Goal: Task Accomplishment & Management: Manage account settings

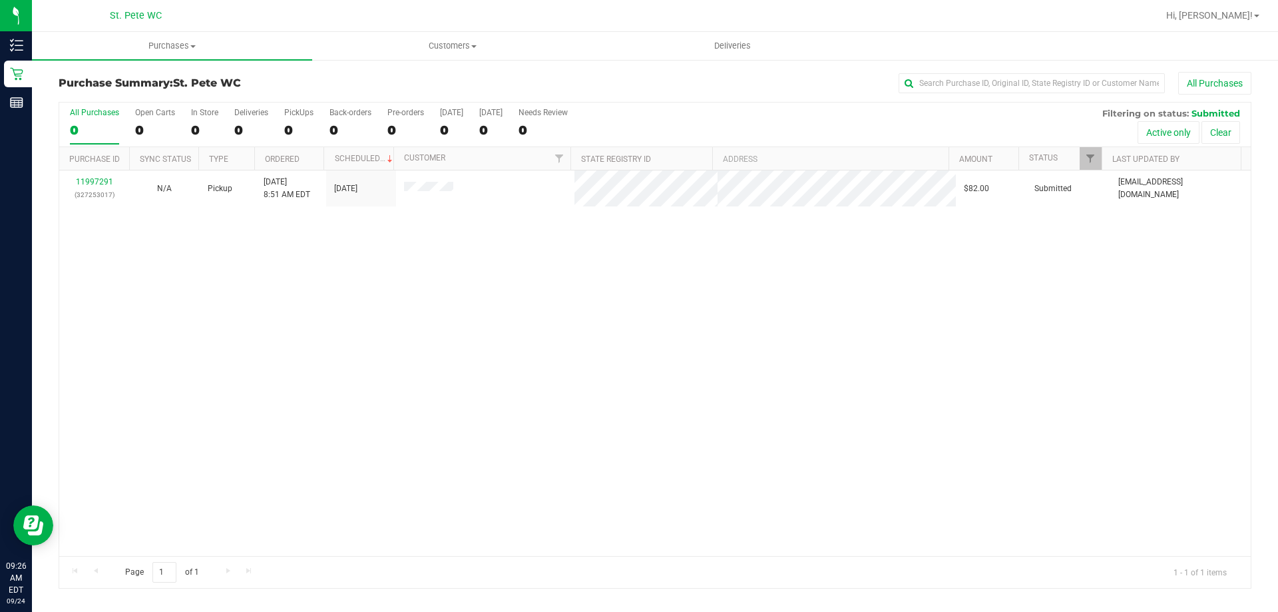
click at [391, 319] on div "11997291 (327253017) N/A Pickup 9/24/2025 8:51 AM EDT 9/24/2025 $82.00 Submitte…" at bounding box center [654, 362] width 1191 height 385
click at [731, 541] on div "No results found." at bounding box center [654, 407] width 1191 height 475
click at [707, 384] on div "No results found." at bounding box center [654, 407] width 1191 height 475
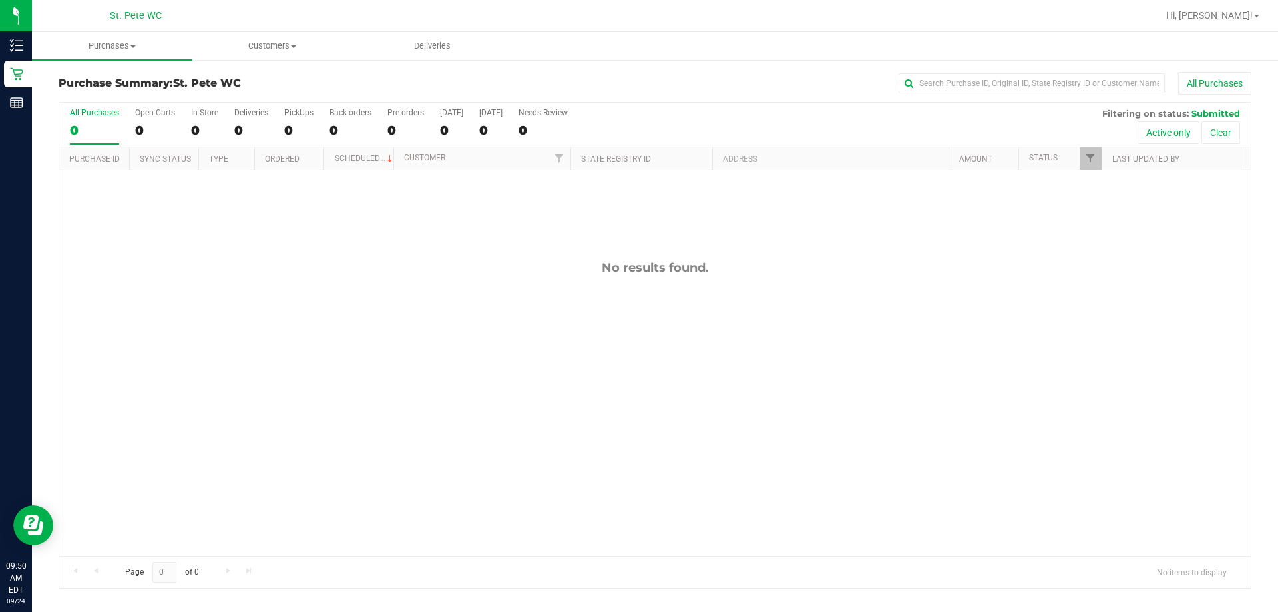
click at [354, 352] on div "No results found." at bounding box center [654, 407] width 1191 height 475
click at [264, 385] on div "No results found." at bounding box center [654, 407] width 1191 height 475
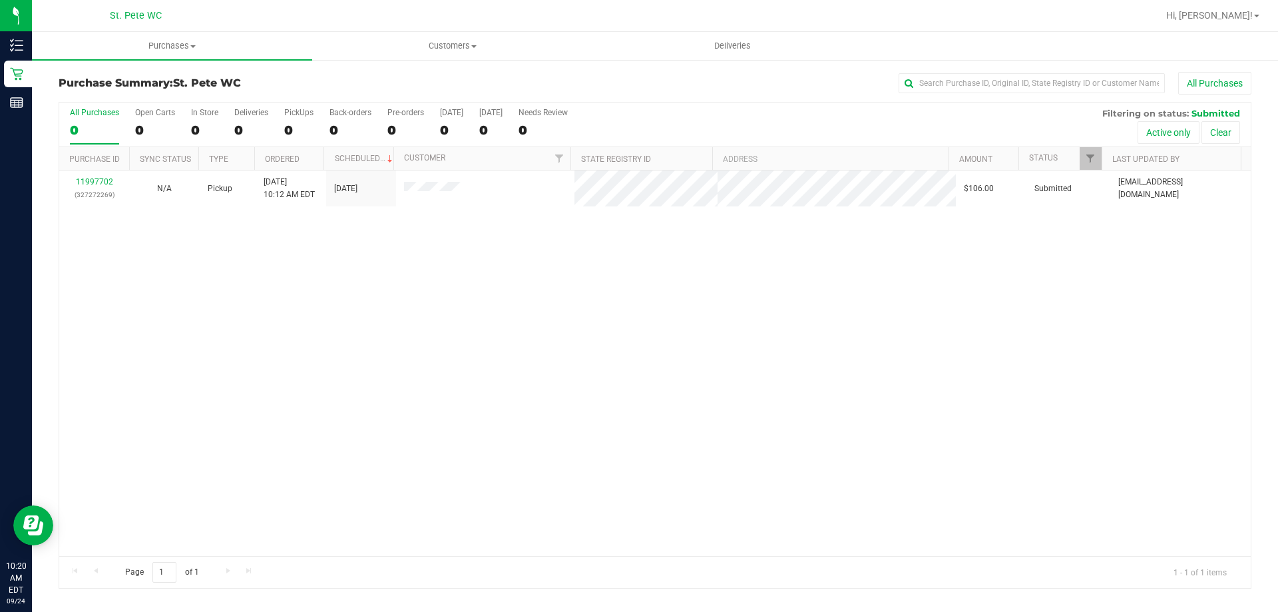
click at [386, 401] on div "11997702 (327272269) N/A Pickup 9/24/2025 10:12 AM EDT 9/24/2025 $106.00 Submit…" at bounding box center [654, 362] width 1191 height 385
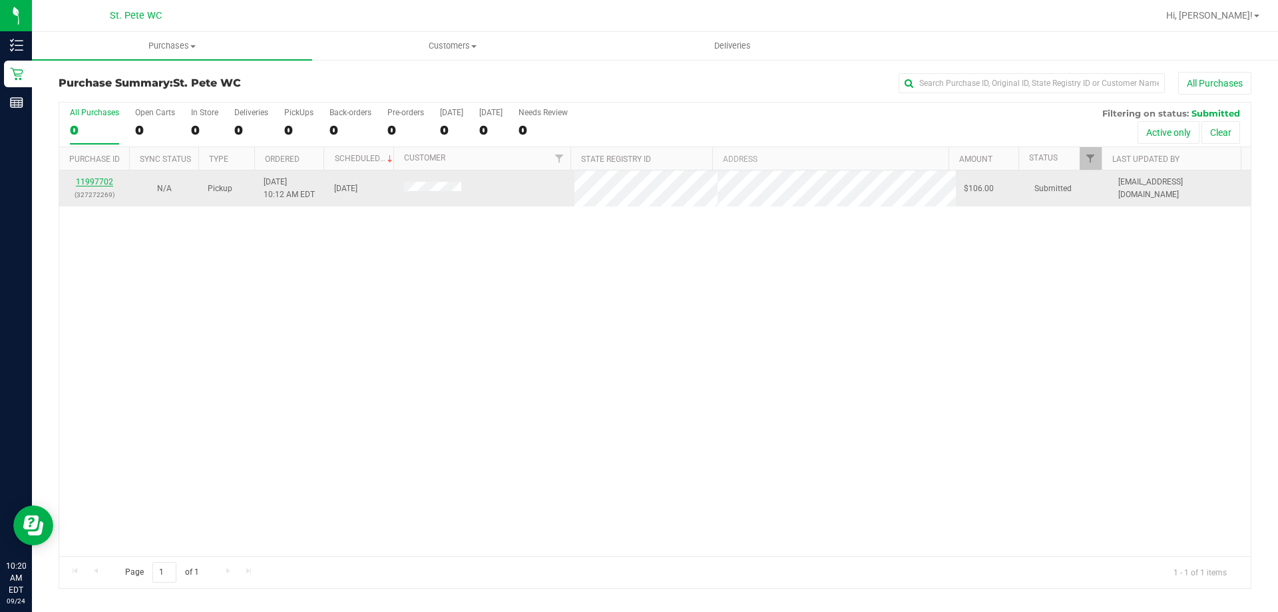
click at [96, 181] on link "11997702" at bounding box center [94, 181] width 37 height 9
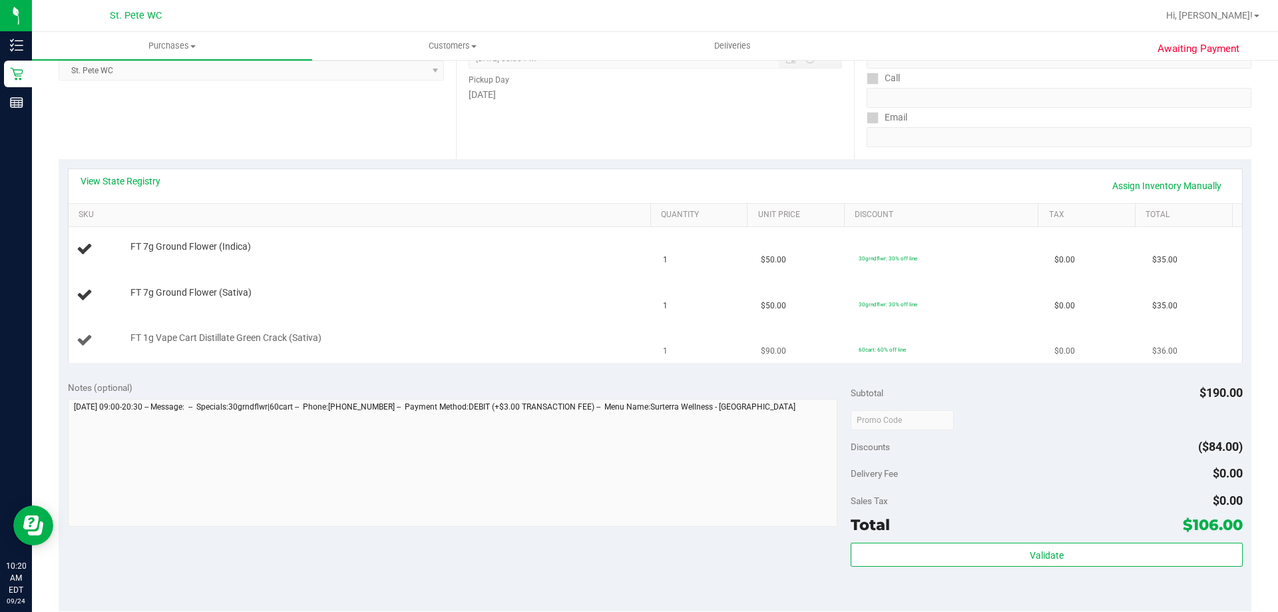
scroll to position [333, 0]
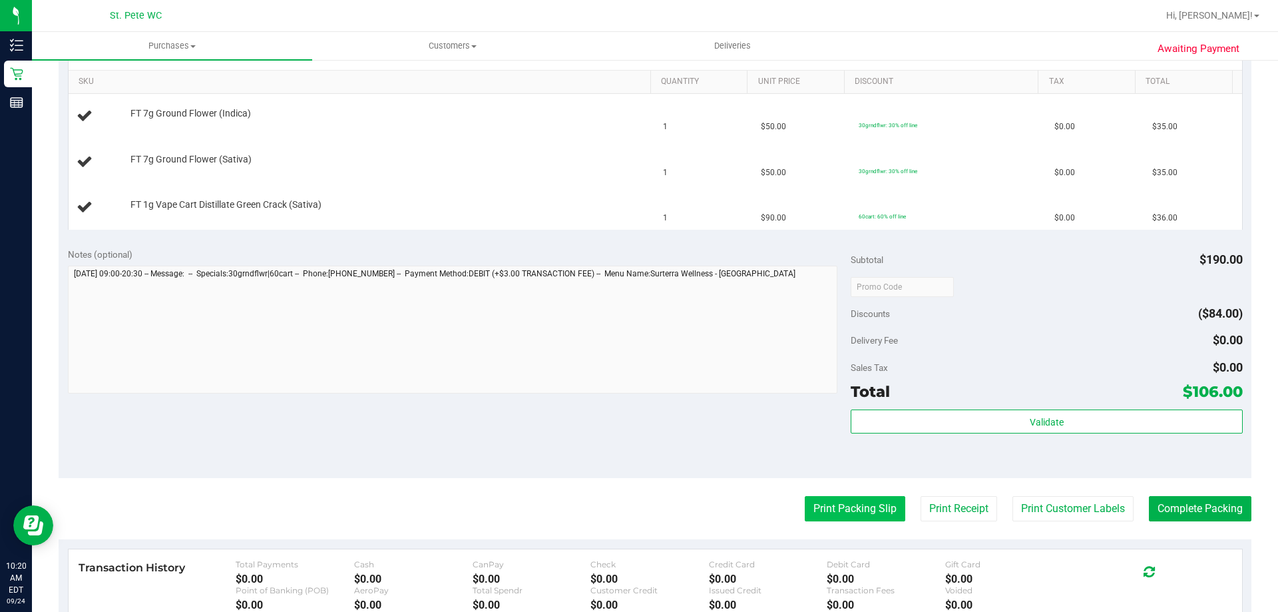
click at [822, 499] on button "Print Packing Slip" at bounding box center [854, 508] width 100 height 25
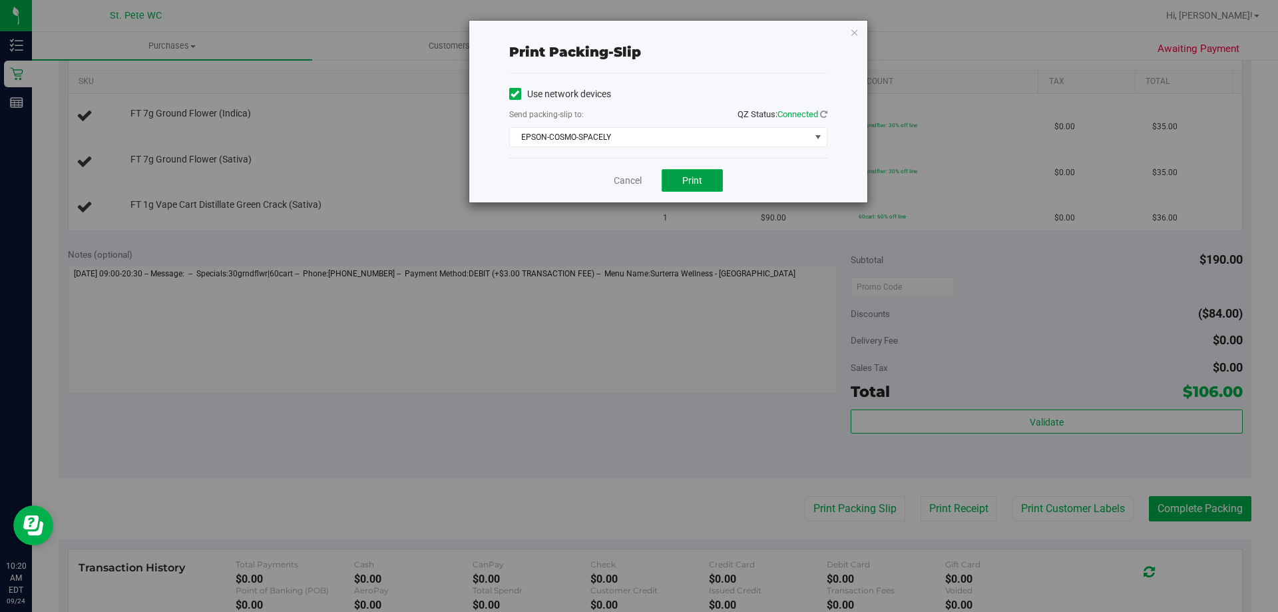
click at [682, 172] on button "Print" at bounding box center [691, 180] width 61 height 23
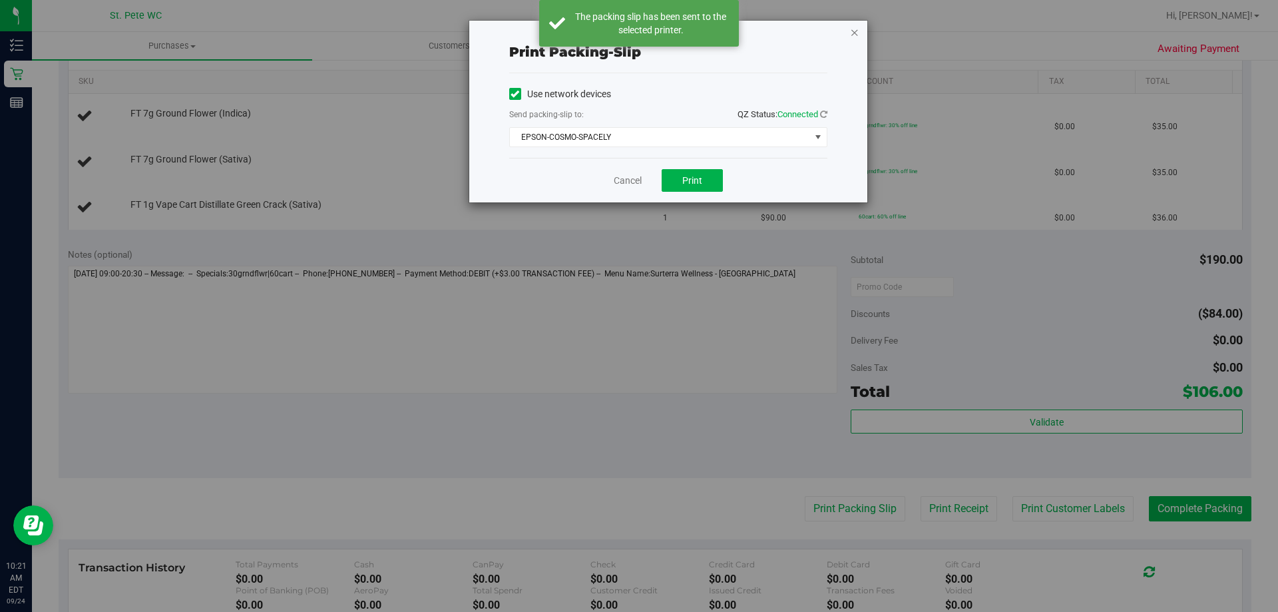
click at [854, 31] on icon "button" at bounding box center [854, 32] width 9 height 16
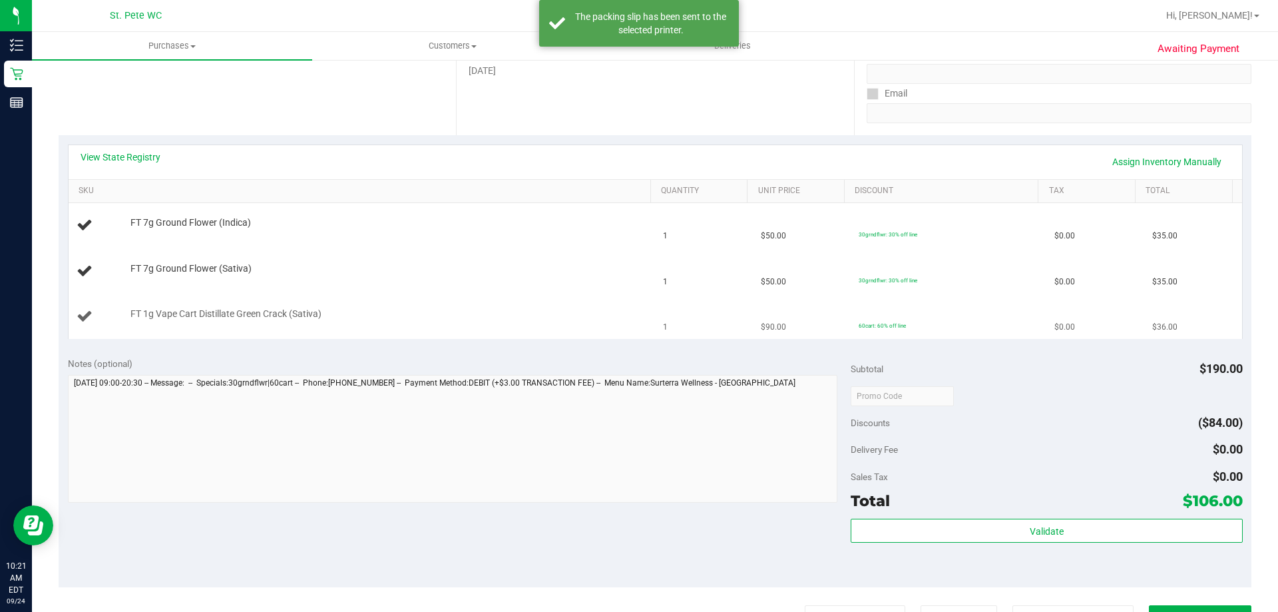
scroll to position [200, 0]
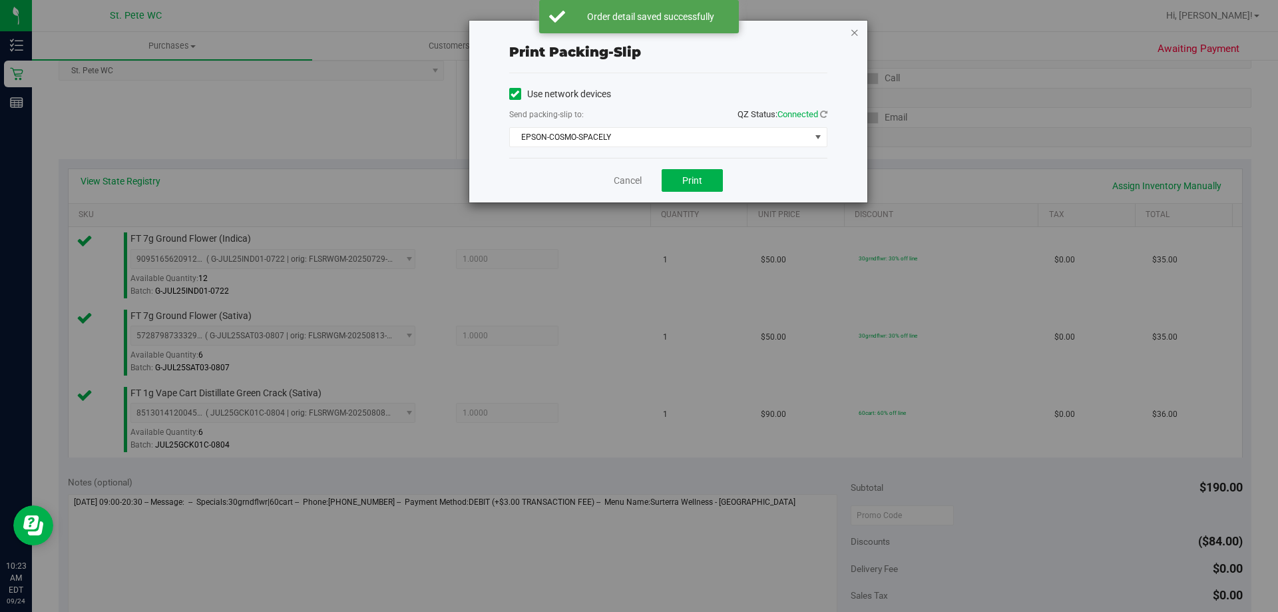
click at [858, 35] on icon "button" at bounding box center [854, 32] width 9 height 16
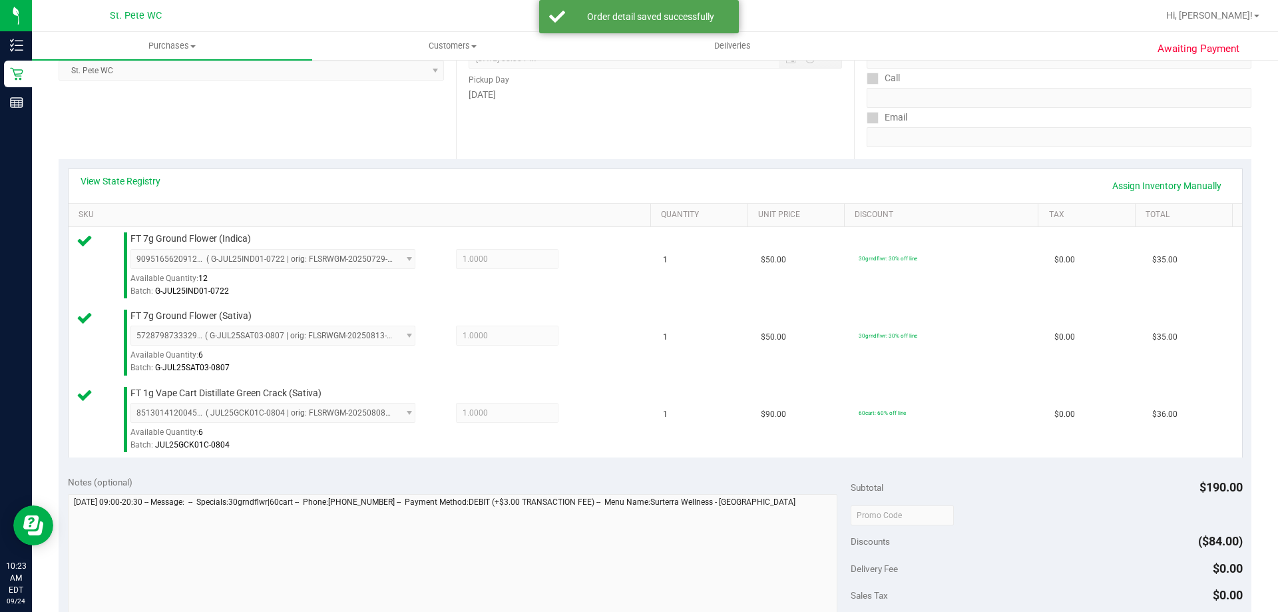
scroll to position [614, 0]
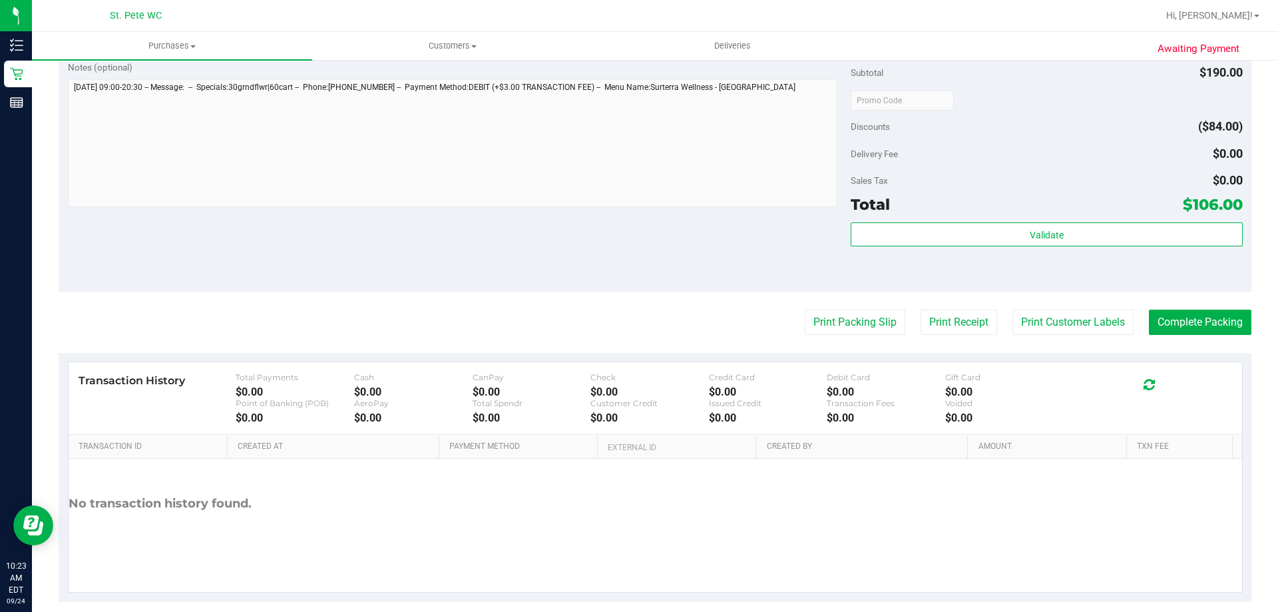
click at [878, 268] on div "Validate" at bounding box center [1045, 252] width 391 height 60
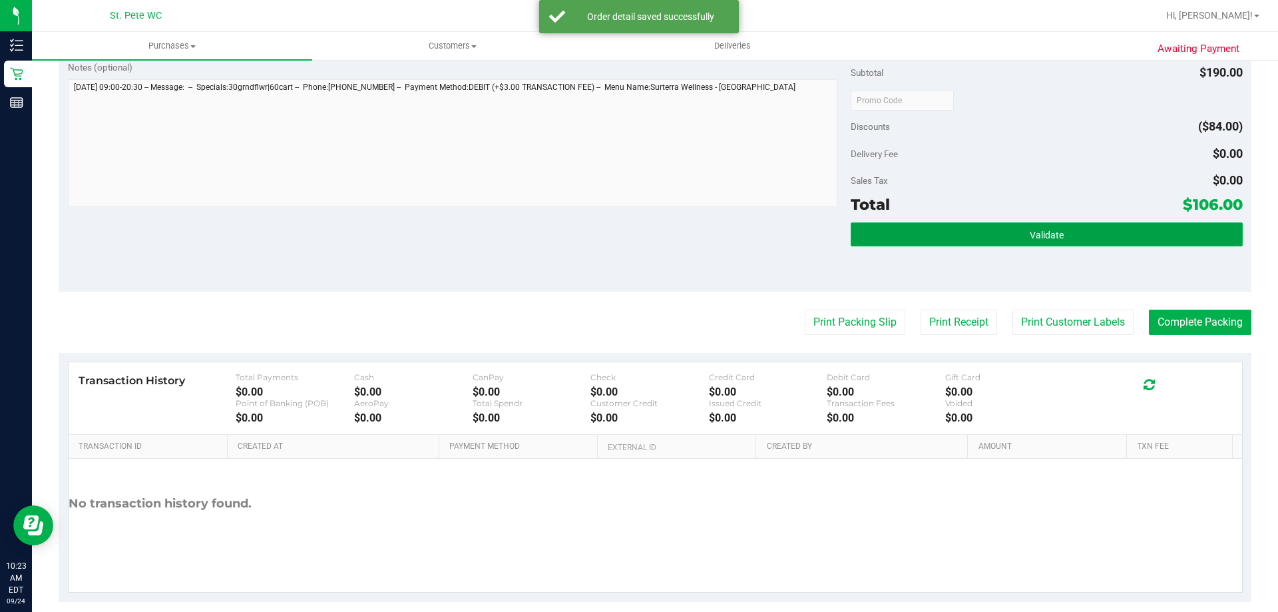
click at [873, 234] on button "Validate" at bounding box center [1045, 234] width 391 height 24
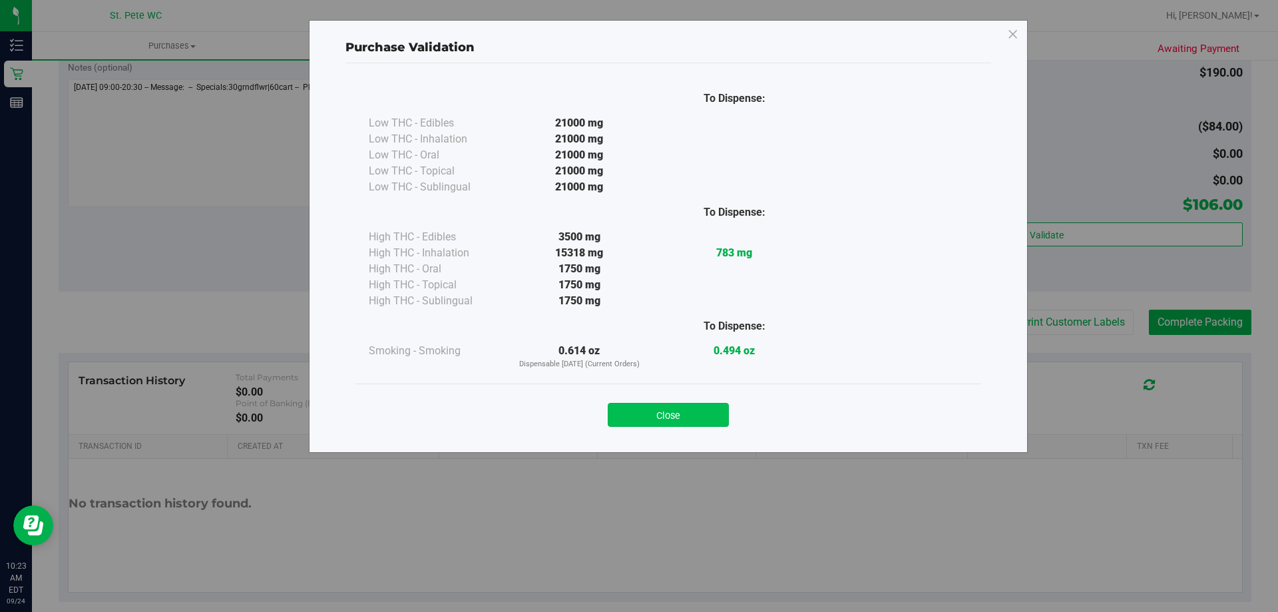
click at [697, 411] on button "Close" at bounding box center [668, 415] width 121 height 24
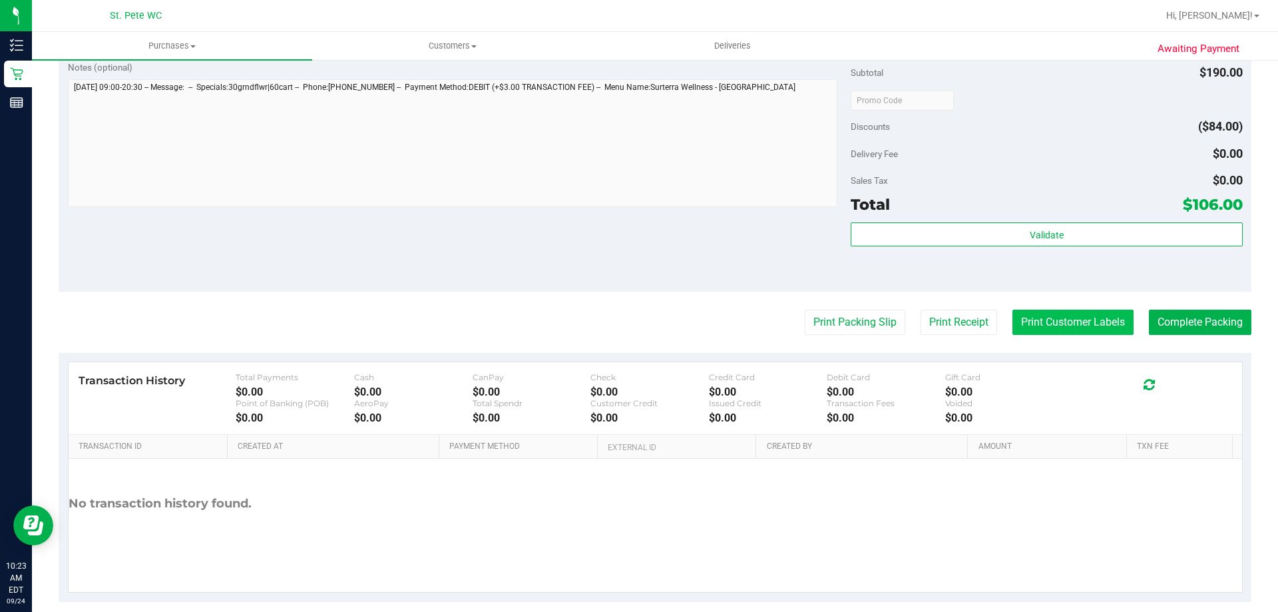
click at [1034, 317] on button "Print Customer Labels" at bounding box center [1072, 321] width 121 height 25
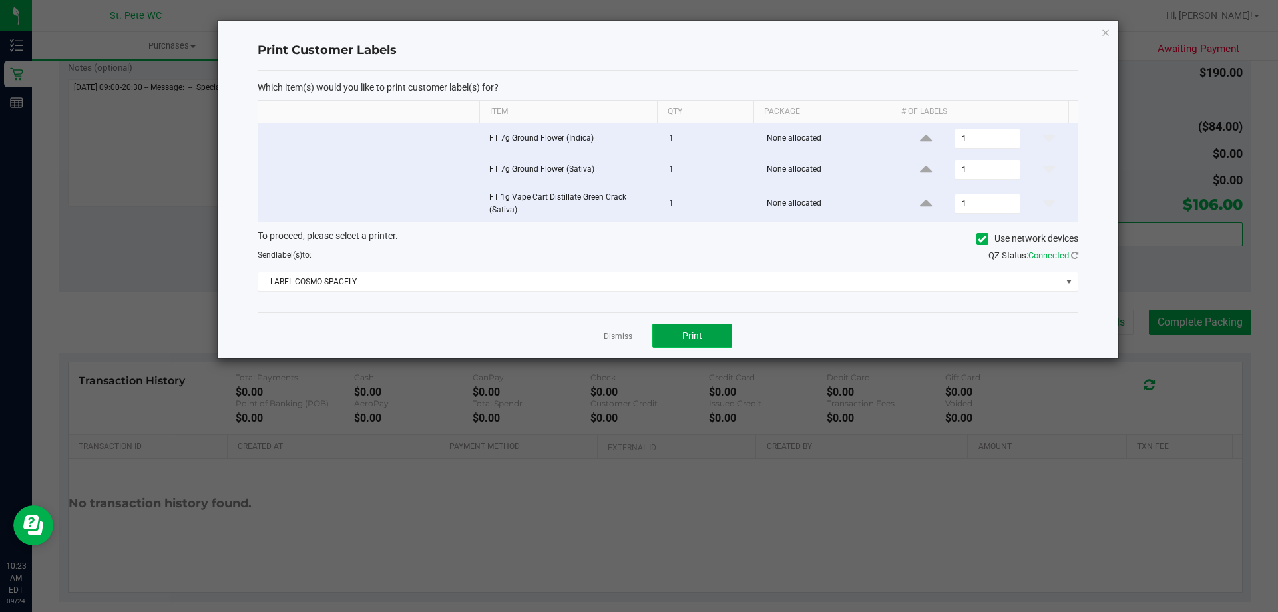
click at [660, 339] on button "Print" at bounding box center [692, 335] width 80 height 24
click at [1106, 36] on icon "button" at bounding box center [1105, 32] width 9 height 16
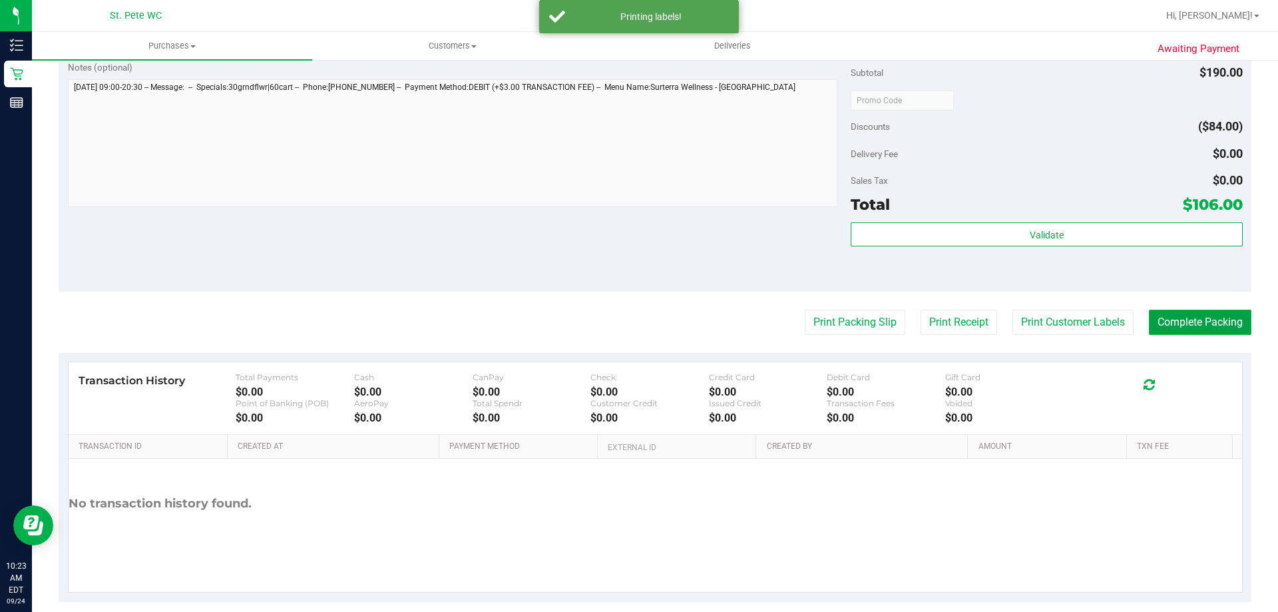
click at [1174, 319] on button "Complete Packing" at bounding box center [1199, 321] width 102 height 25
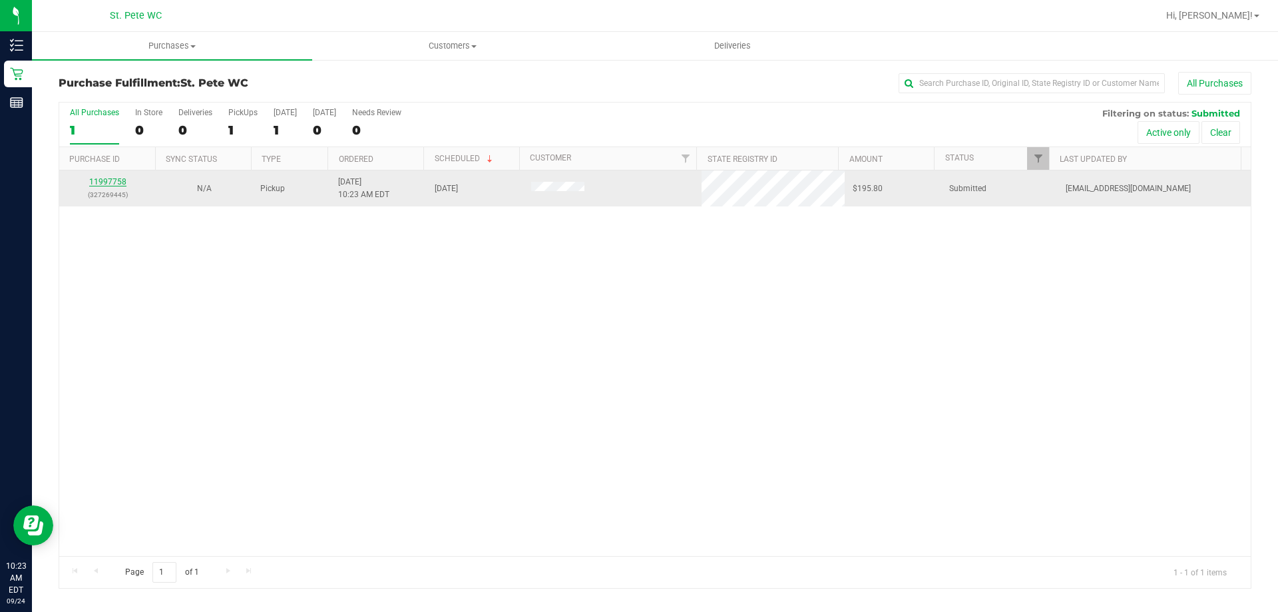
click at [94, 182] on link "11997758" at bounding box center [107, 181] width 37 height 9
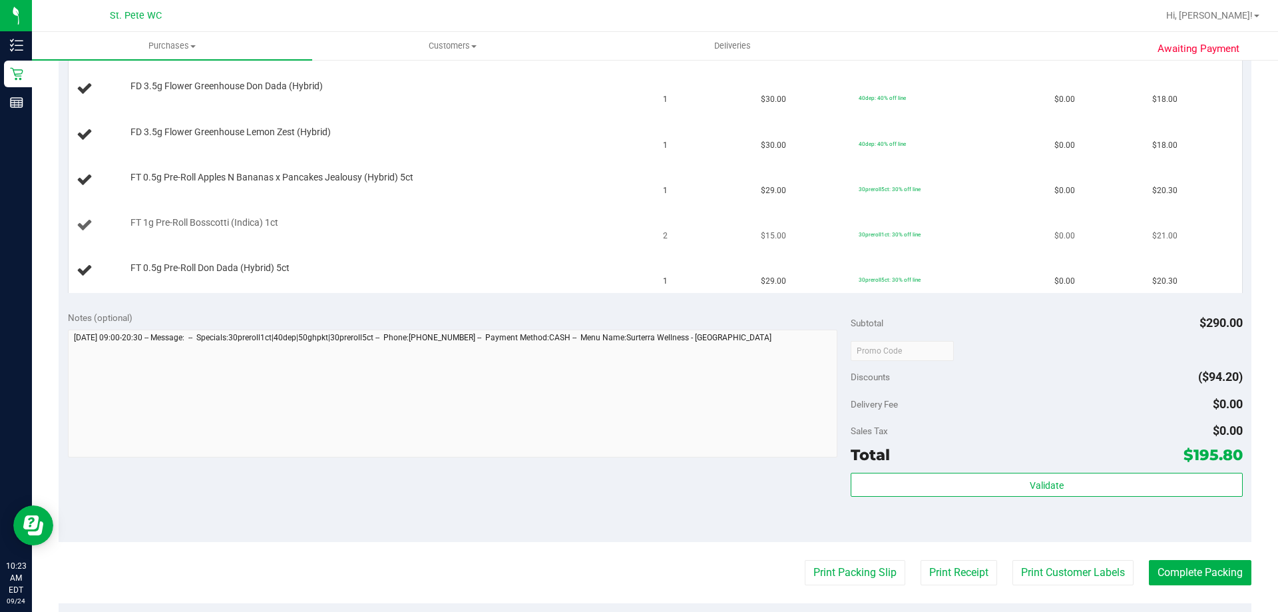
scroll to position [599, 0]
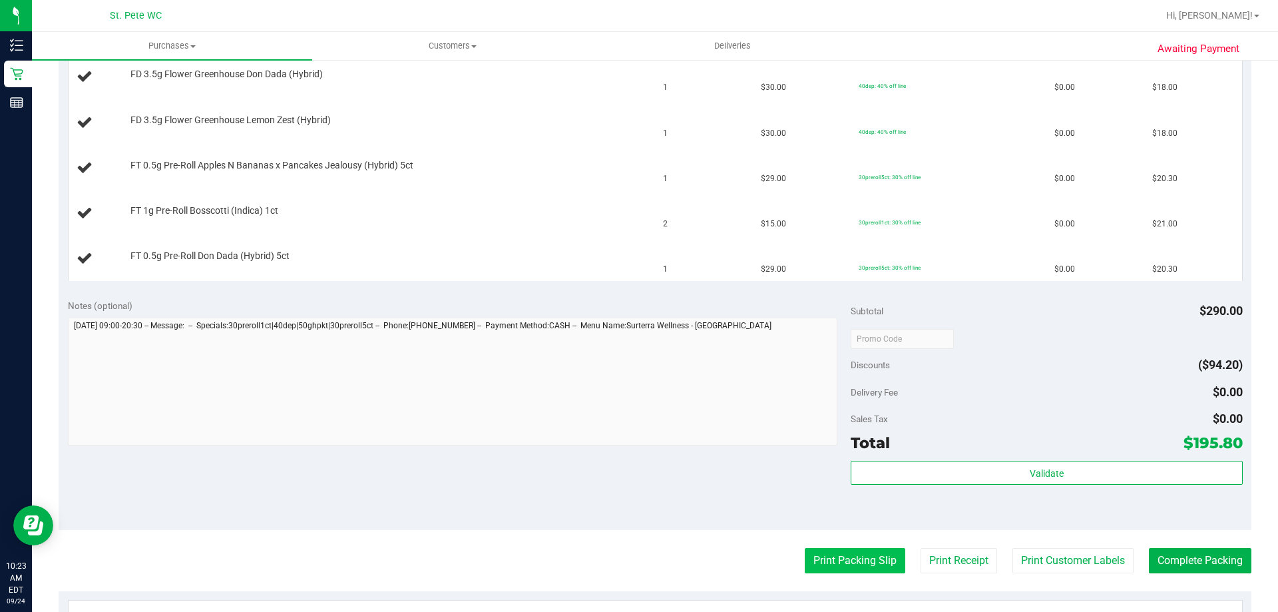
click at [812, 552] on button "Print Packing Slip" at bounding box center [854, 560] width 100 height 25
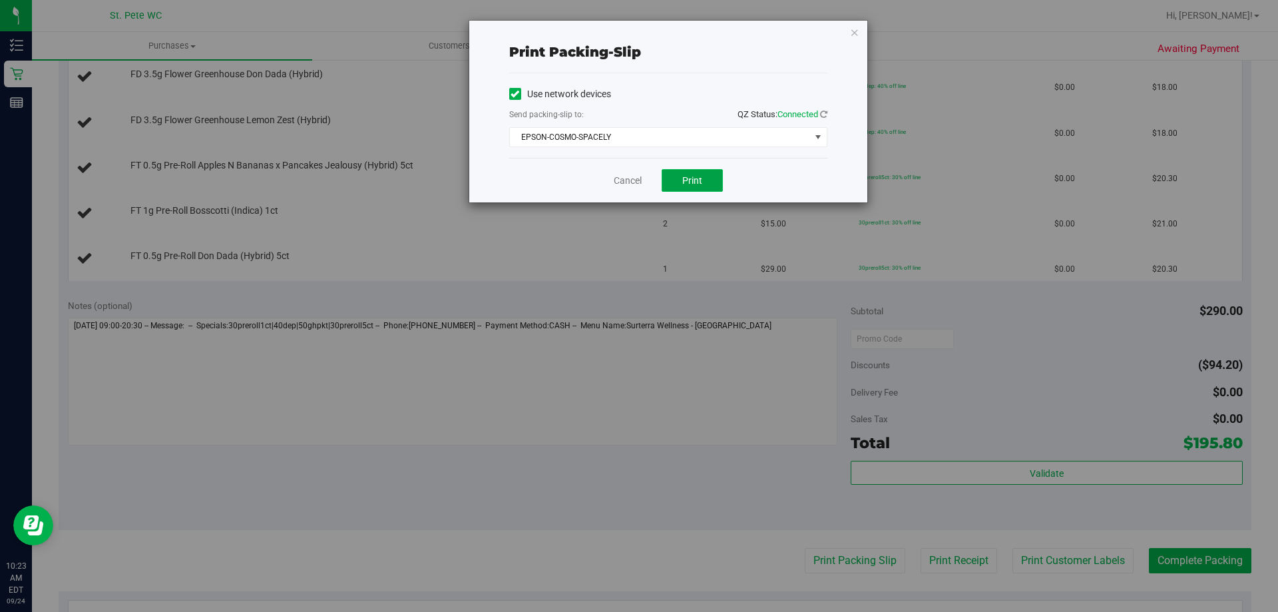
click at [692, 176] on span "Print" at bounding box center [692, 180] width 20 height 11
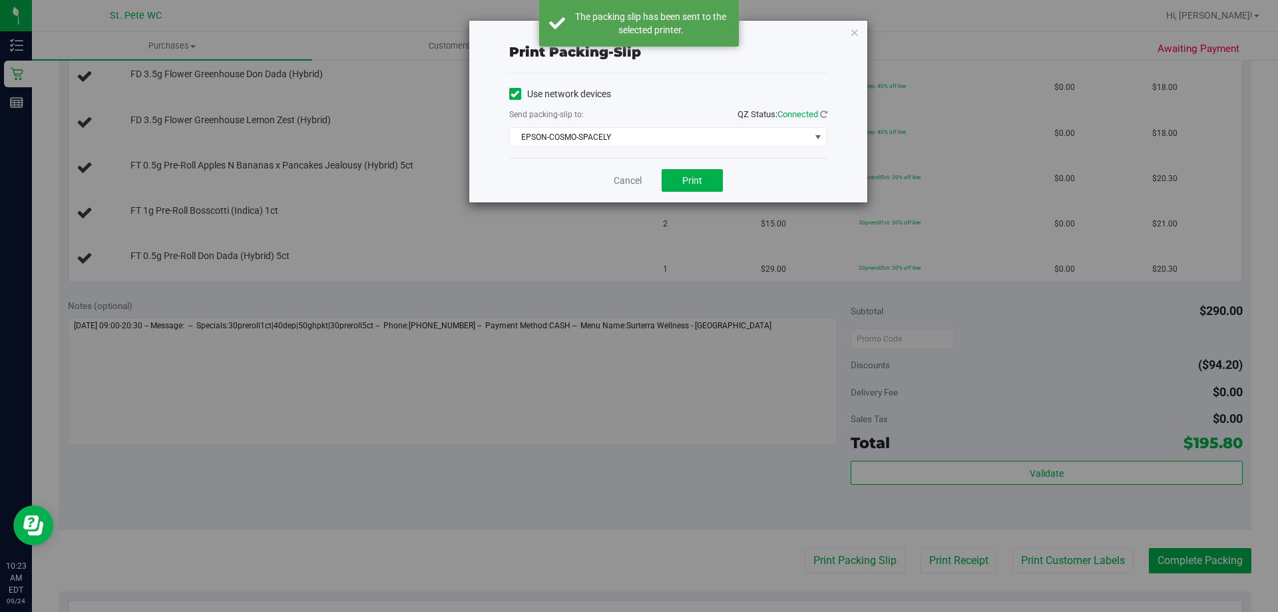
click at [861, 35] on div "Print packing-slip Use network devices Send packing-slip to: QZ Status: Connect…" at bounding box center [668, 112] width 398 height 182
click at [857, 31] on icon "button" at bounding box center [854, 32] width 9 height 16
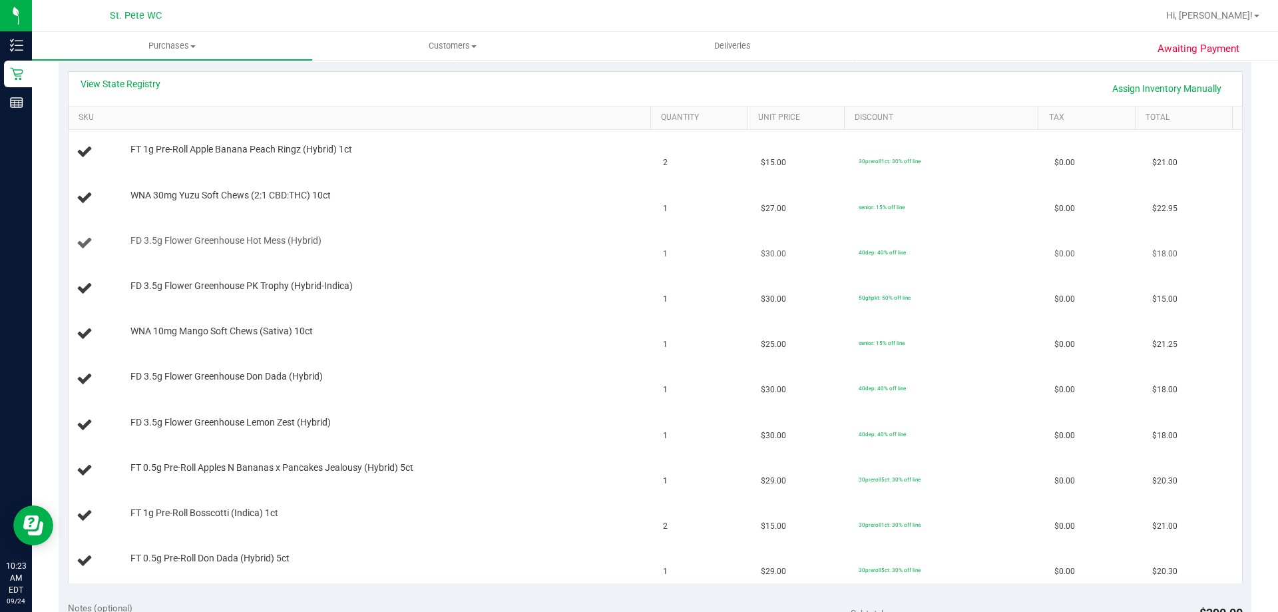
scroll to position [266, 0]
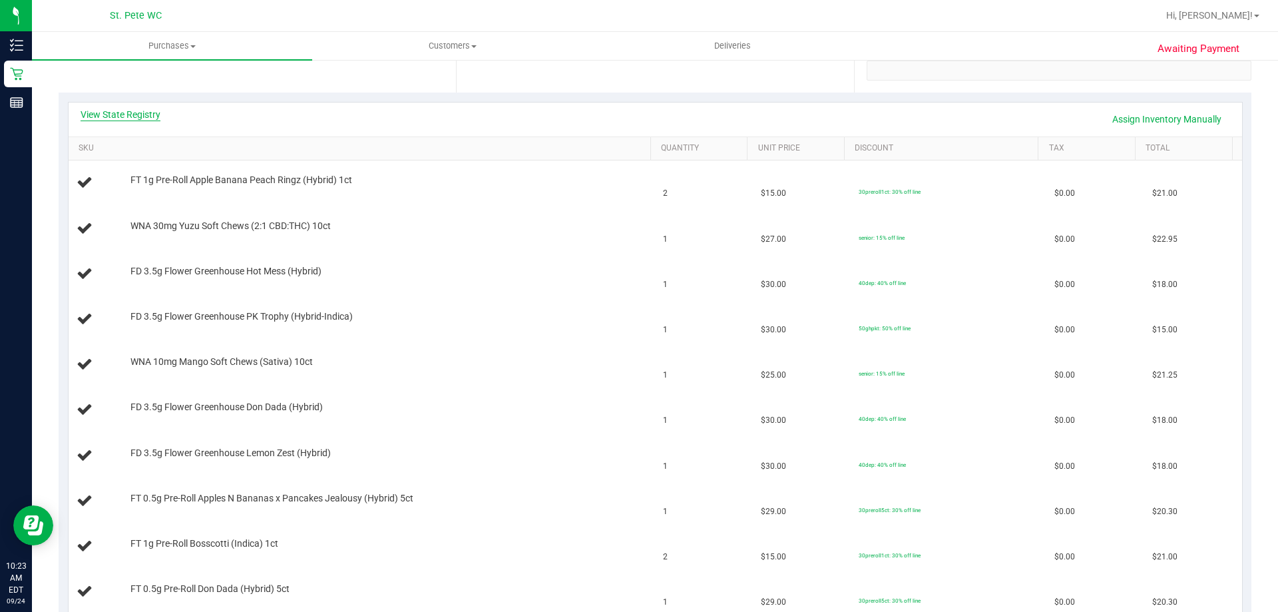
click at [137, 110] on link "View State Registry" at bounding box center [121, 114] width 80 height 13
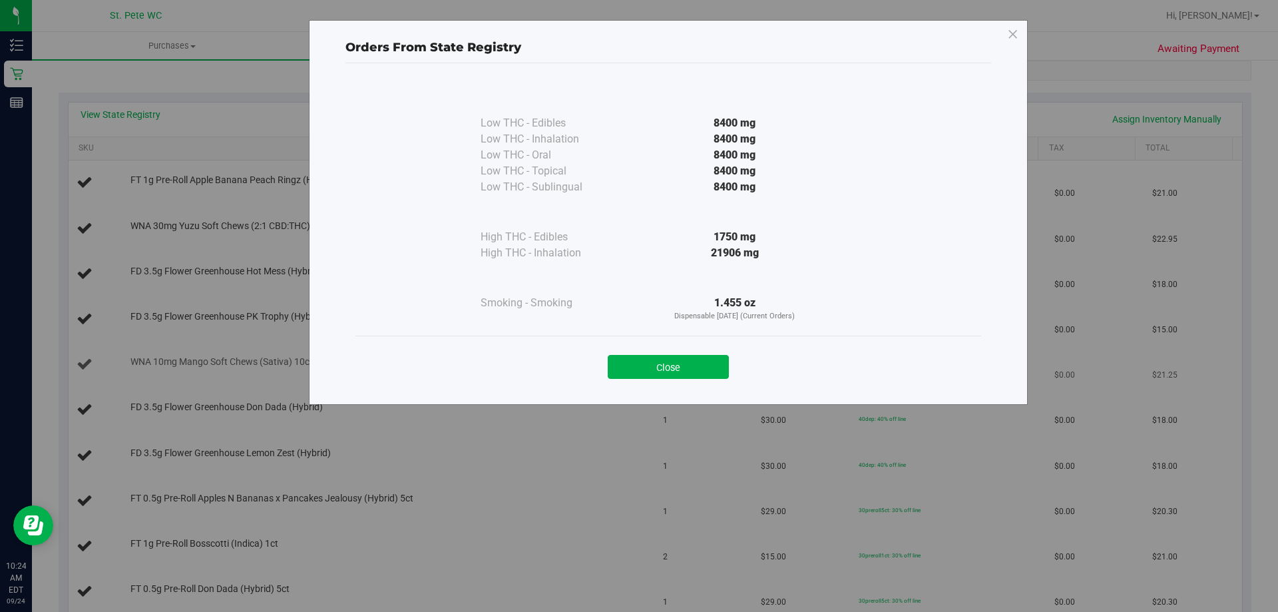
click at [689, 363] on button "Close" at bounding box center [668, 367] width 121 height 24
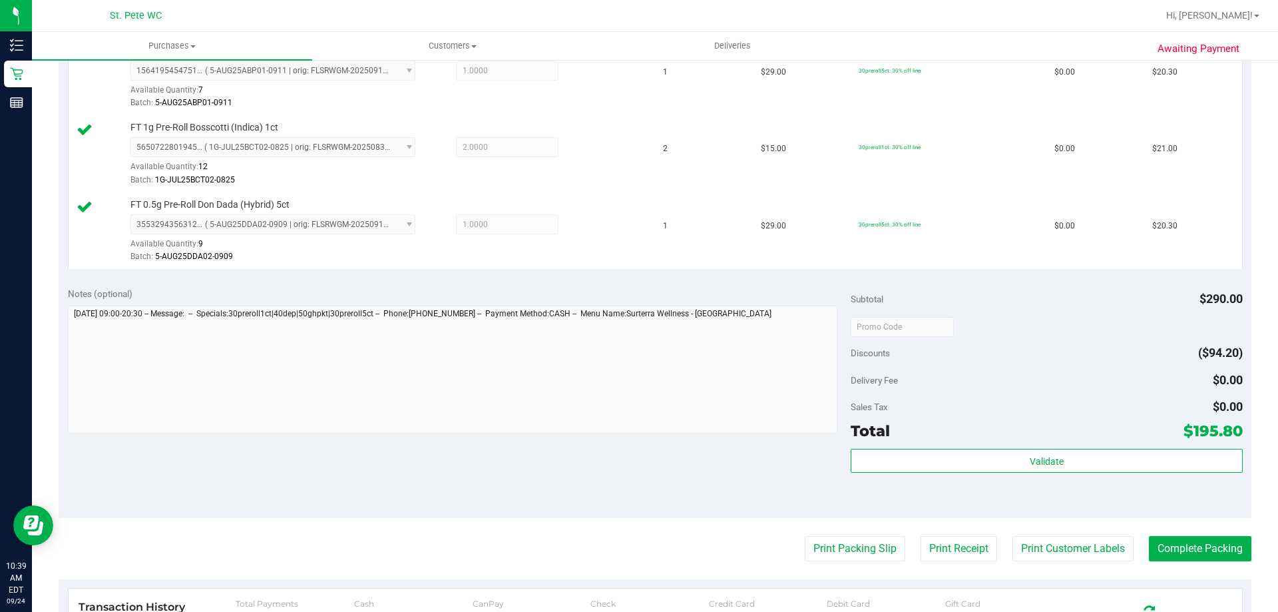
scroll to position [998, 0]
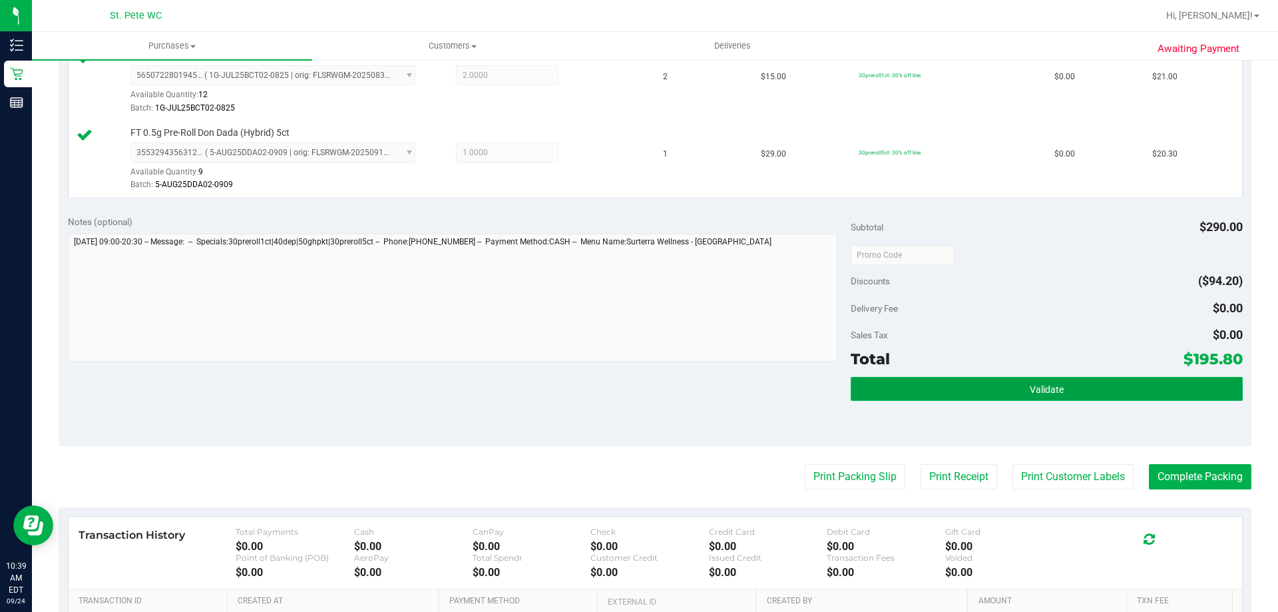
click at [960, 381] on button "Validate" at bounding box center [1045, 389] width 391 height 24
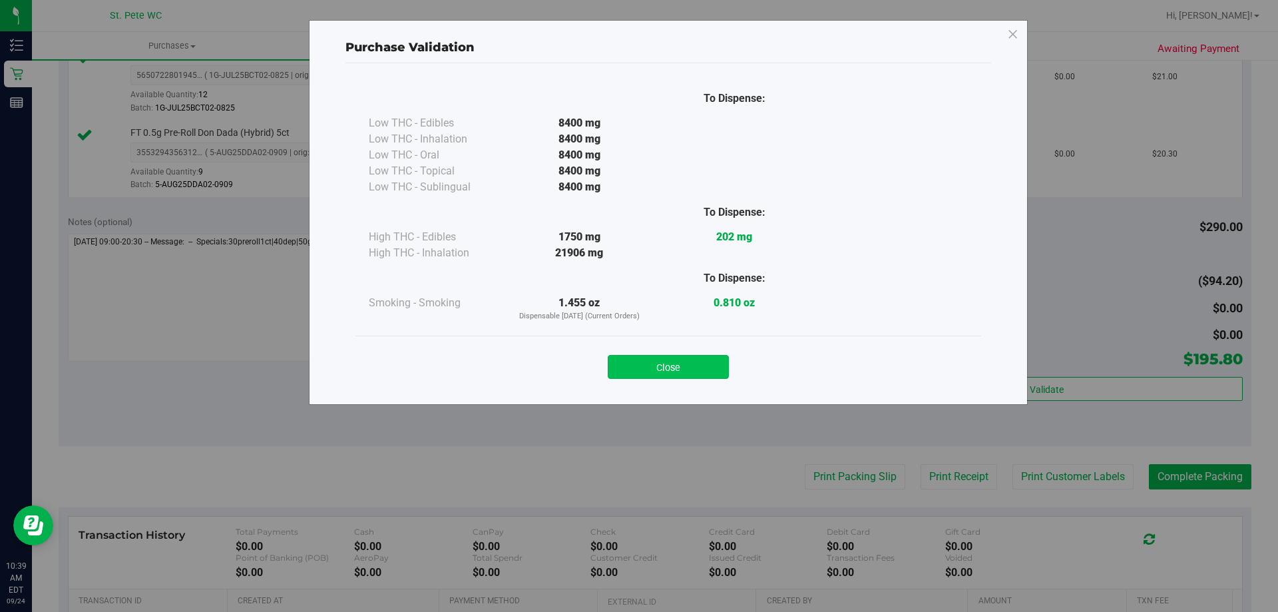
click at [701, 361] on button "Close" at bounding box center [668, 367] width 121 height 24
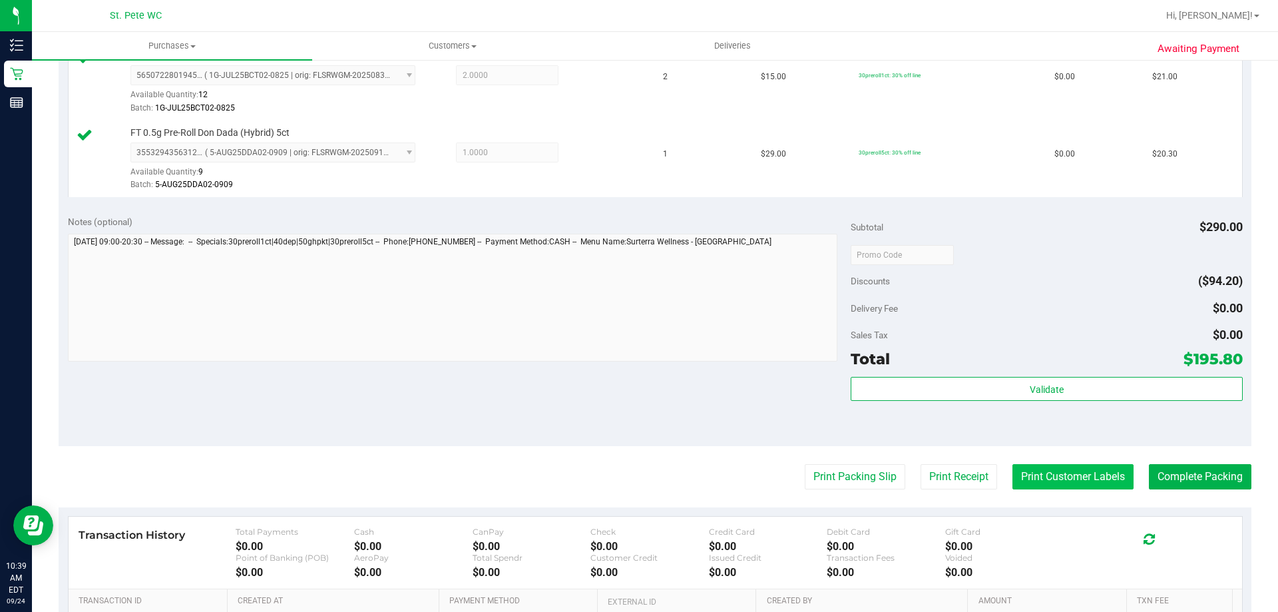
click at [1047, 480] on button "Print Customer Labels" at bounding box center [1072, 476] width 121 height 25
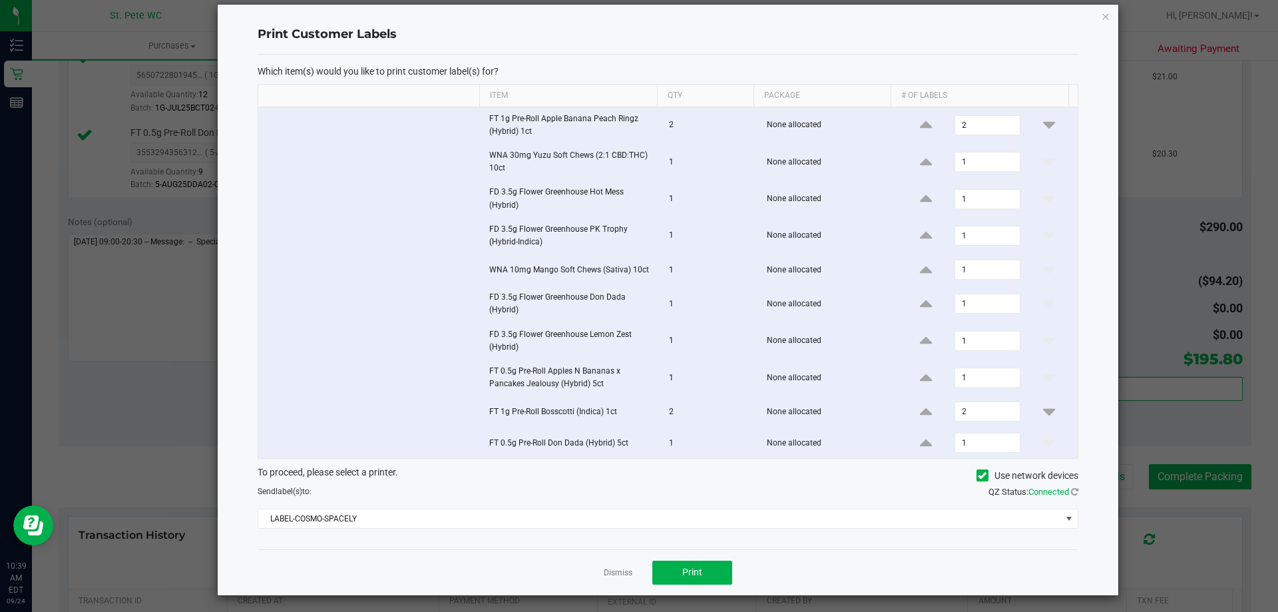
scroll to position [20, 0]
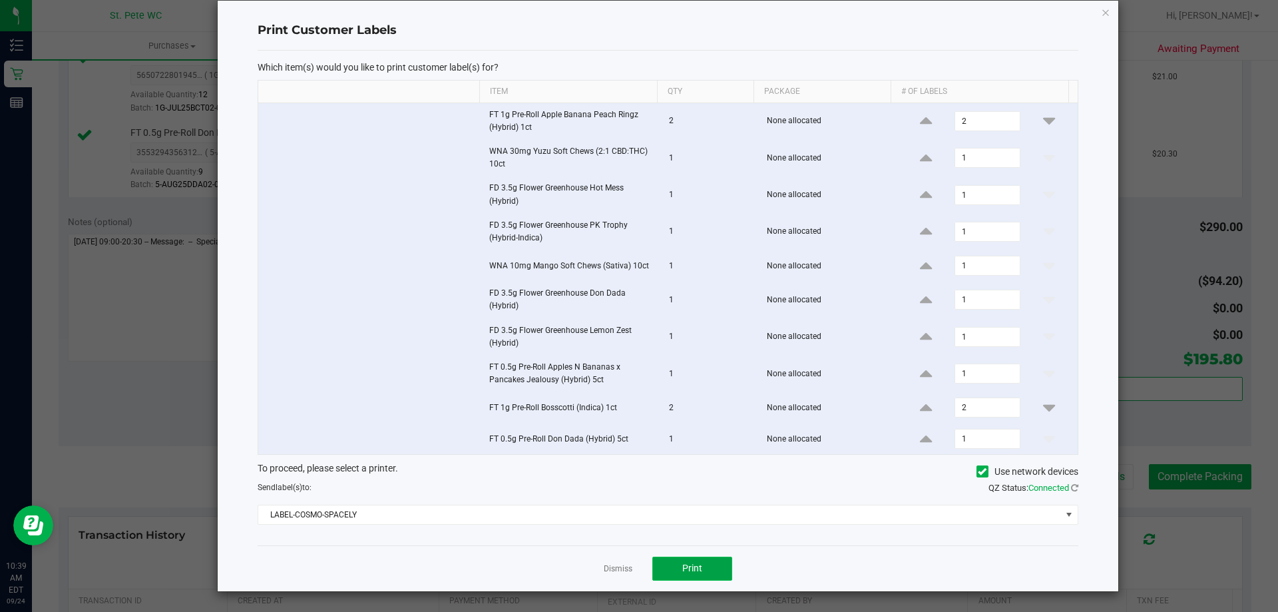
click at [692, 568] on span "Print" at bounding box center [692, 567] width 20 height 11
click at [1101, 15] on icon "button" at bounding box center [1105, 12] width 9 height 16
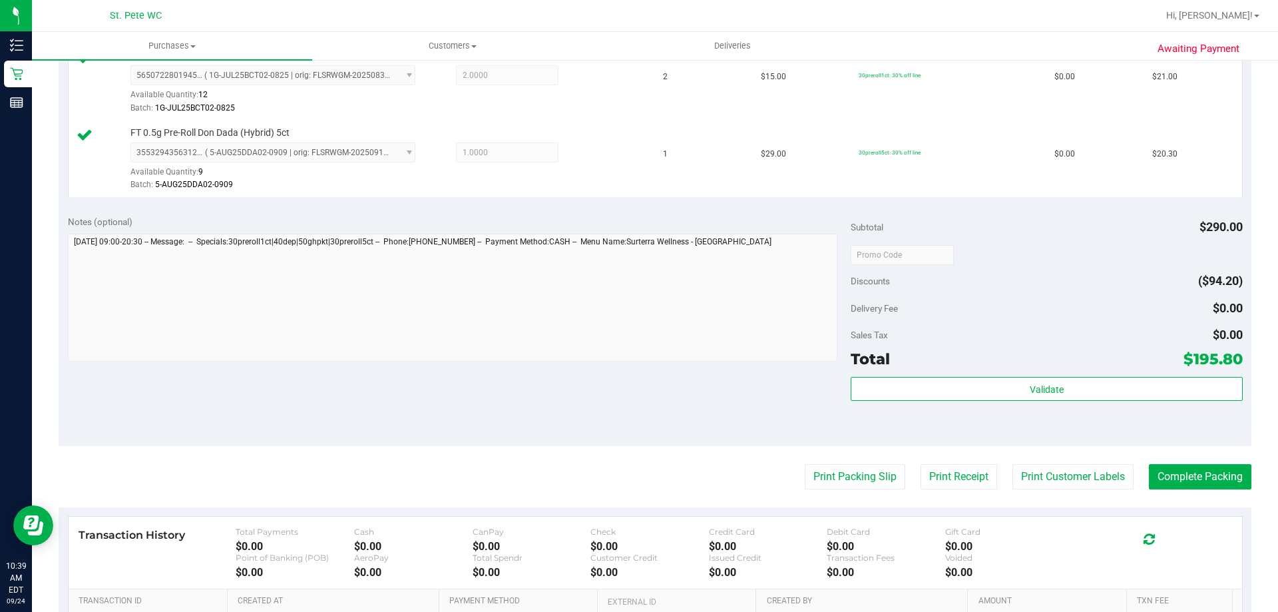
click at [1121, 371] on div "Total $195.80" at bounding box center [1045, 359] width 391 height 24
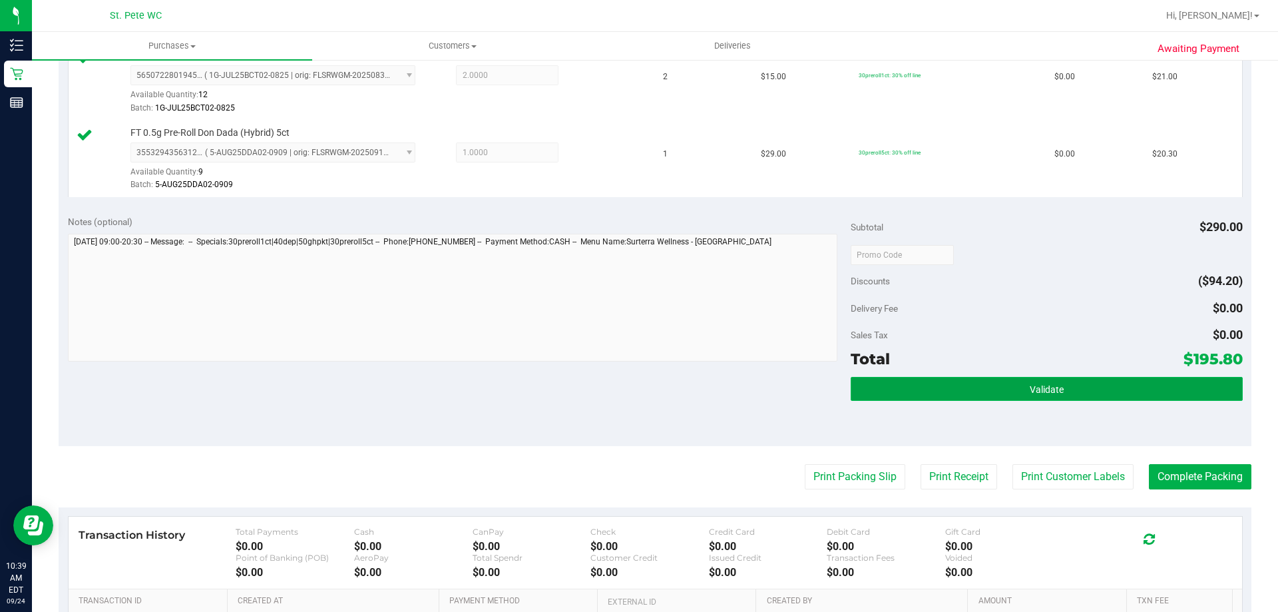
click at [1107, 391] on button "Validate" at bounding box center [1045, 389] width 391 height 24
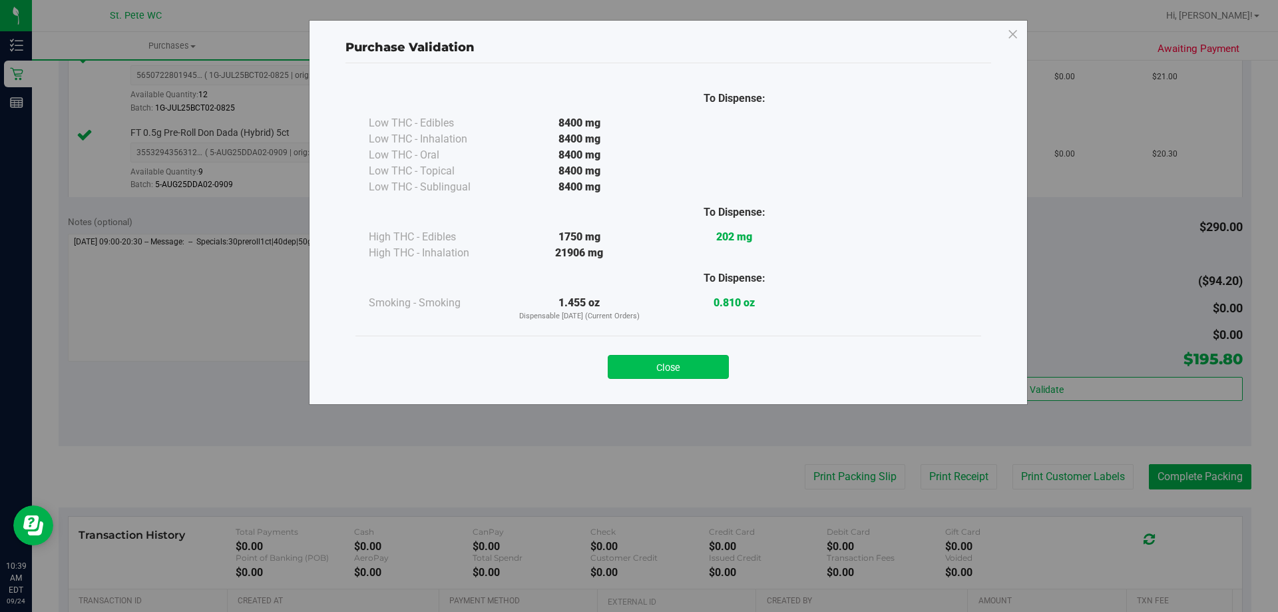
click at [665, 365] on button "Close" at bounding box center [668, 367] width 121 height 24
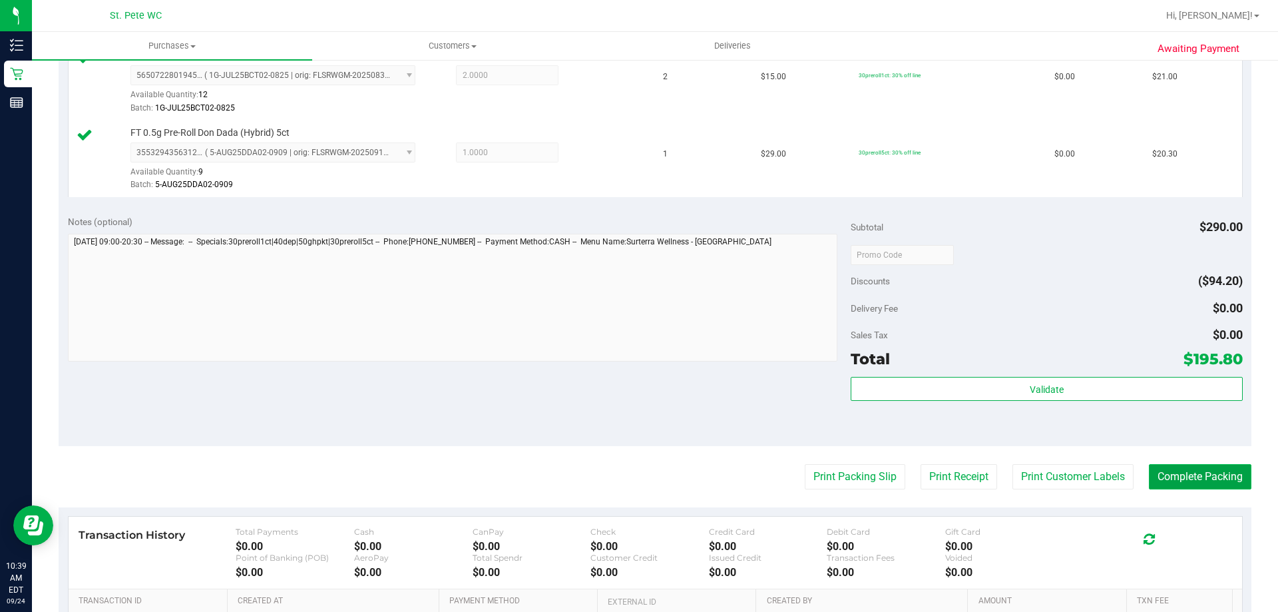
click at [1192, 472] on button "Complete Packing" at bounding box center [1199, 476] width 102 height 25
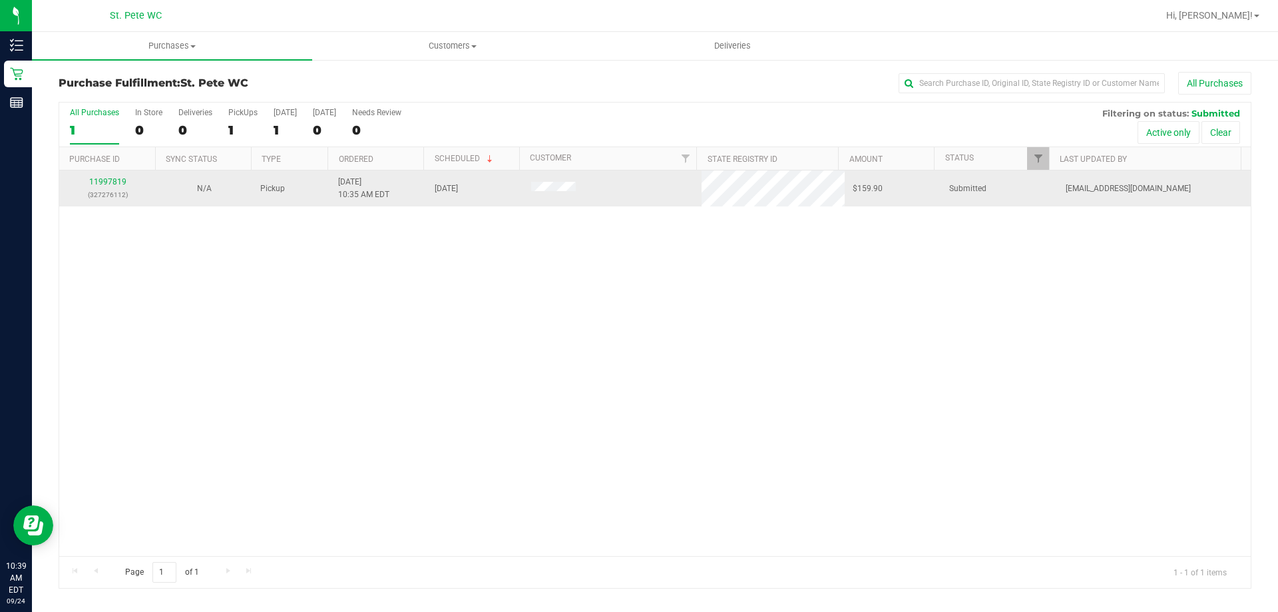
click at [102, 176] on div "11997819 (327276112)" at bounding box center [107, 188] width 81 height 25
click at [100, 184] on link "11997819" at bounding box center [107, 181] width 37 height 9
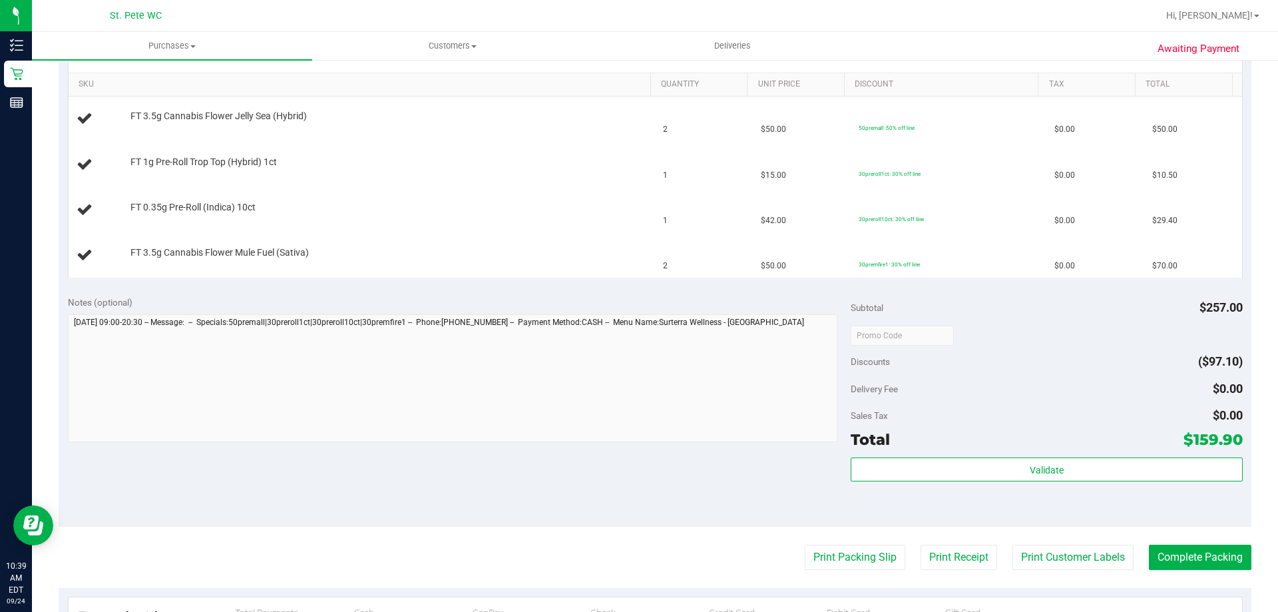
scroll to position [333, 0]
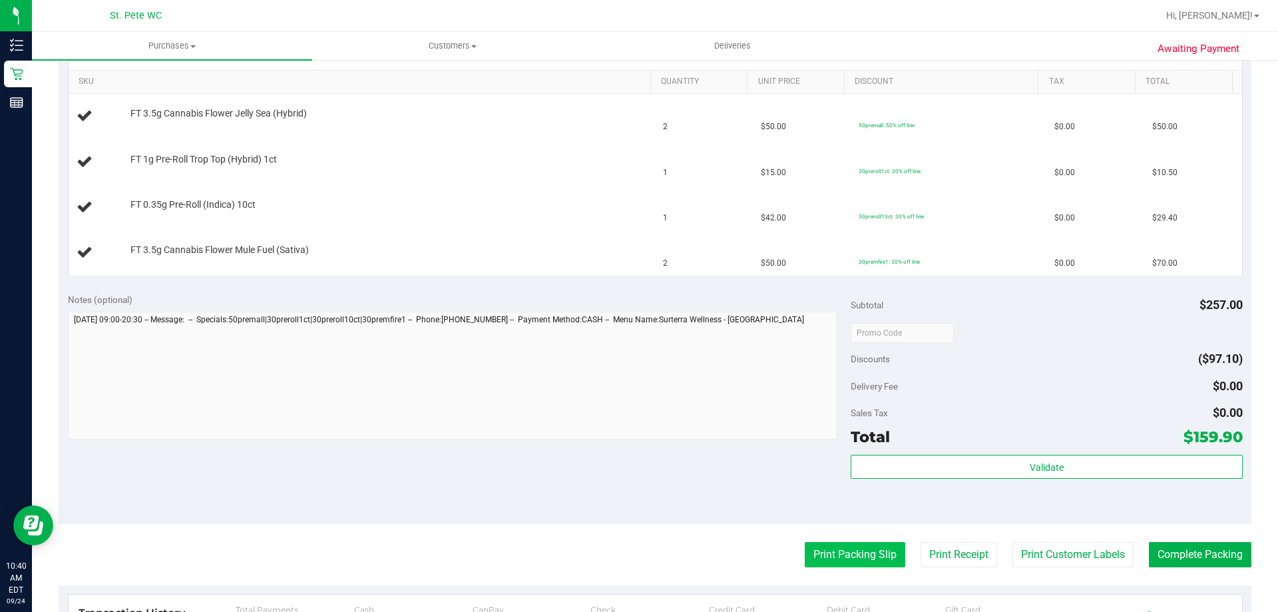
click at [834, 546] on button "Print Packing Slip" at bounding box center [854, 554] width 100 height 25
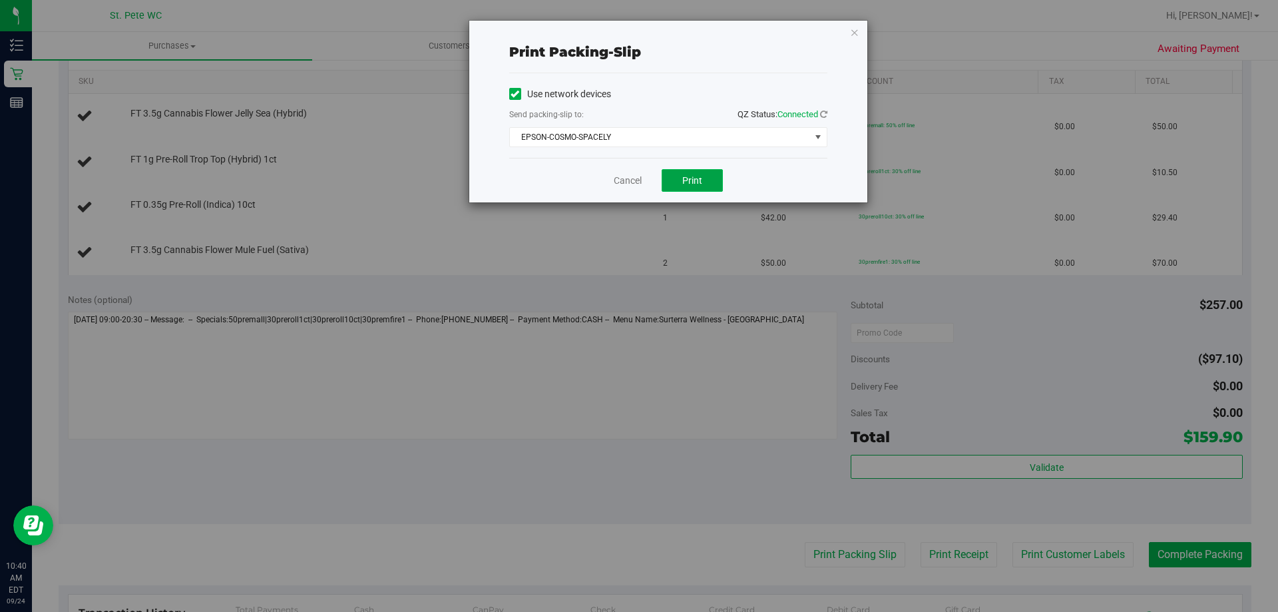
click at [700, 172] on button "Print" at bounding box center [691, 180] width 61 height 23
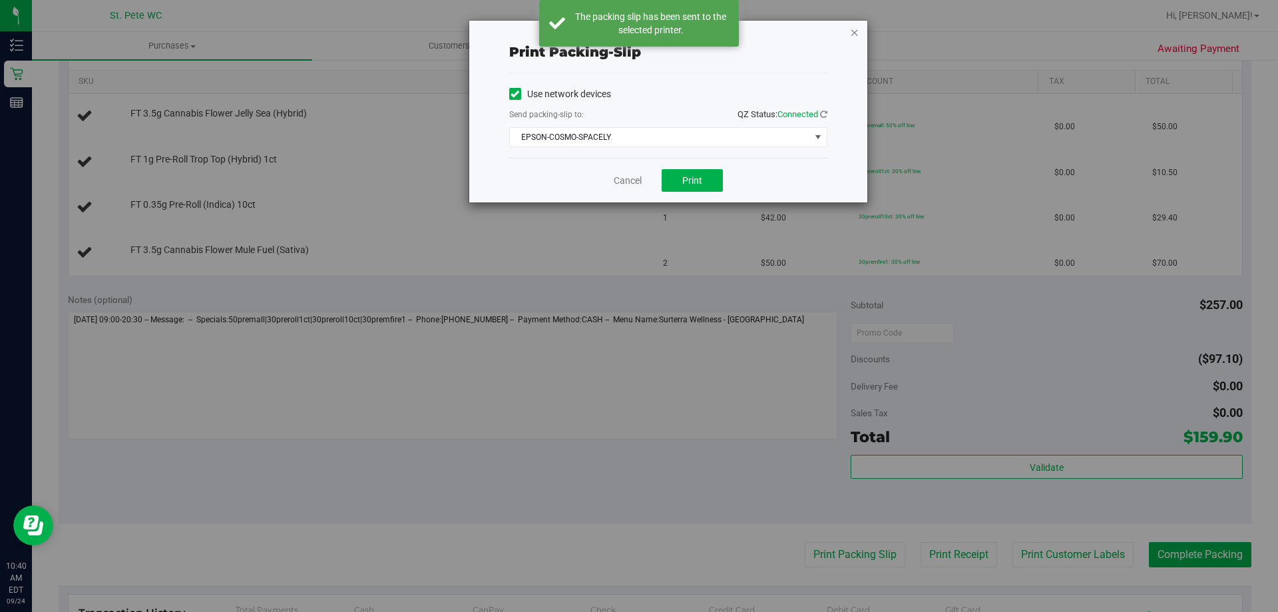
click at [853, 29] on icon "button" at bounding box center [854, 32] width 9 height 16
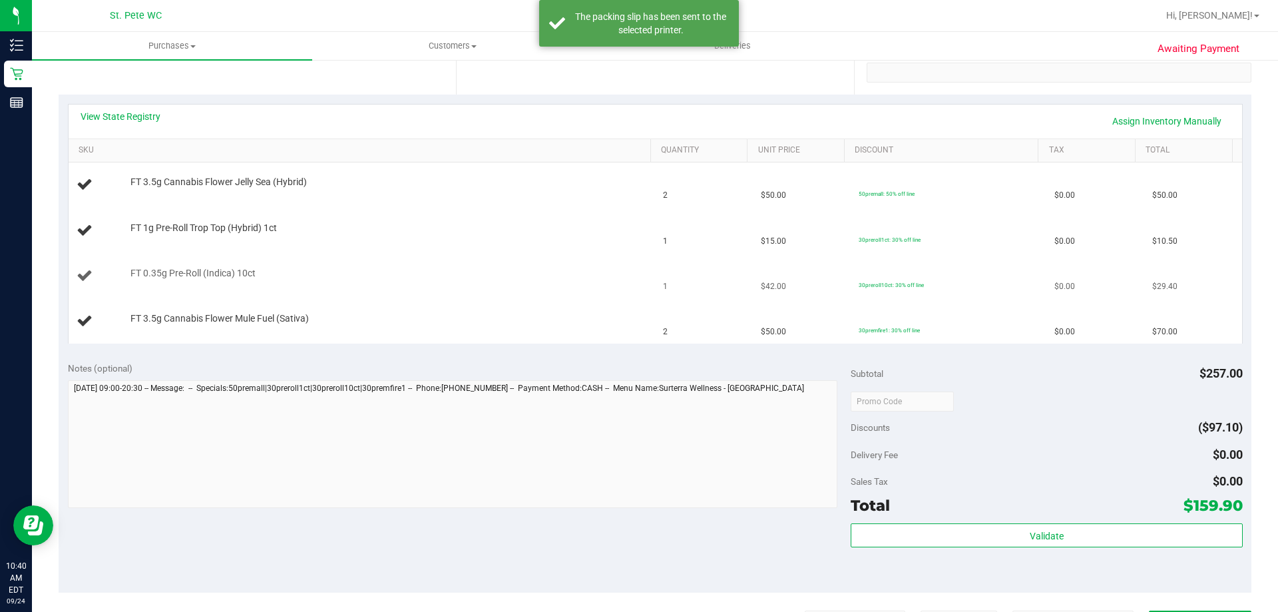
scroll to position [200, 0]
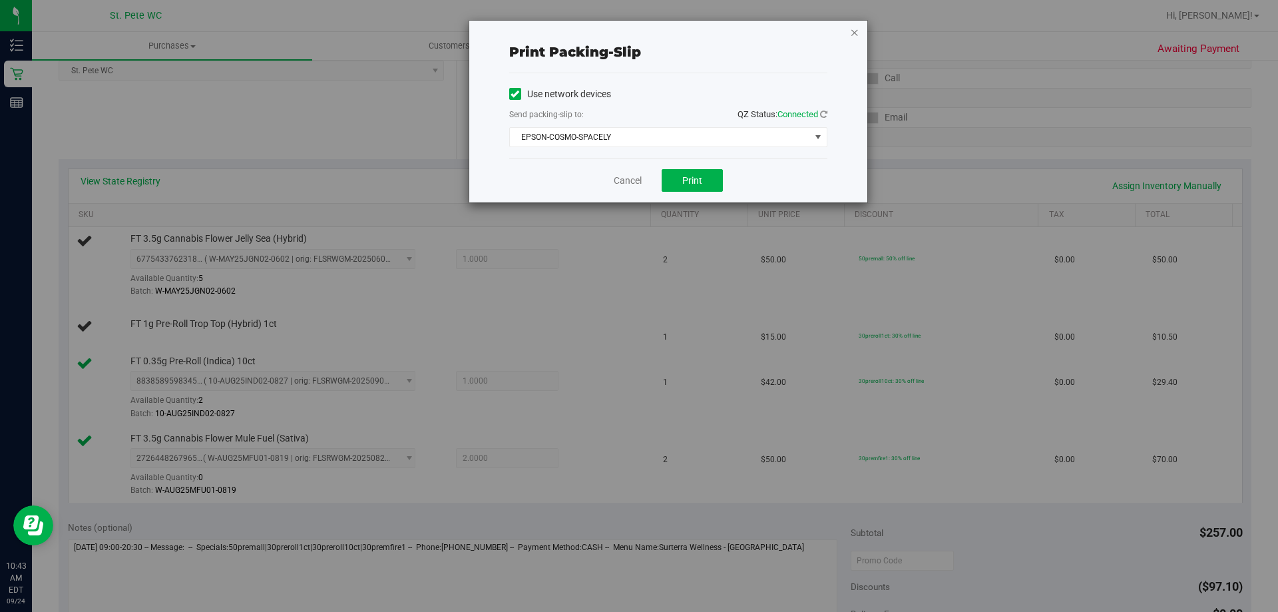
click at [856, 31] on icon "button" at bounding box center [854, 32] width 9 height 16
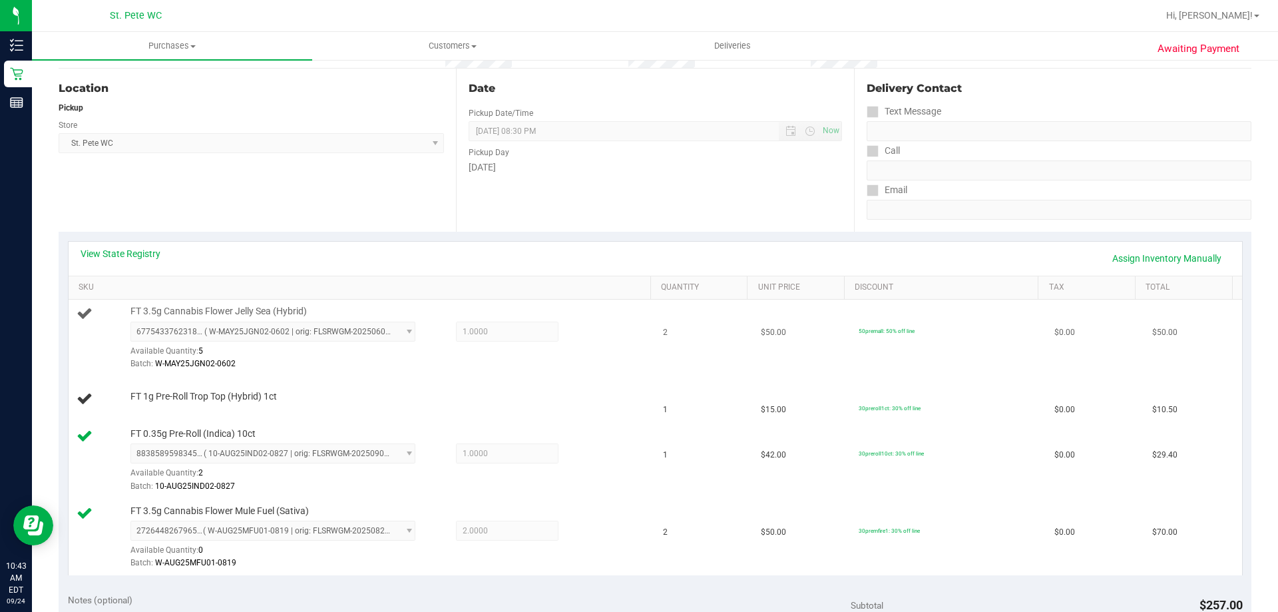
scroll to position [194, 0]
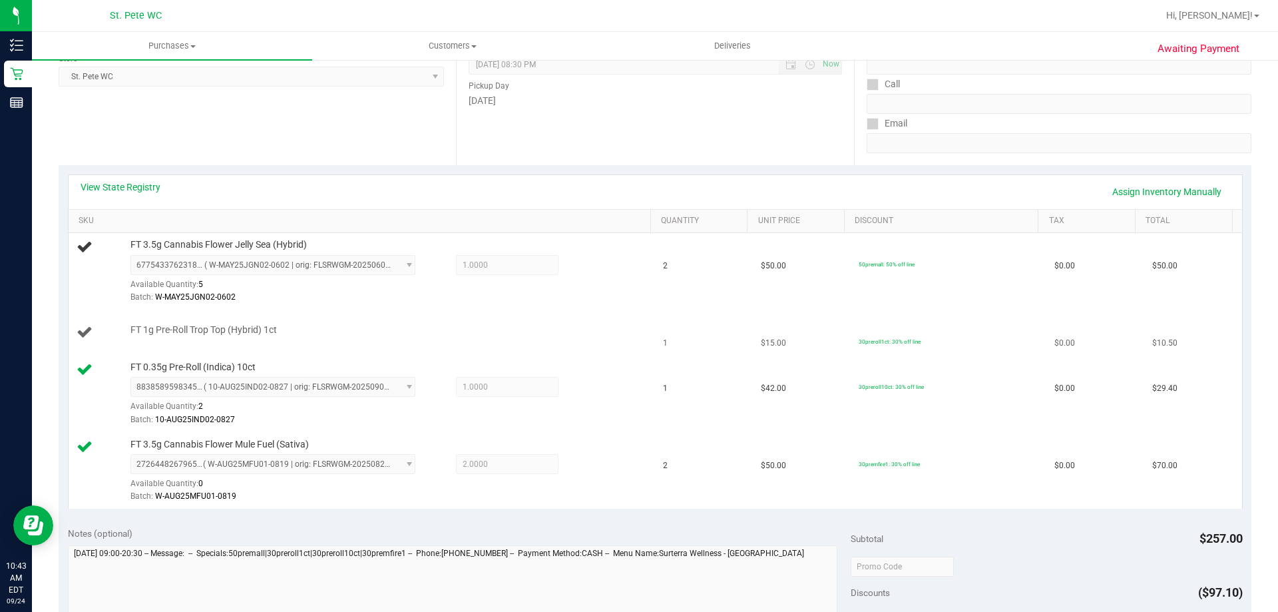
click at [613, 339] on div "FT 1g Pre-Roll Trop Top (Hybrid) 1ct" at bounding box center [362, 332] width 571 height 18
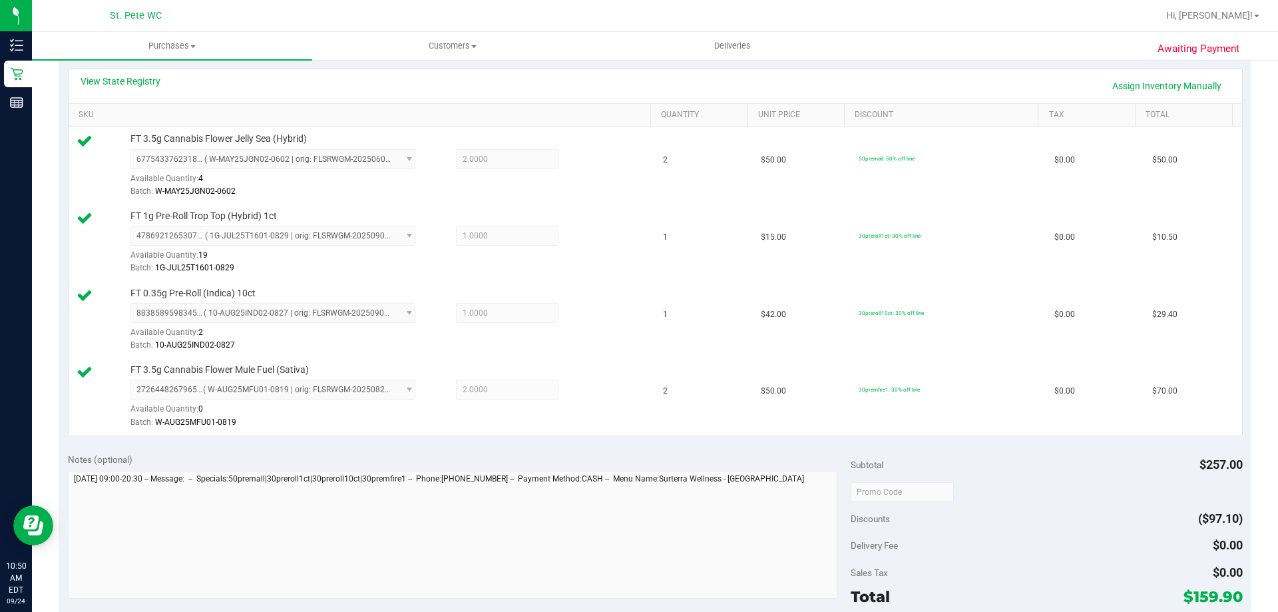
scroll to position [460, 0]
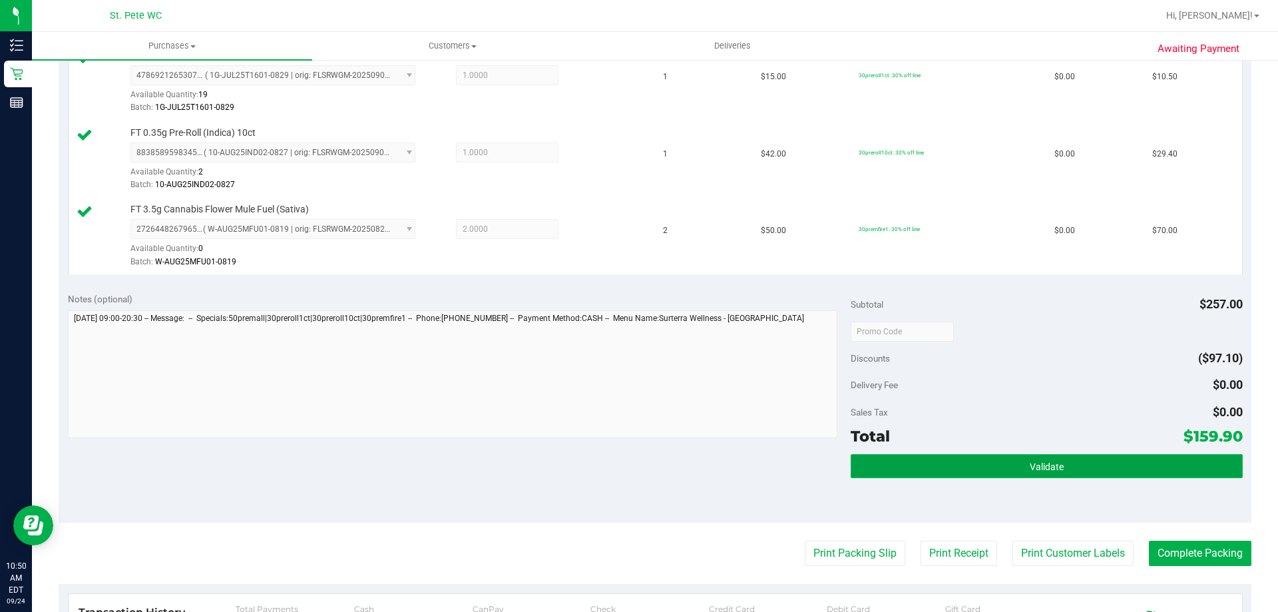
click at [924, 460] on button "Validate" at bounding box center [1045, 466] width 391 height 24
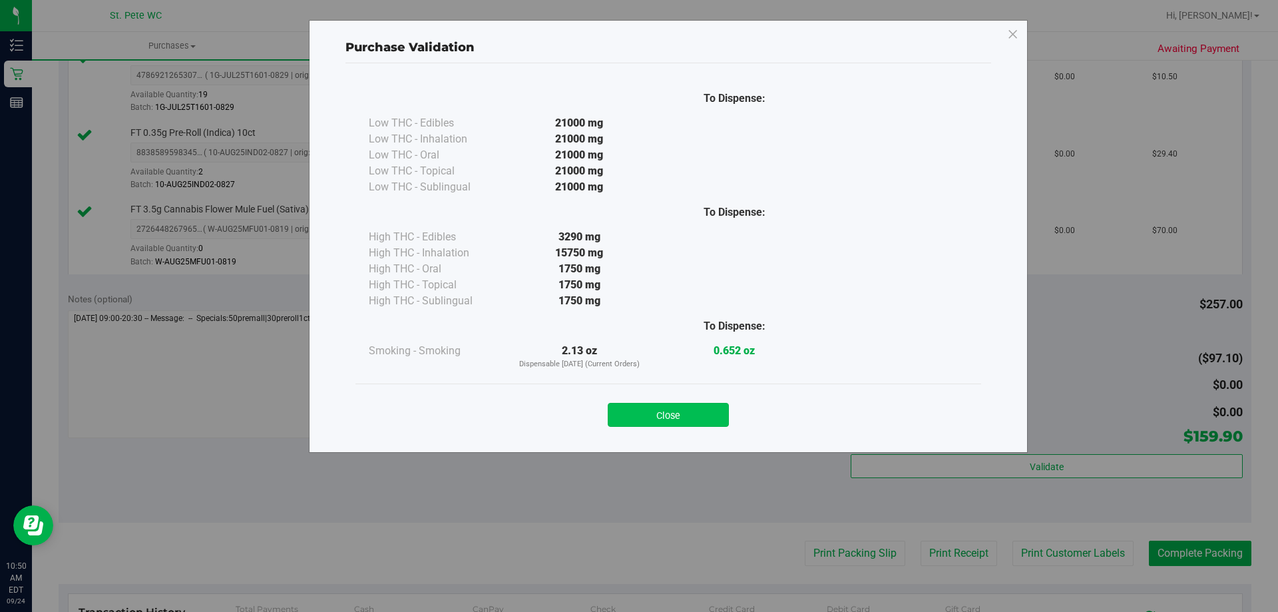
click at [656, 411] on button "Close" at bounding box center [668, 415] width 121 height 24
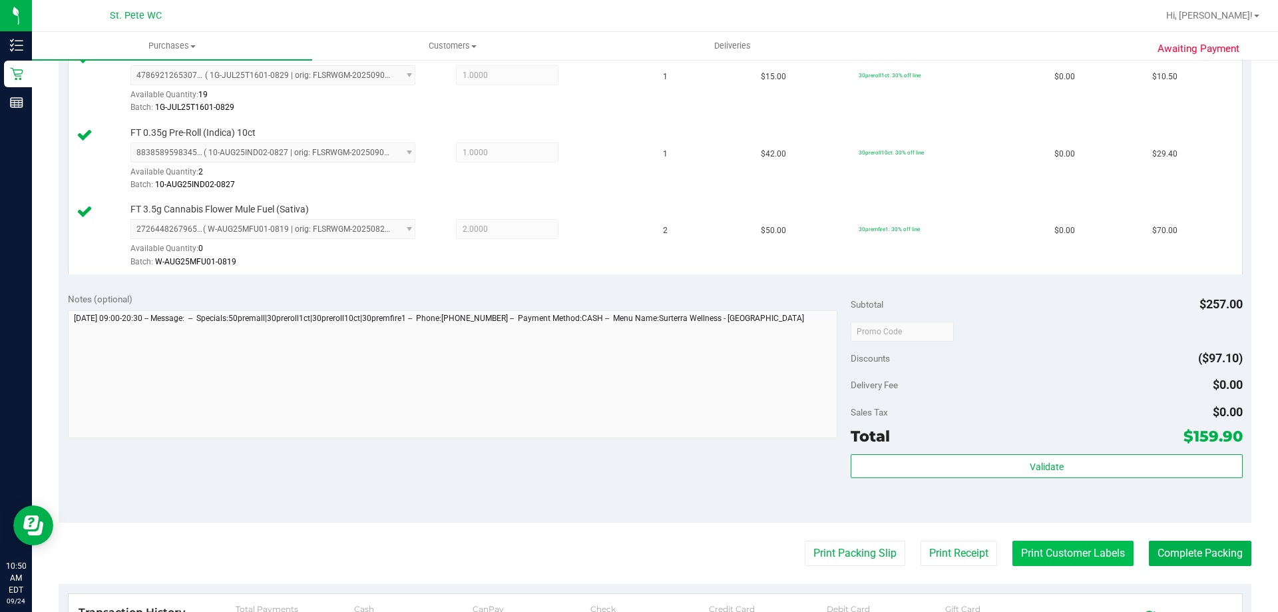
click at [1023, 557] on button "Print Customer Labels" at bounding box center [1072, 552] width 121 height 25
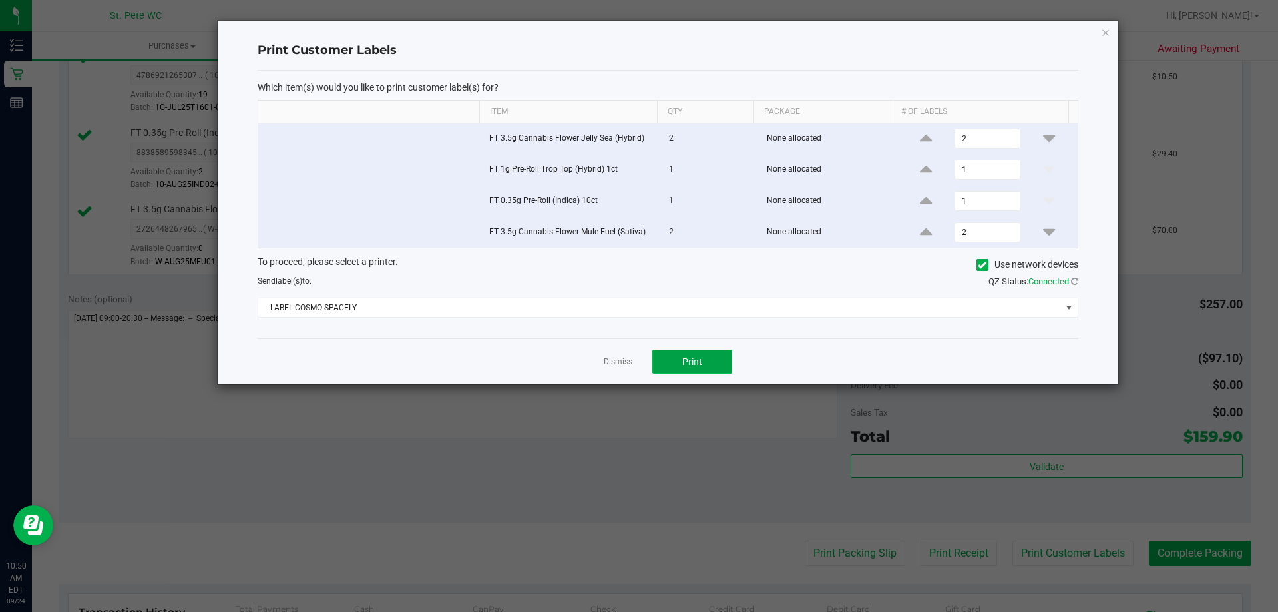
click at [724, 349] on button "Print" at bounding box center [692, 361] width 80 height 24
click at [1104, 31] on icon "button" at bounding box center [1105, 32] width 9 height 16
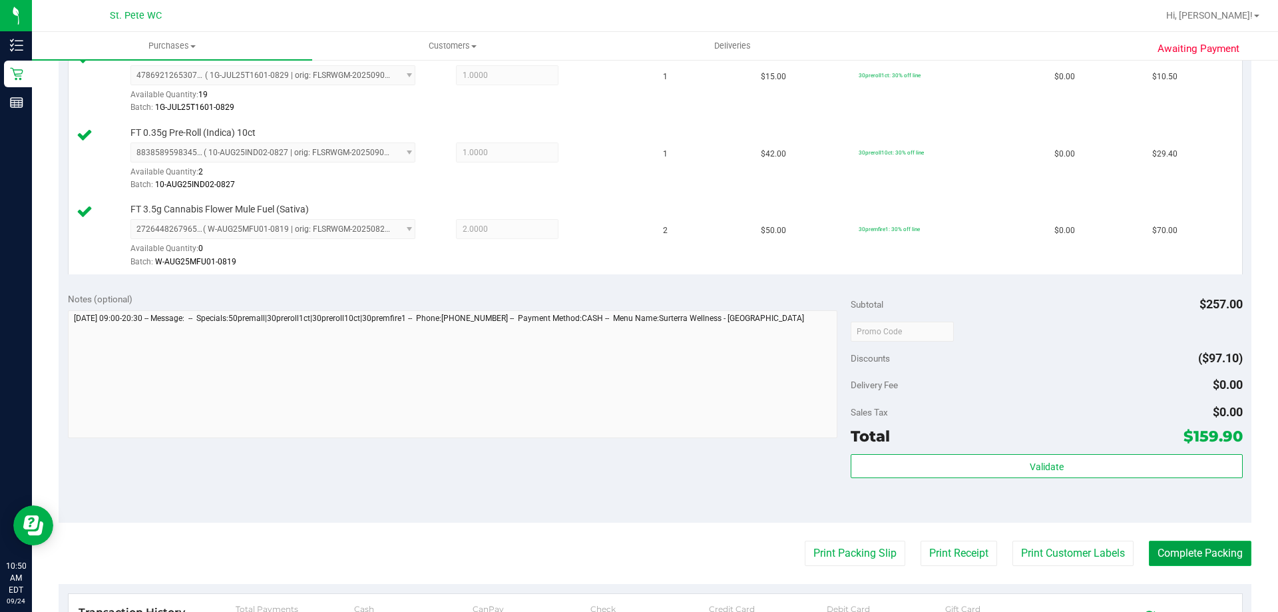
click at [1215, 549] on button "Complete Packing" at bounding box center [1199, 552] width 102 height 25
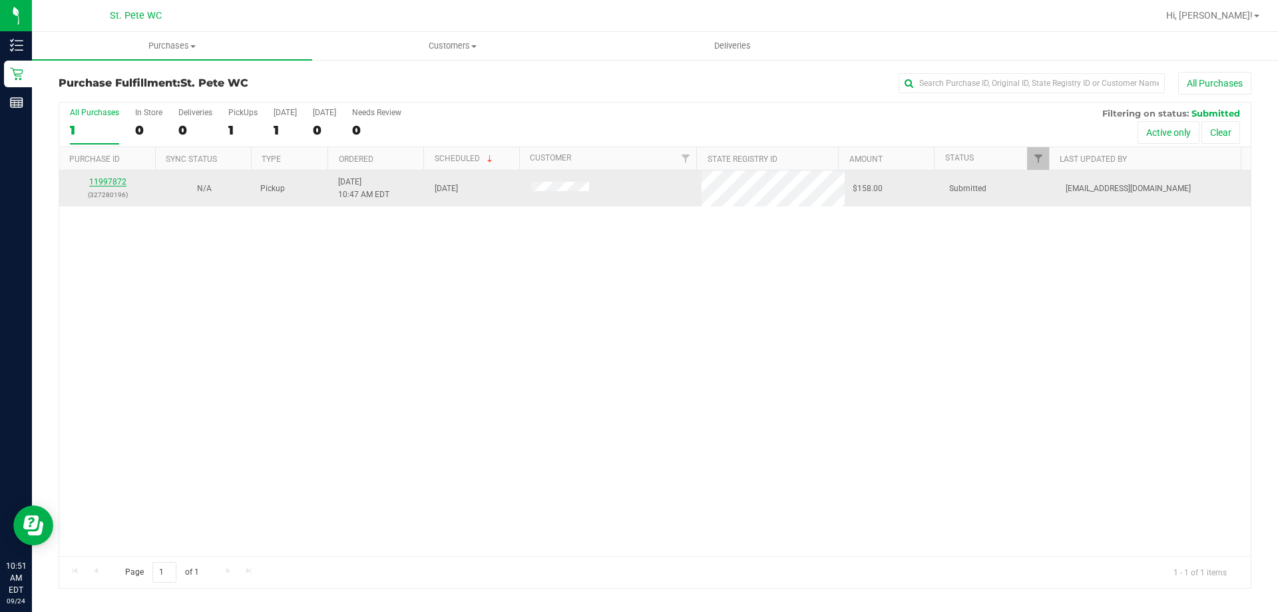
click at [120, 179] on link "11997872" at bounding box center [107, 181] width 37 height 9
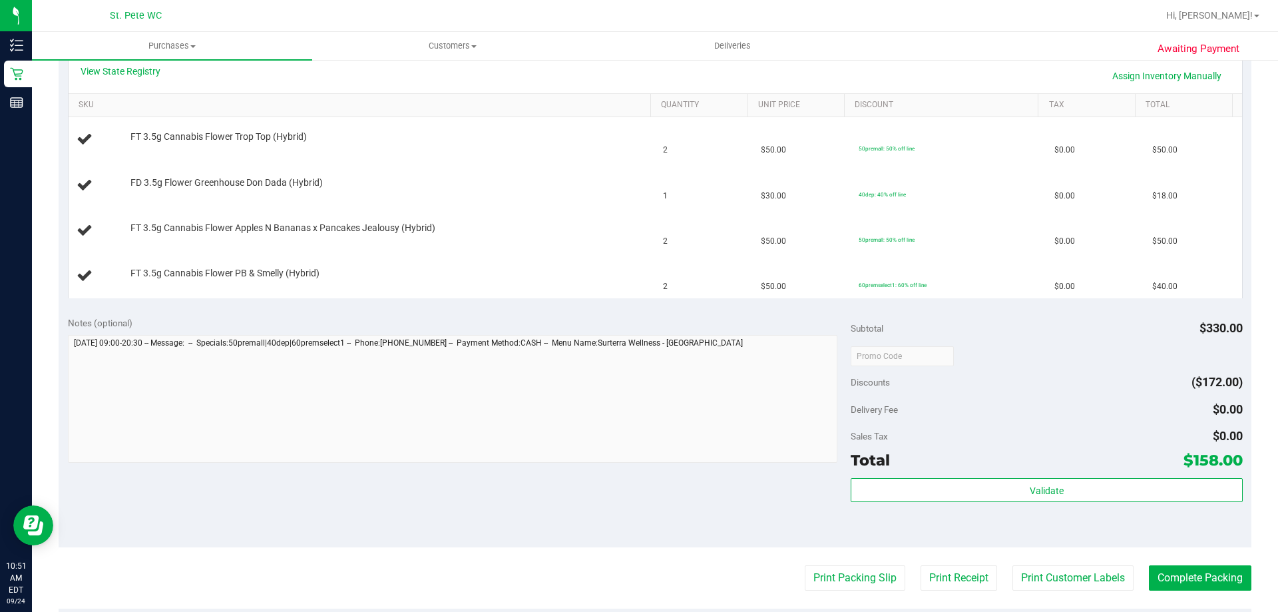
scroll to position [333, 0]
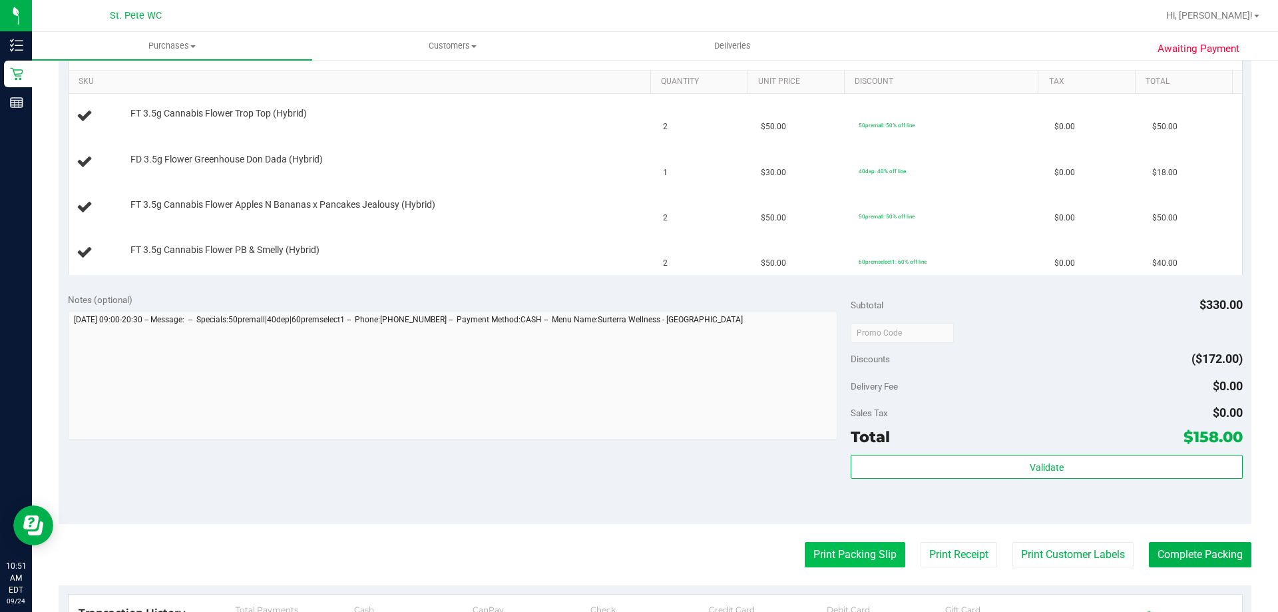
click at [862, 556] on button "Print Packing Slip" at bounding box center [854, 554] width 100 height 25
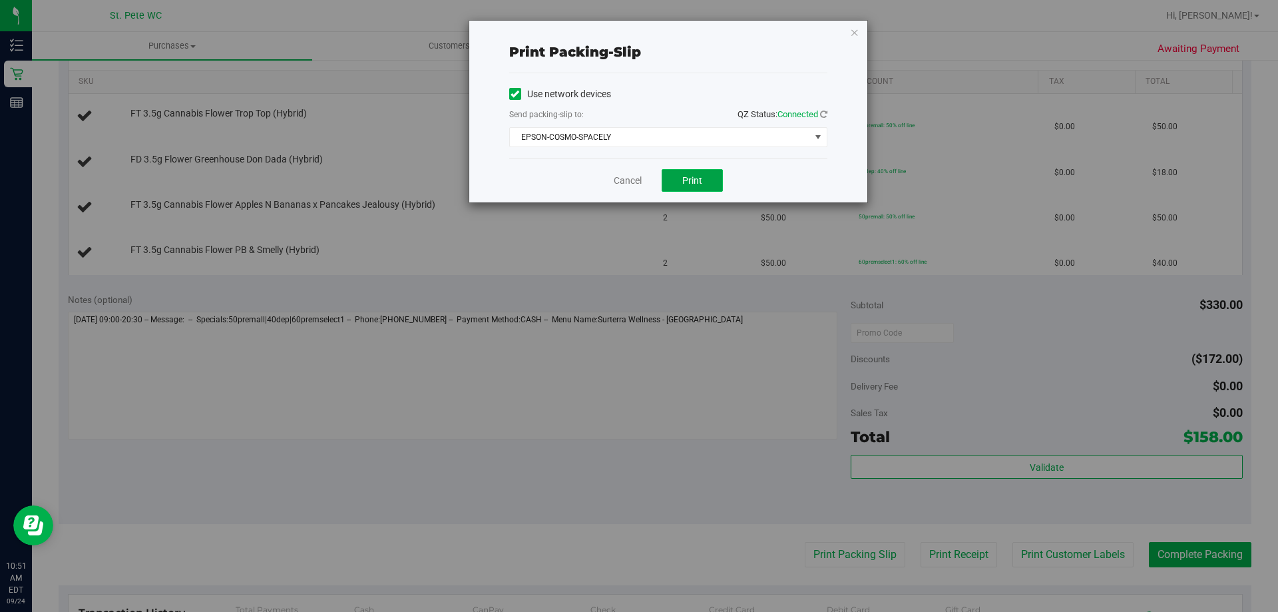
click at [700, 175] on span "Print" at bounding box center [692, 180] width 20 height 11
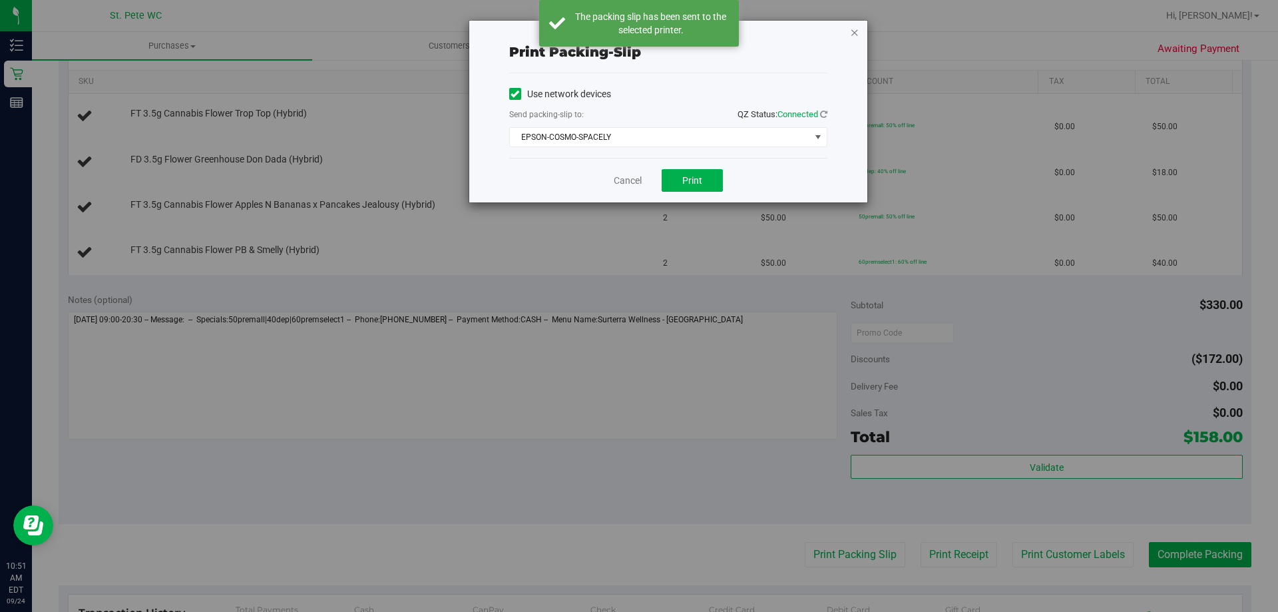
click at [855, 32] on icon "button" at bounding box center [854, 32] width 9 height 16
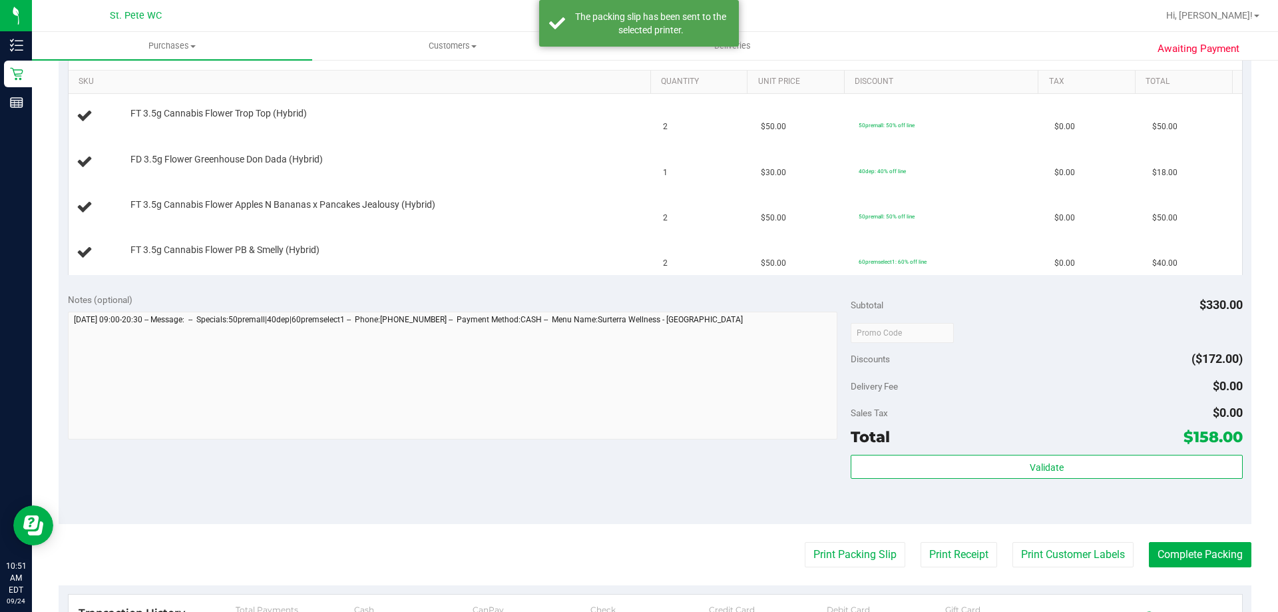
scroll to position [200, 0]
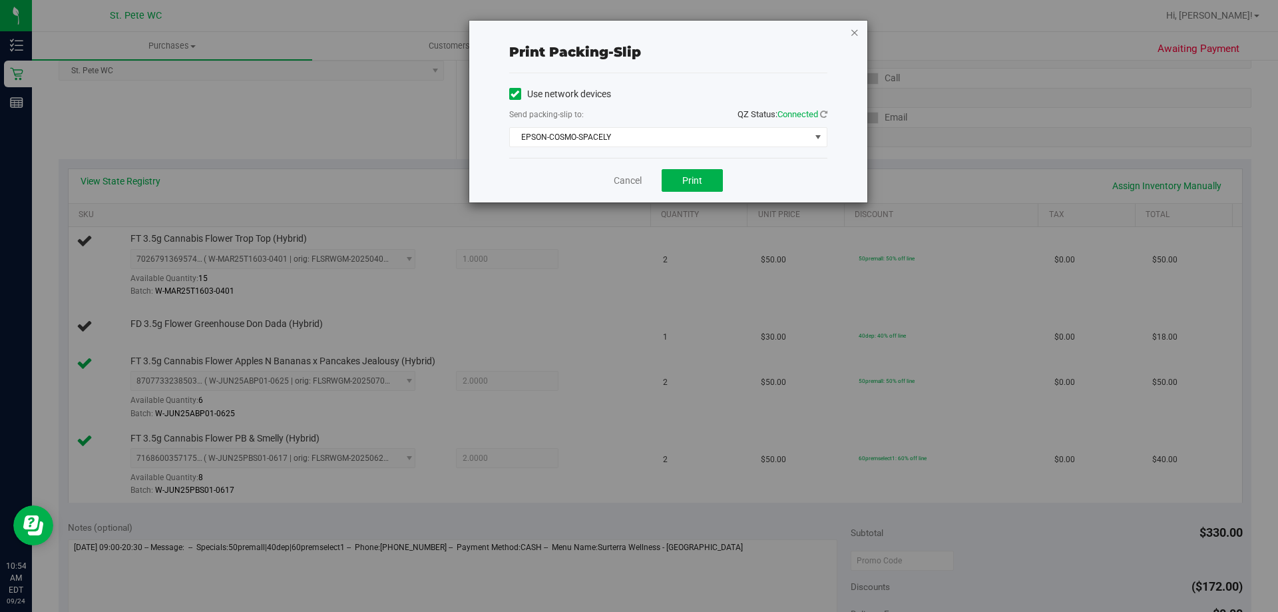
click at [850, 31] on icon "button" at bounding box center [854, 32] width 9 height 16
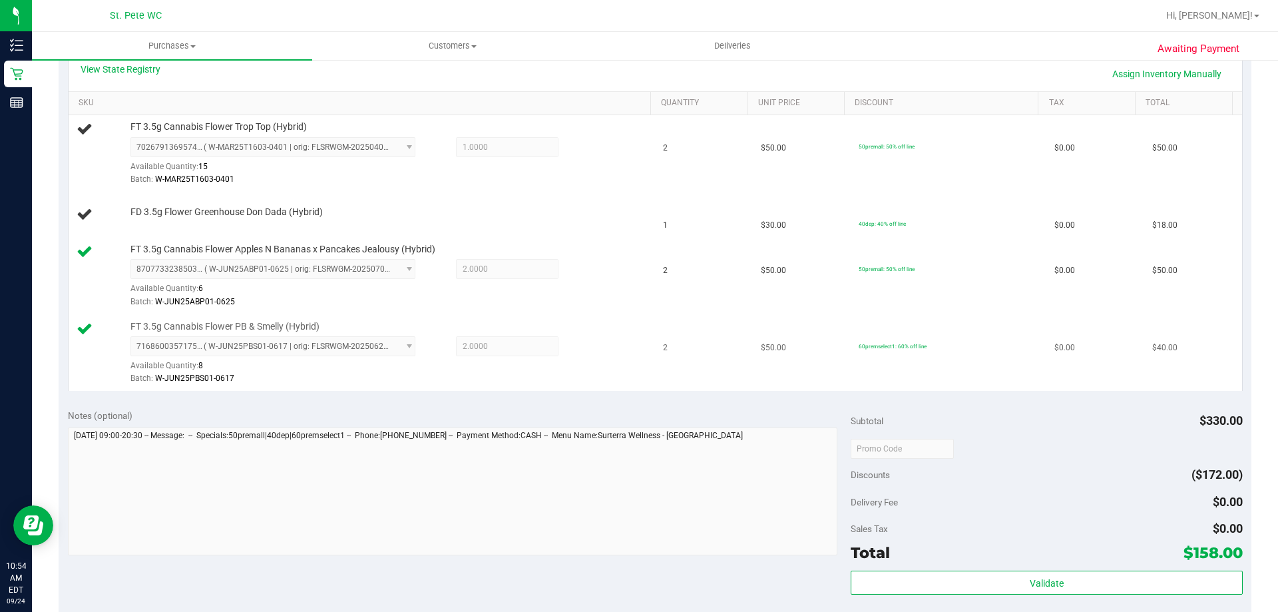
scroll to position [260, 0]
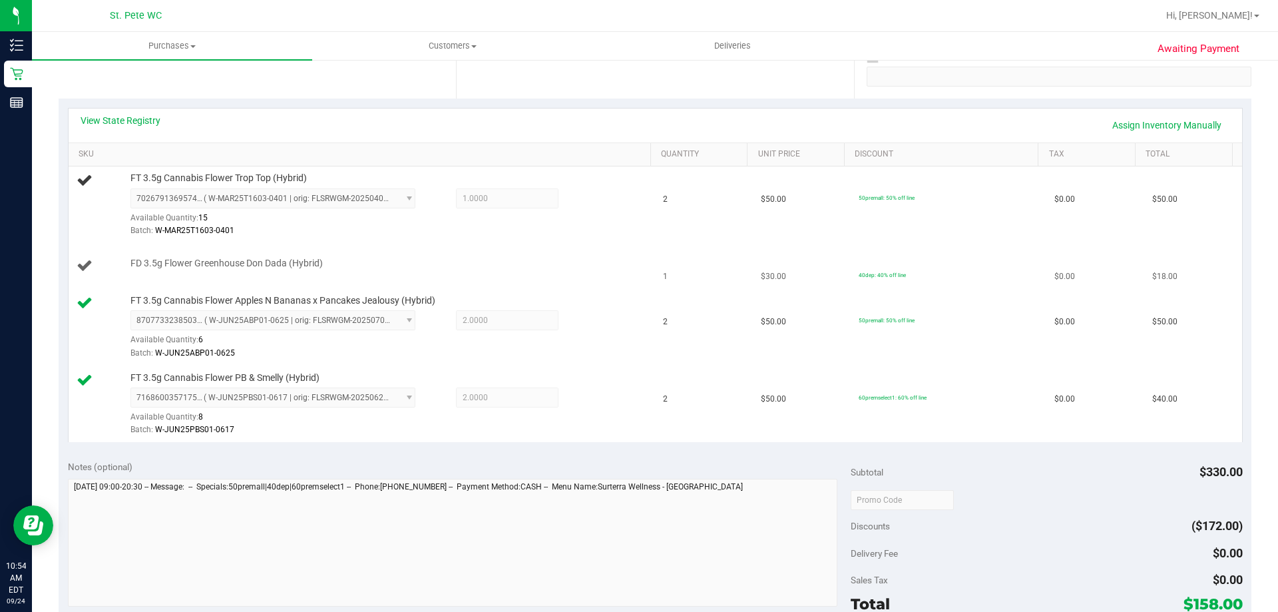
click at [524, 262] on div "FD 3.5g Flower Greenhouse Don Dada (Hybrid)" at bounding box center [384, 263] width 520 height 13
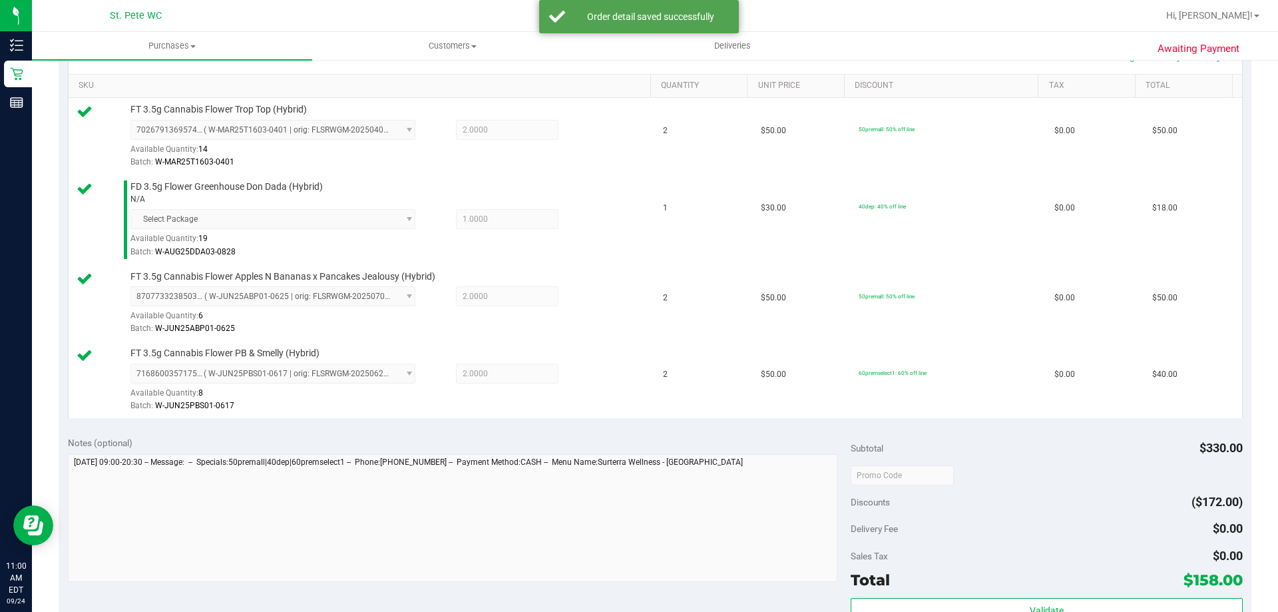
scroll to position [393, 0]
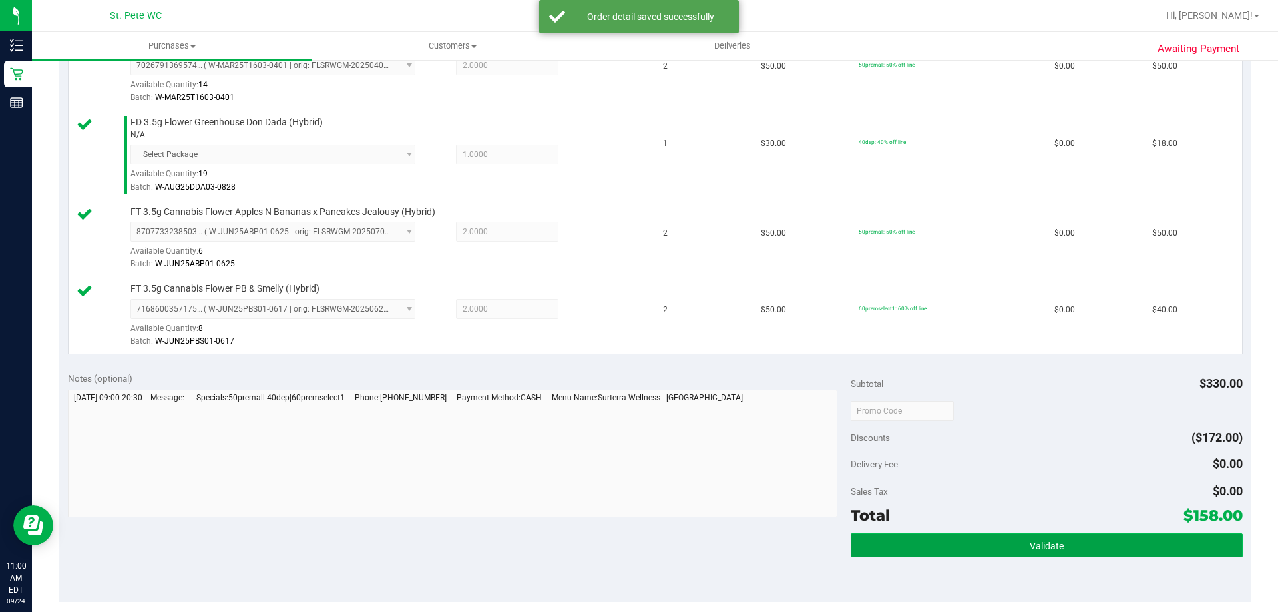
click at [902, 553] on button "Validate" at bounding box center [1045, 545] width 391 height 24
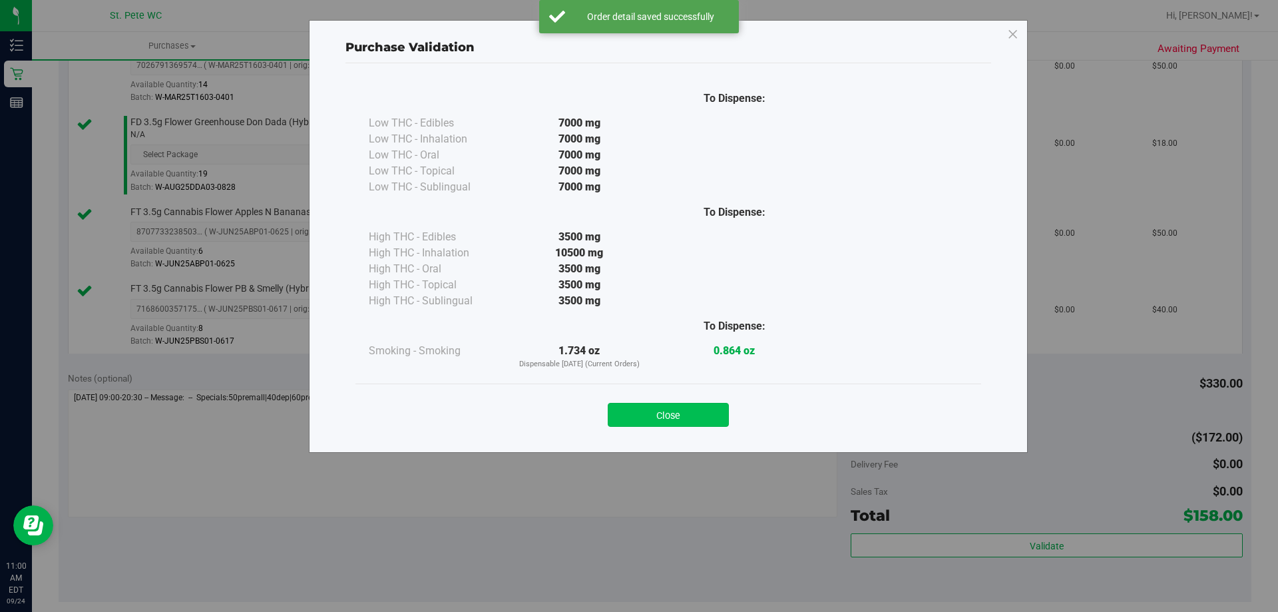
click at [652, 409] on button "Close" at bounding box center [668, 415] width 121 height 24
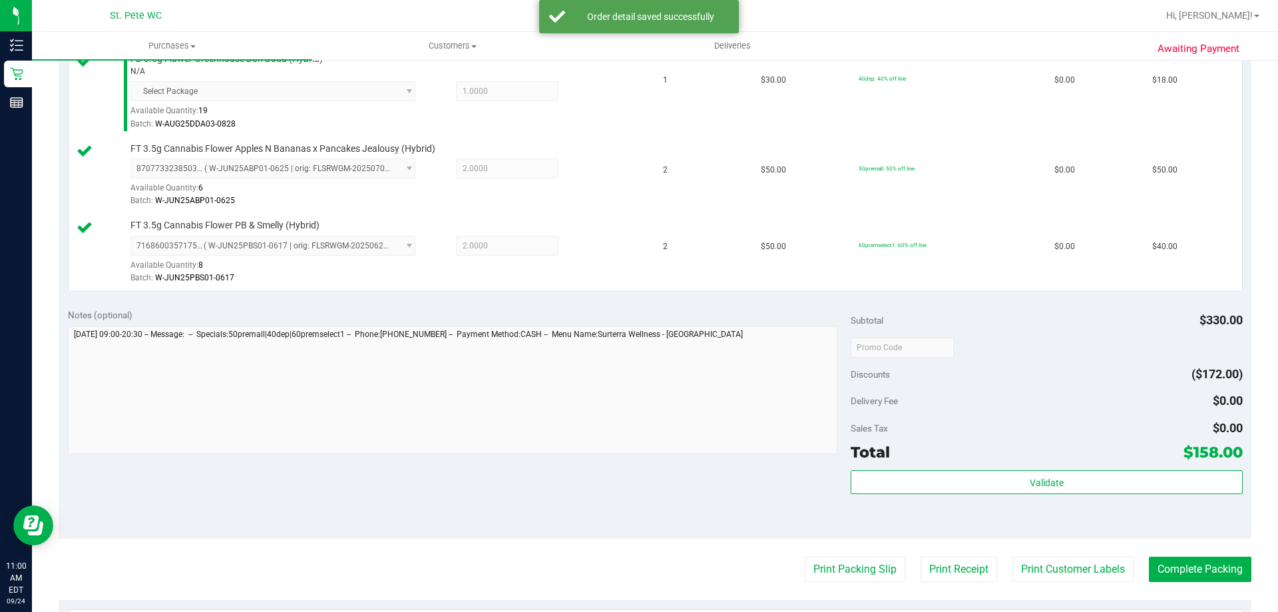
scroll to position [659, 0]
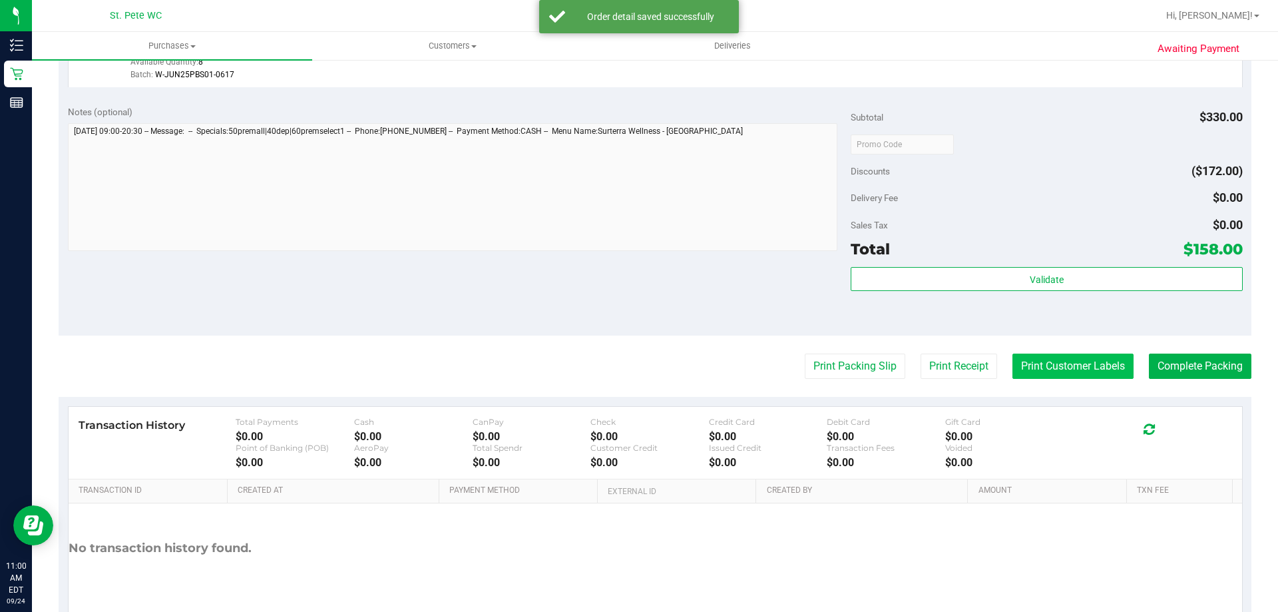
click at [1061, 367] on button "Print Customer Labels" at bounding box center [1072, 365] width 121 height 25
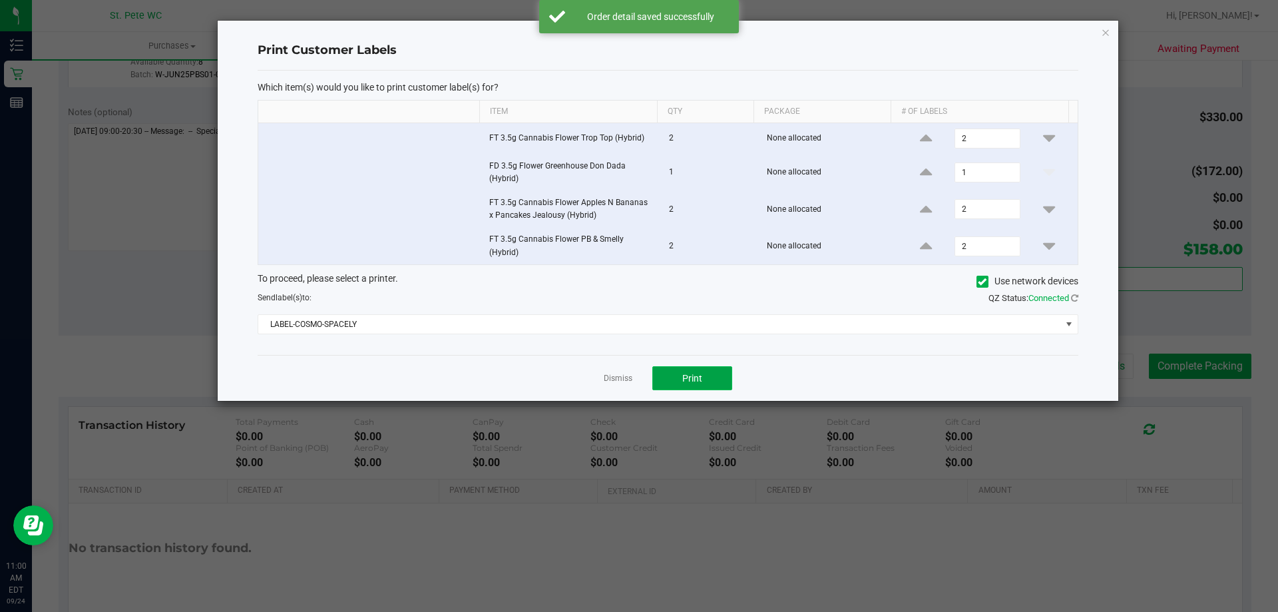
click at [693, 370] on button "Print" at bounding box center [692, 378] width 80 height 24
click at [1105, 28] on icon "button" at bounding box center [1105, 32] width 9 height 16
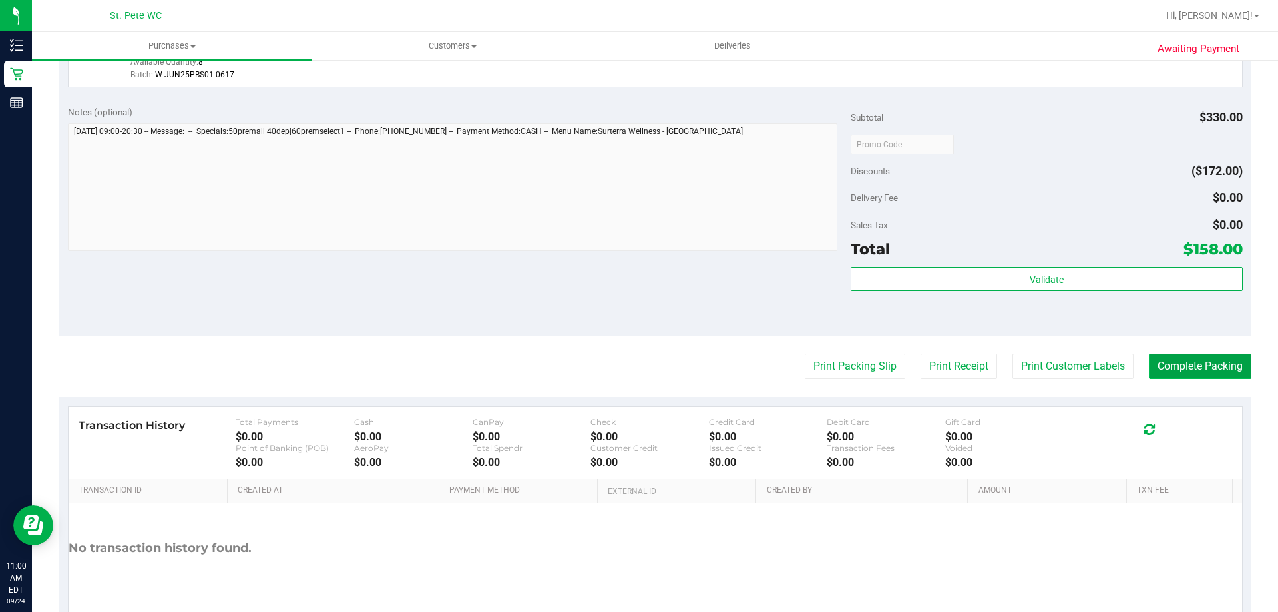
click at [1173, 369] on button "Complete Packing" at bounding box center [1199, 365] width 102 height 25
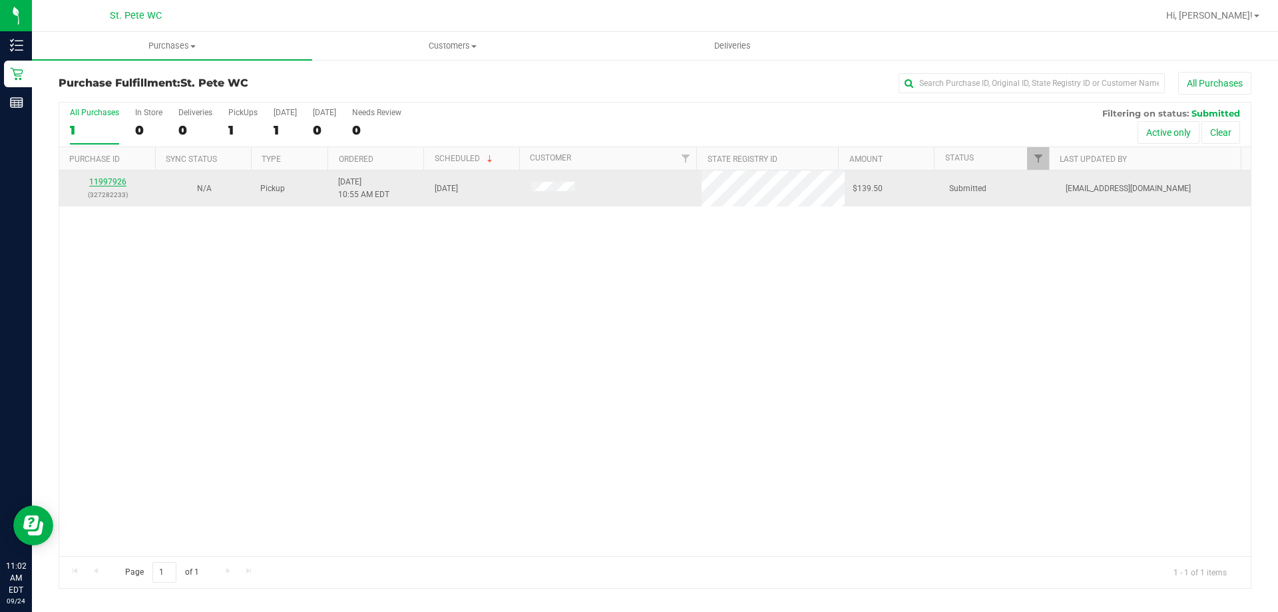
click at [117, 184] on link "11997926" at bounding box center [107, 181] width 37 height 9
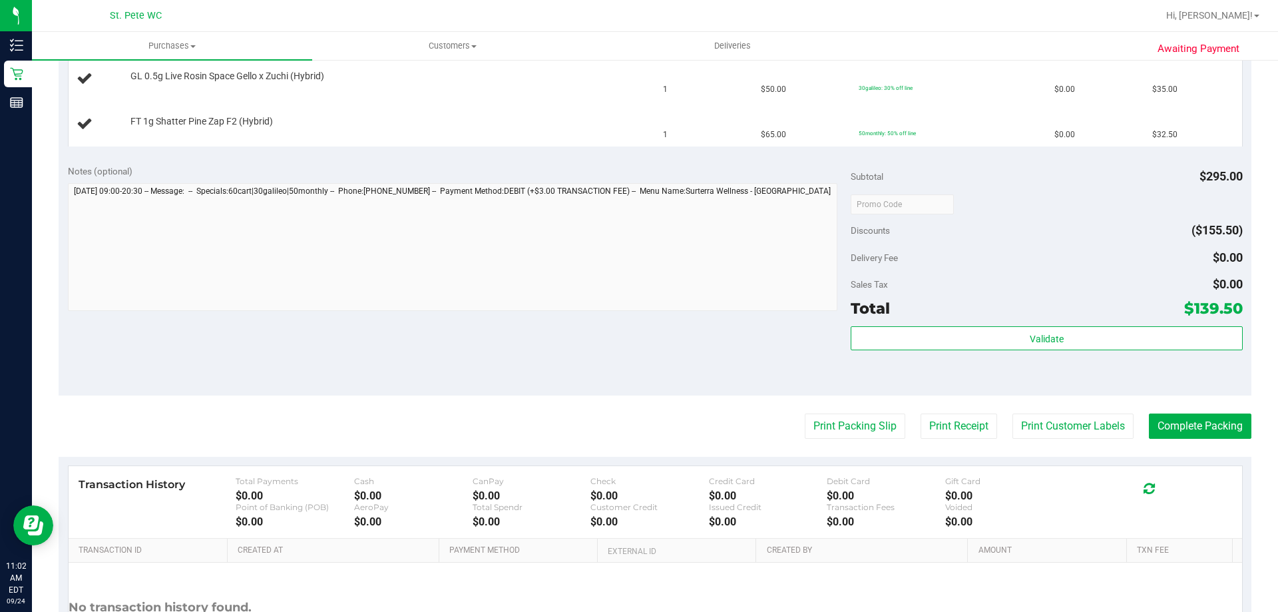
scroll to position [466, 0]
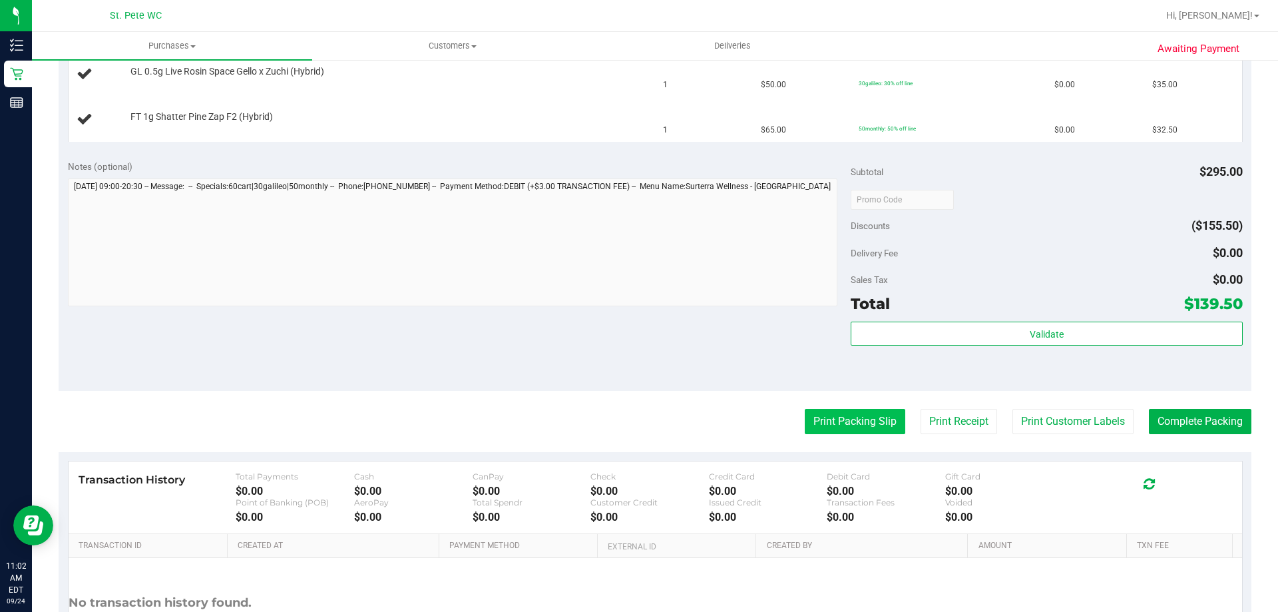
click at [846, 423] on button "Print Packing Slip" at bounding box center [854, 421] width 100 height 25
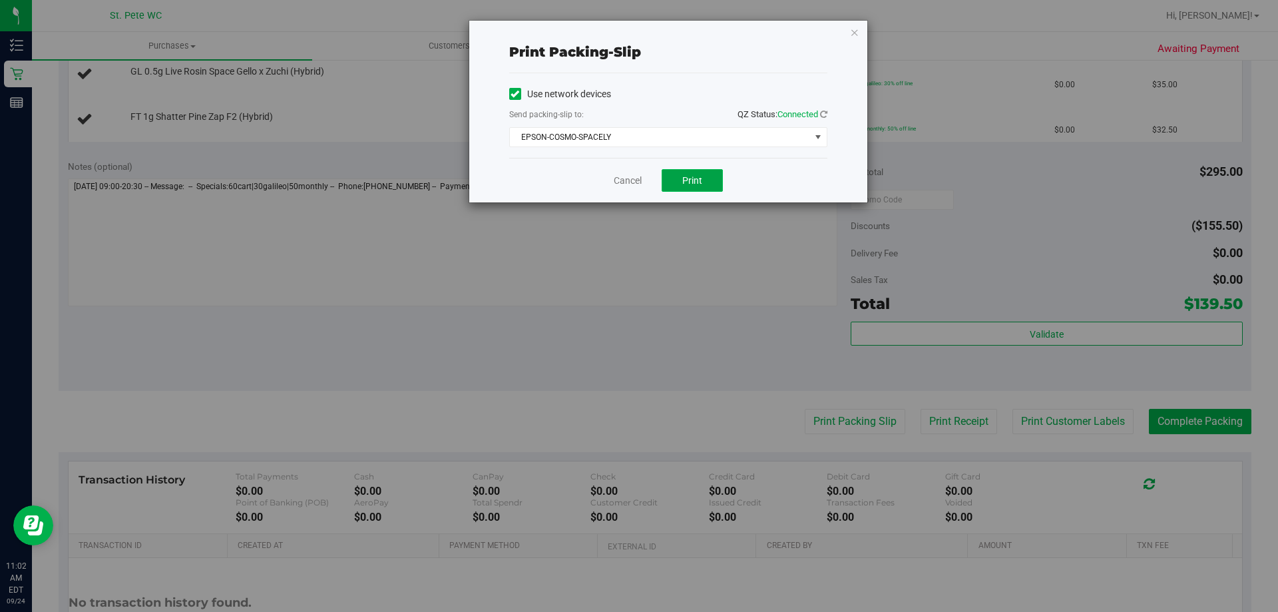
click at [711, 183] on button "Print" at bounding box center [691, 180] width 61 height 23
click at [850, 31] on icon "button" at bounding box center [854, 32] width 9 height 16
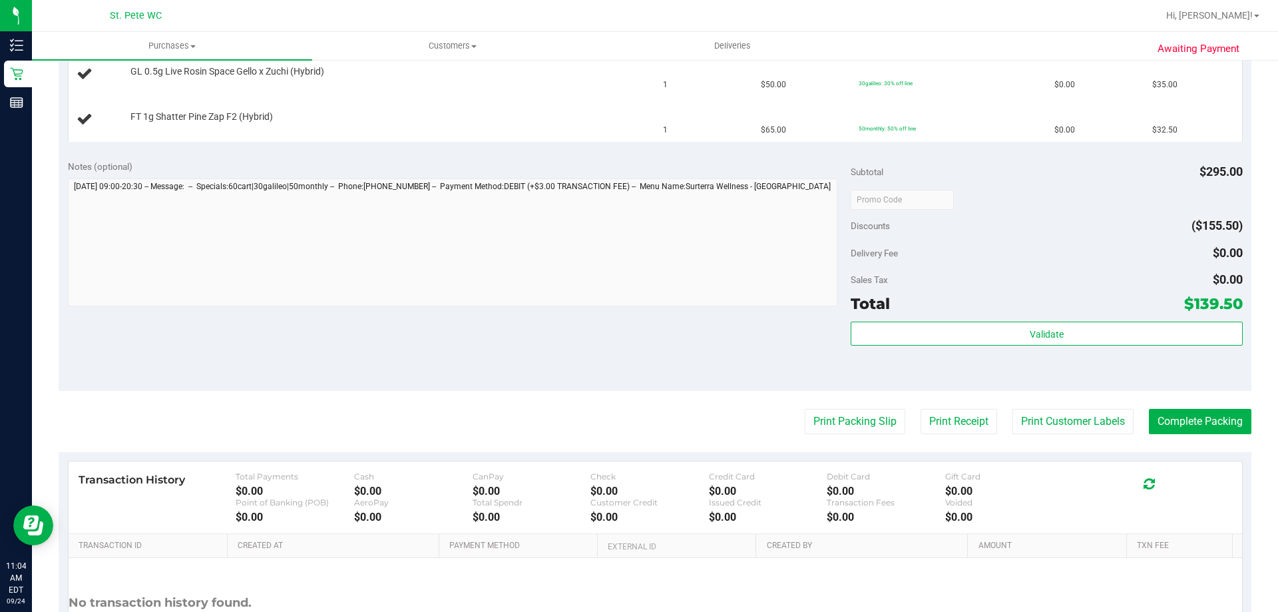
click at [804, 409] on button "Print Packing Slip" at bounding box center [854, 421] width 100 height 25
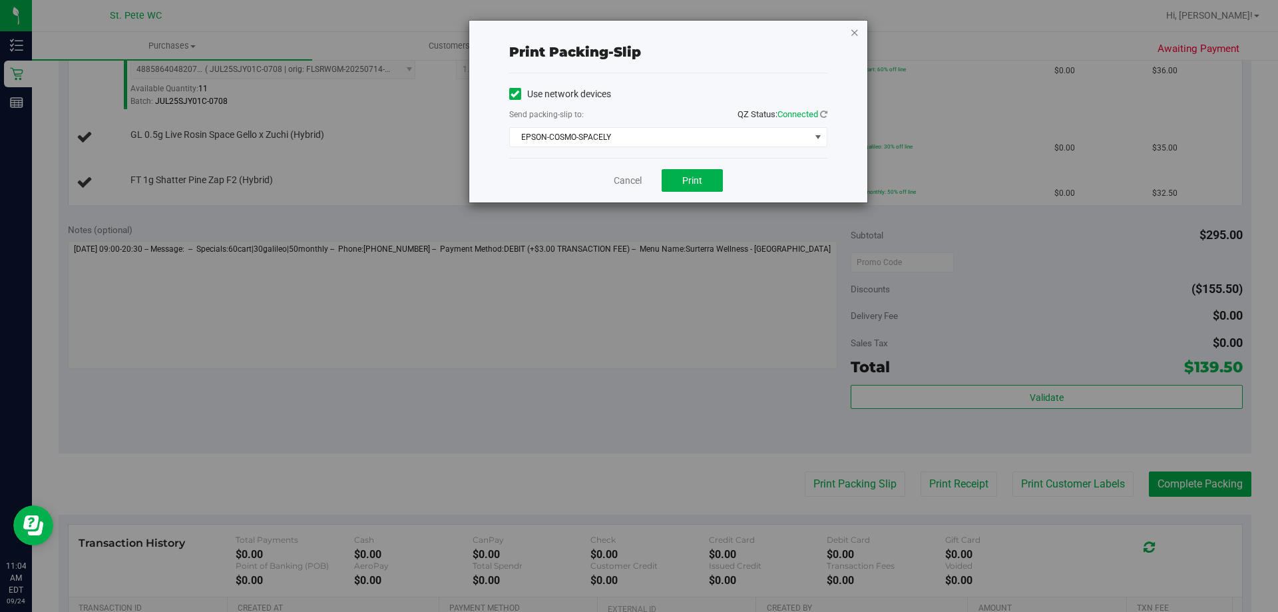
click at [850, 31] on icon "button" at bounding box center [854, 32] width 9 height 16
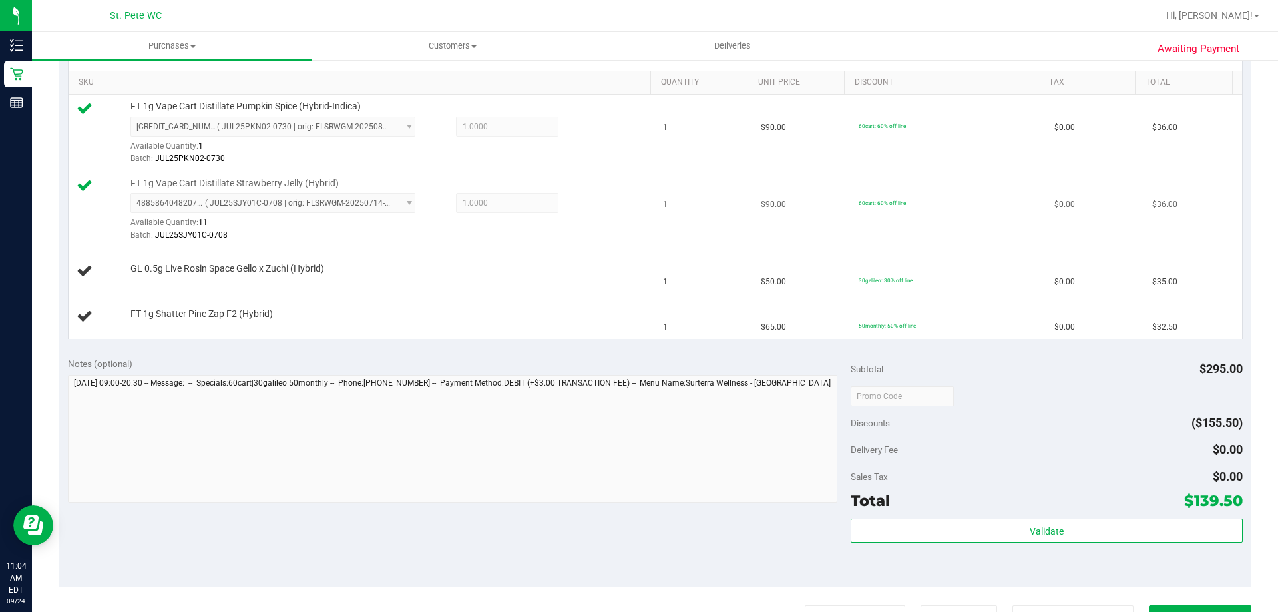
scroll to position [333, 0]
click at [804, 604] on button "Print Packing Slip" at bounding box center [854, 616] width 100 height 25
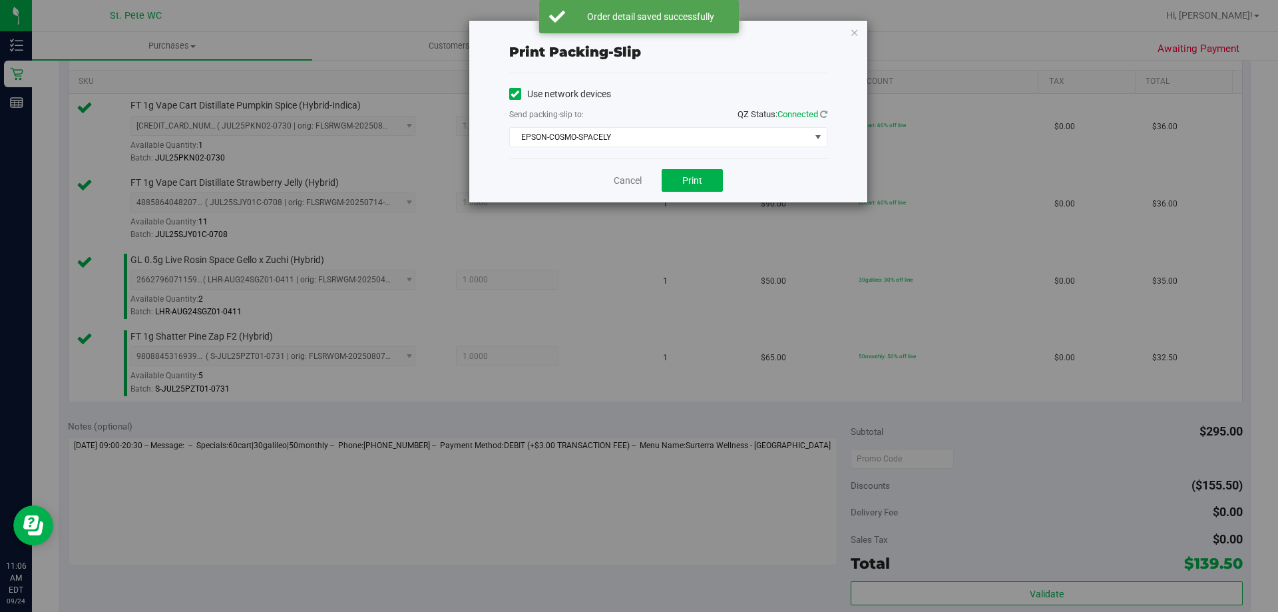
click at [848, 35] on div "Print packing-slip Use network devices Send packing-slip to: QZ Status: Connect…" at bounding box center [668, 112] width 398 height 182
click at [855, 31] on icon "button" at bounding box center [854, 32] width 9 height 16
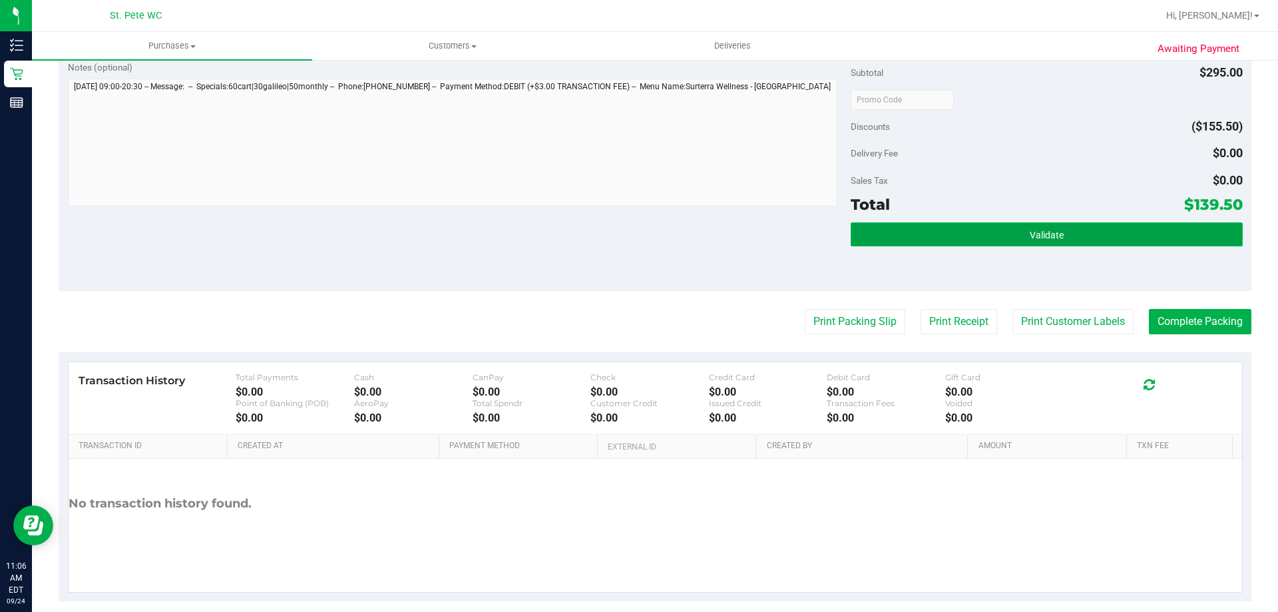
click at [938, 231] on button "Validate" at bounding box center [1045, 234] width 391 height 24
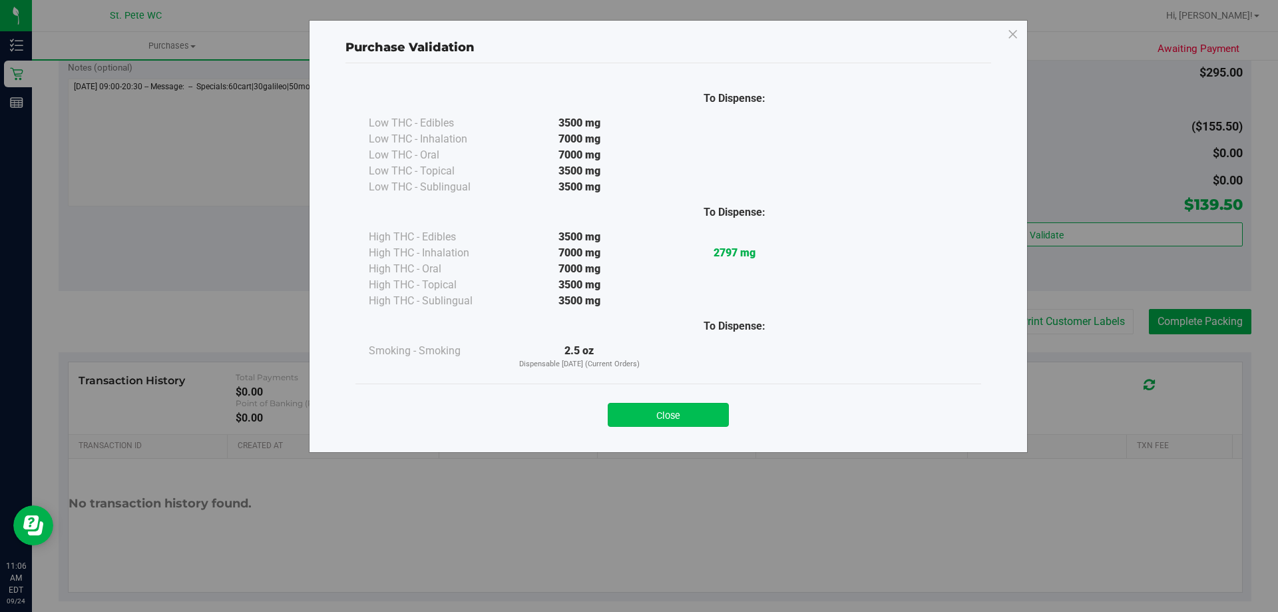
click at [693, 406] on button "Close" at bounding box center [668, 415] width 121 height 24
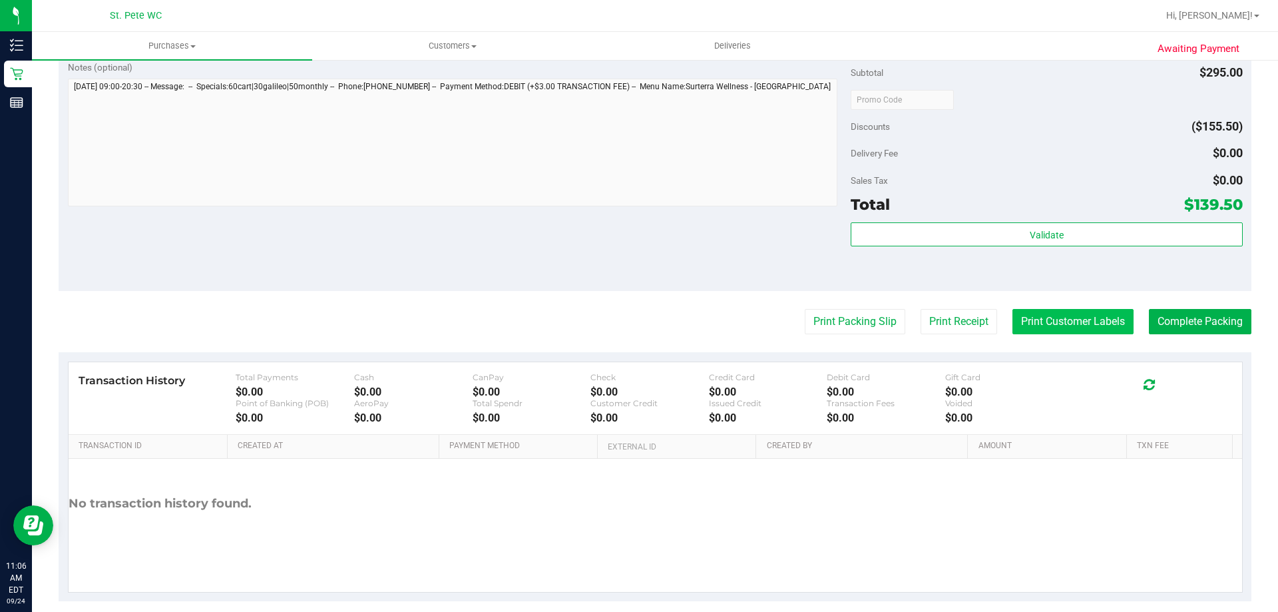
click at [1062, 323] on button "Print Customer Labels" at bounding box center [1072, 321] width 121 height 25
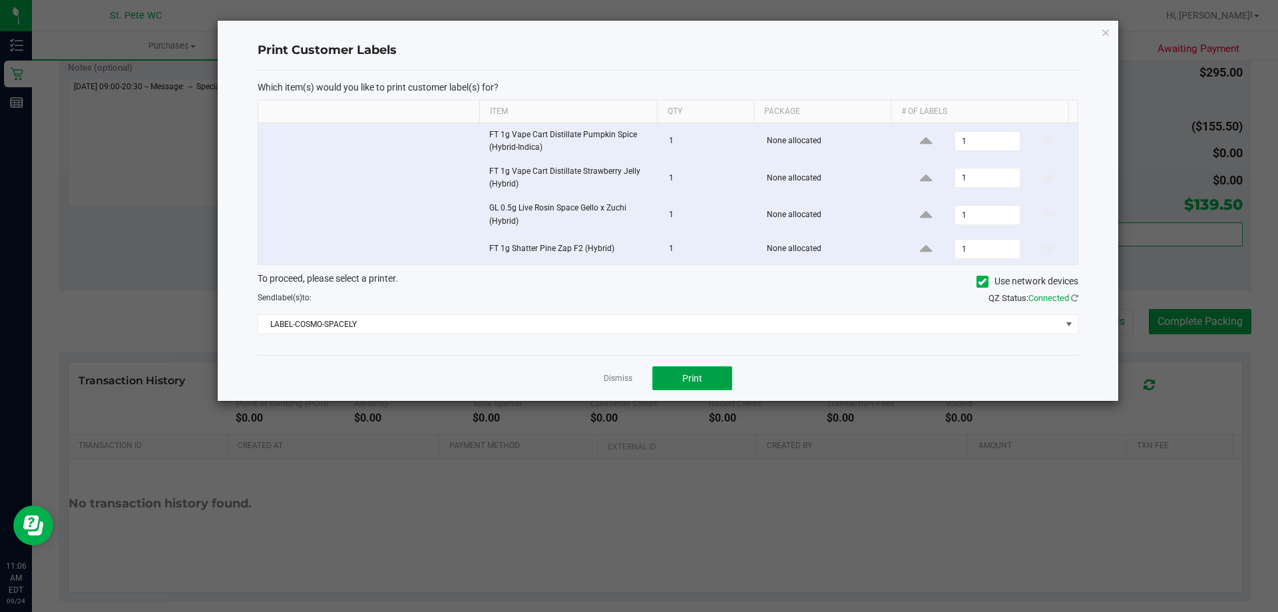
click at [696, 374] on span "Print" at bounding box center [692, 378] width 20 height 11
click at [1106, 35] on icon "button" at bounding box center [1105, 32] width 9 height 16
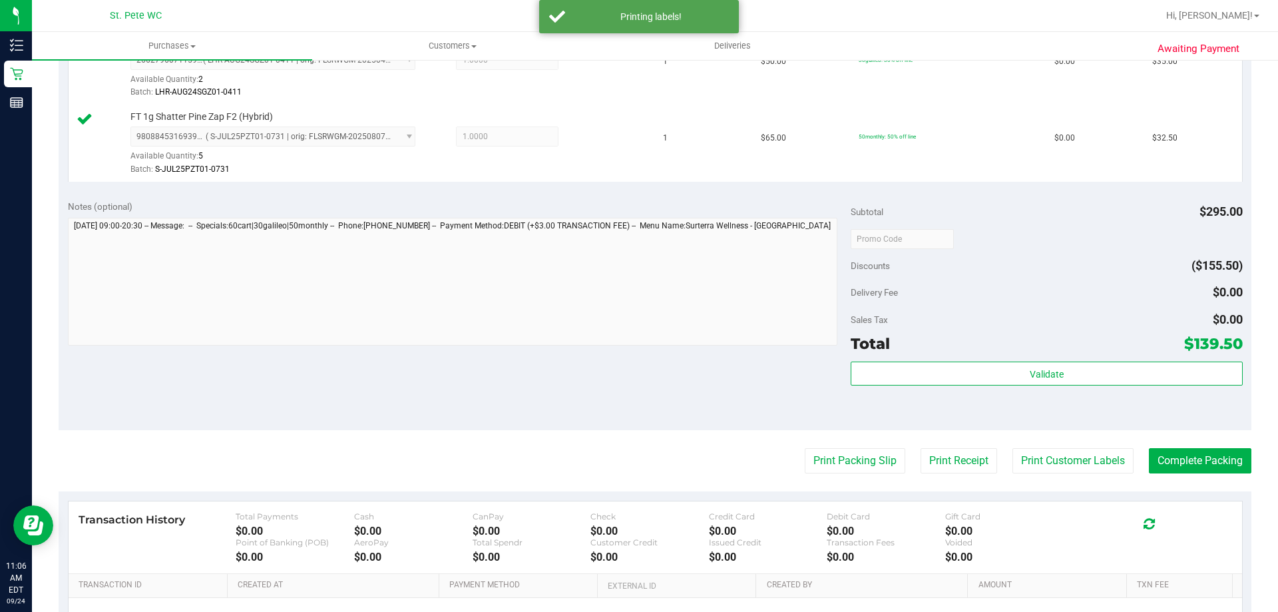
scroll to position [625, 0]
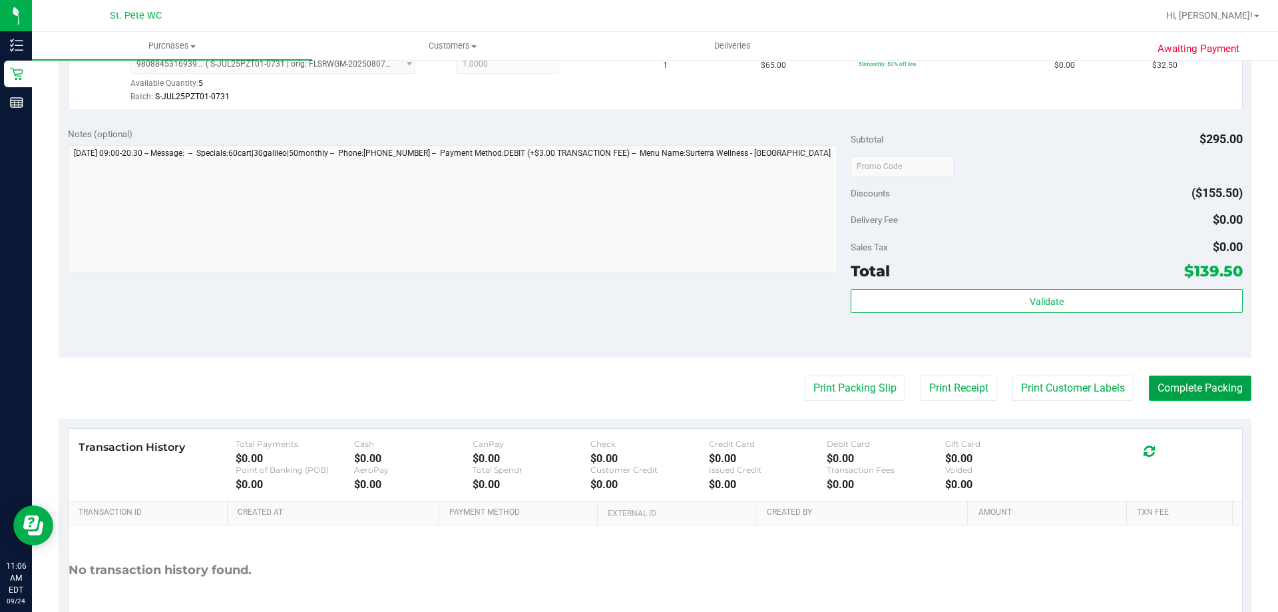
click at [1162, 385] on button "Complete Packing" at bounding box center [1199, 387] width 102 height 25
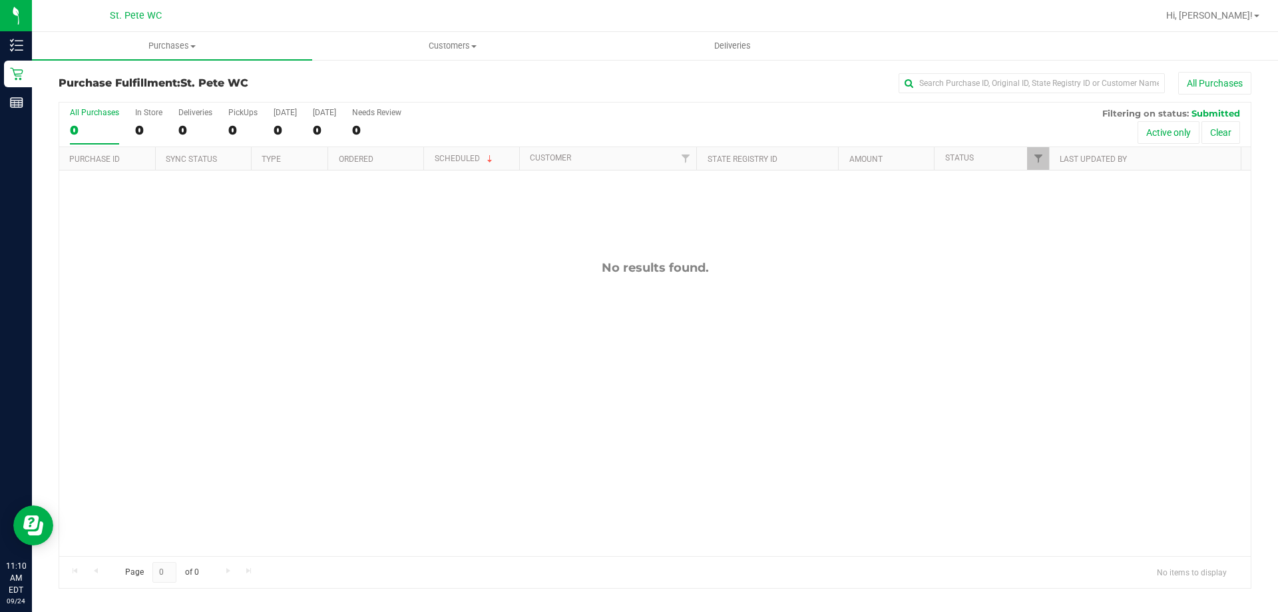
click at [830, 475] on div "No results found." at bounding box center [654, 407] width 1191 height 475
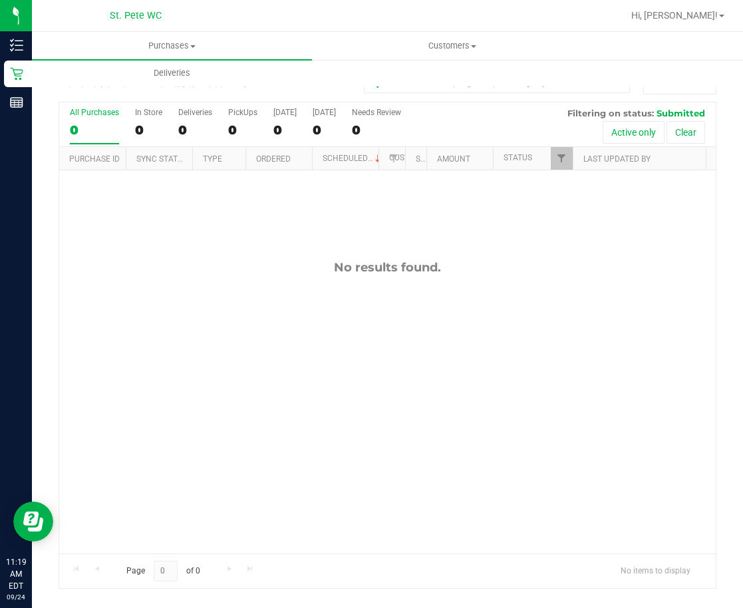
click at [273, 392] on div "No results found." at bounding box center [387, 406] width 657 height 473
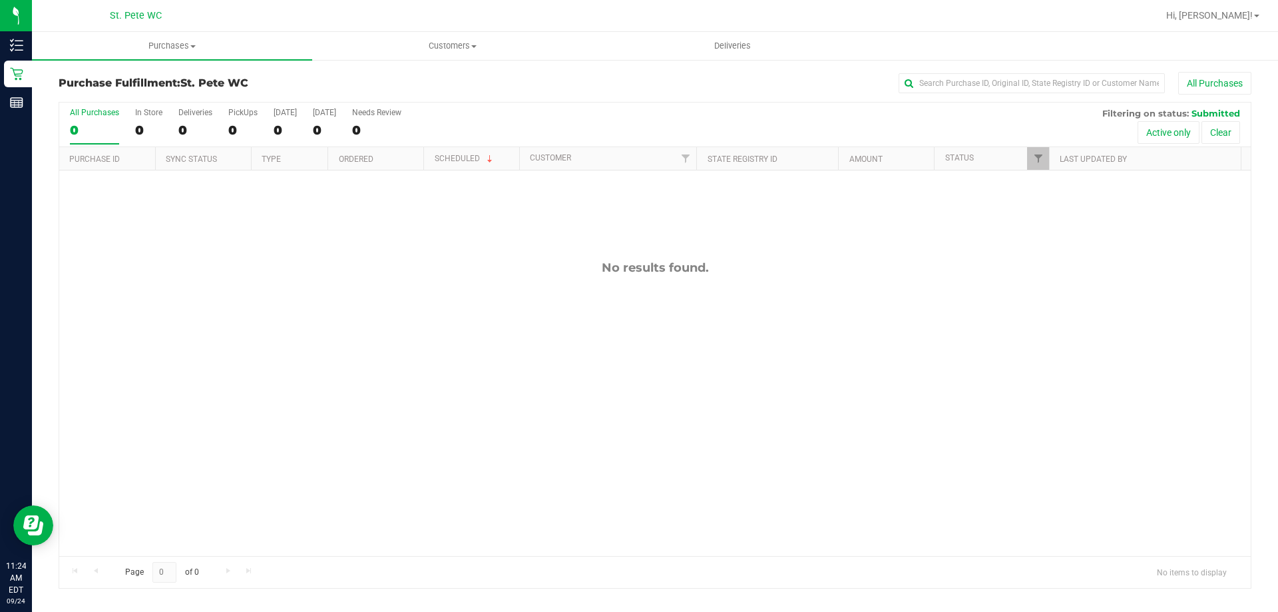
click at [216, 318] on div "No results found." at bounding box center [654, 407] width 1191 height 475
click at [608, 411] on div "No results found." at bounding box center [654, 407] width 1191 height 475
click at [405, 324] on div at bounding box center [654, 344] width 1191 height 485
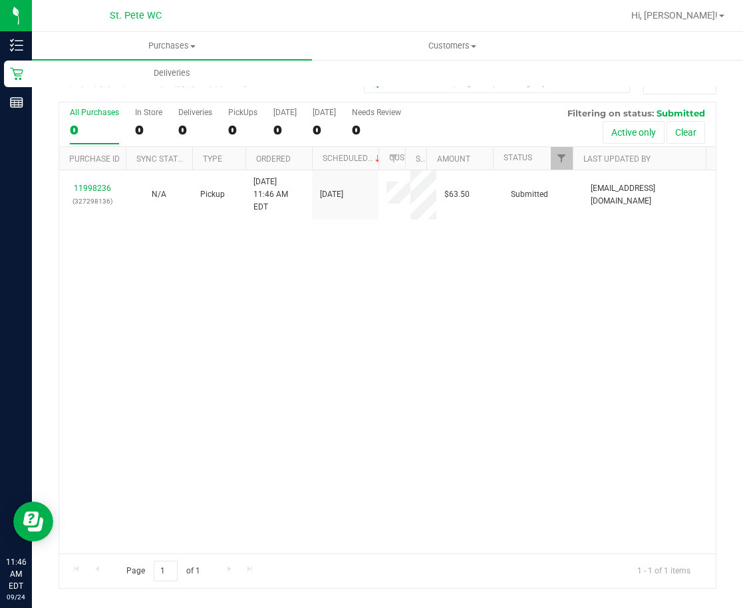
click at [203, 429] on div "11998236 (327298136) N/A Pickup 9/24/2025 11:46 AM EDT 9/24/2025 $63.50 Submitt…" at bounding box center [387, 361] width 657 height 383
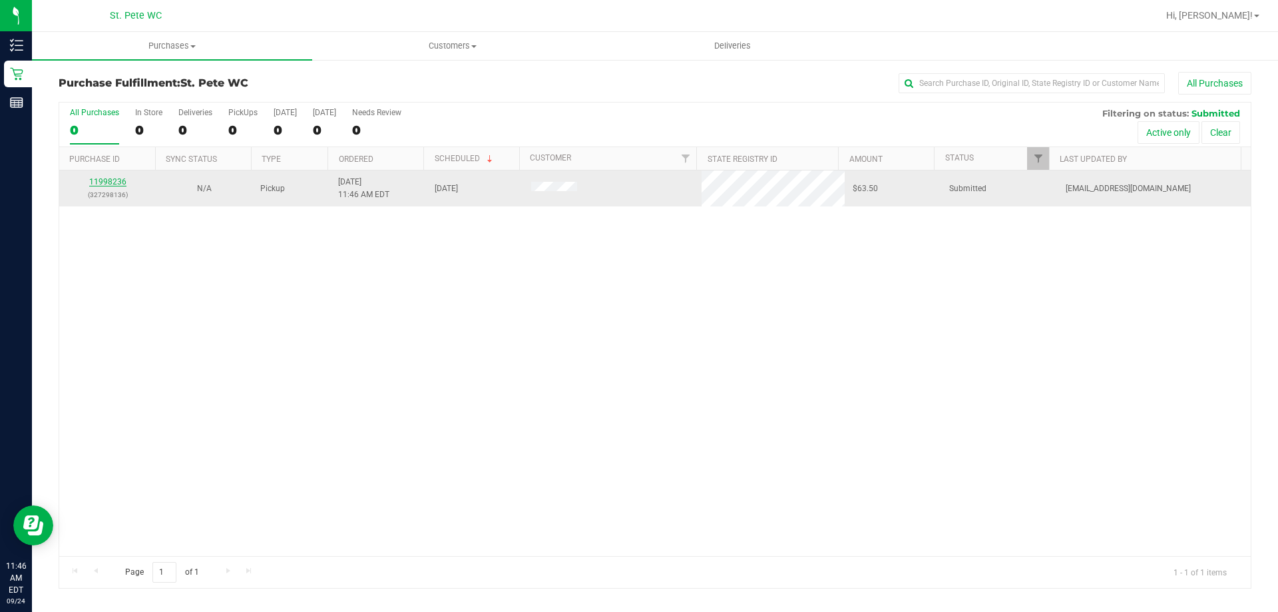
click at [110, 183] on link "11998236" at bounding box center [107, 181] width 37 height 9
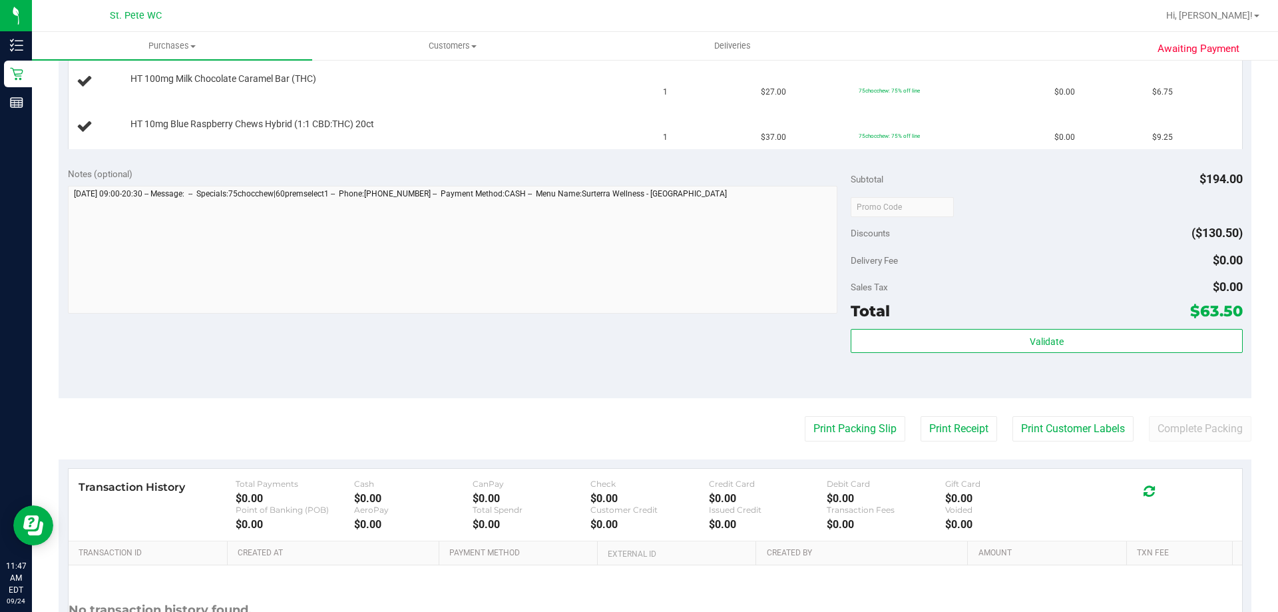
scroll to position [466, 0]
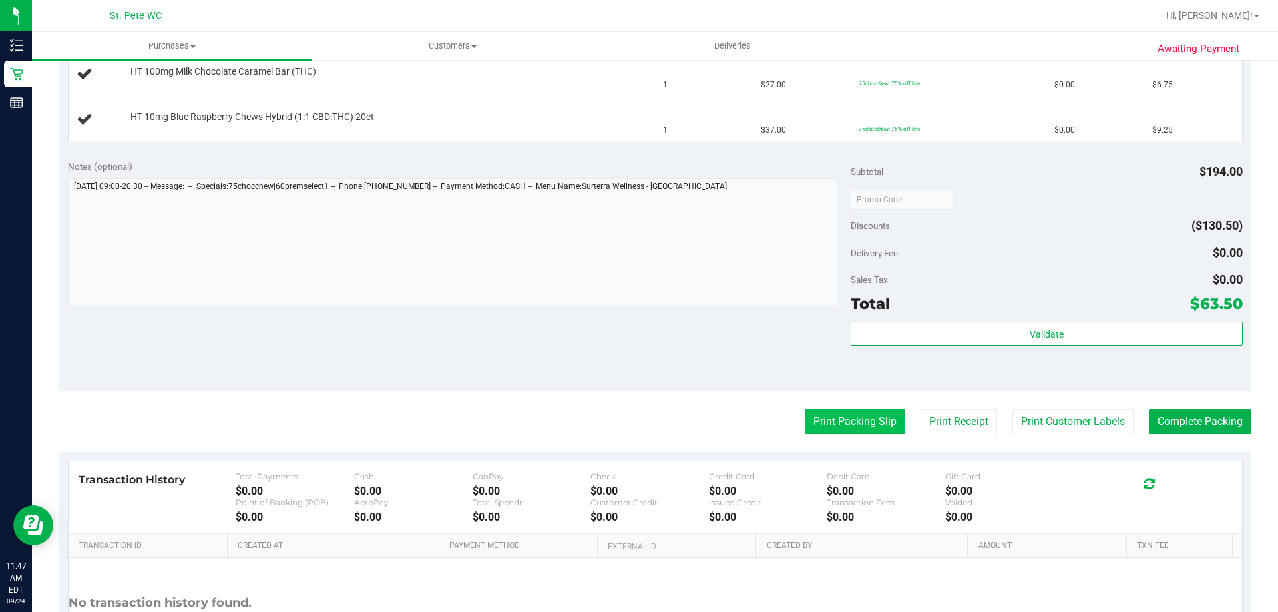
click at [845, 429] on button "Print Packing Slip" at bounding box center [854, 421] width 100 height 25
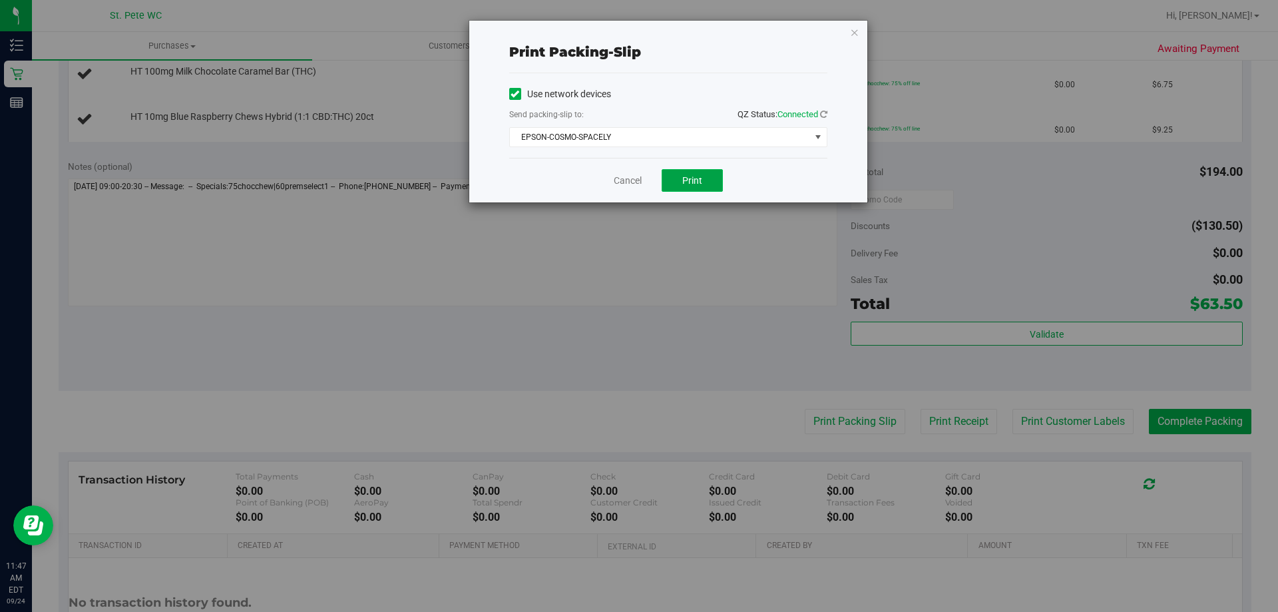
click at [679, 172] on button "Print" at bounding box center [691, 180] width 61 height 23
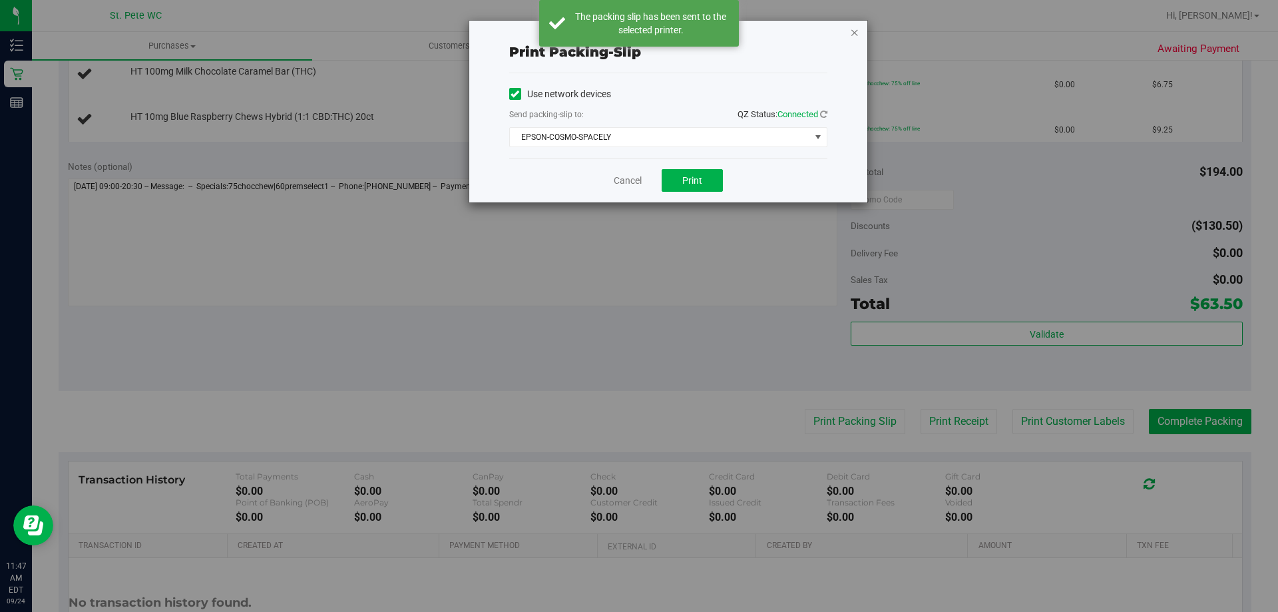
click at [856, 33] on icon "button" at bounding box center [854, 32] width 9 height 16
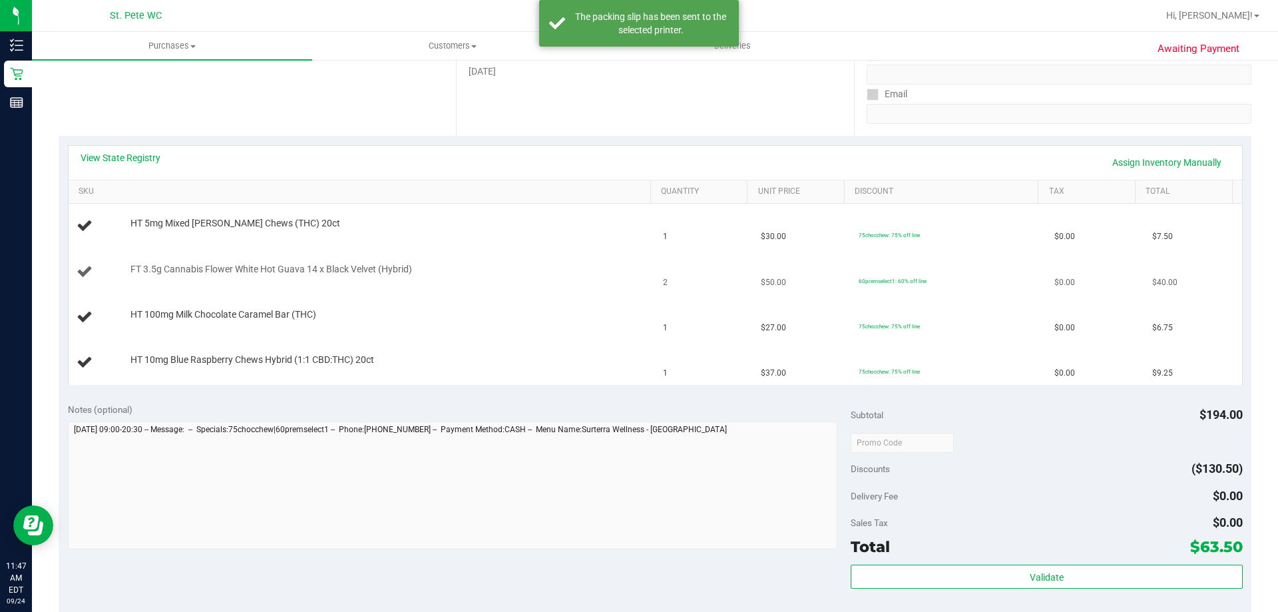
scroll to position [200, 0]
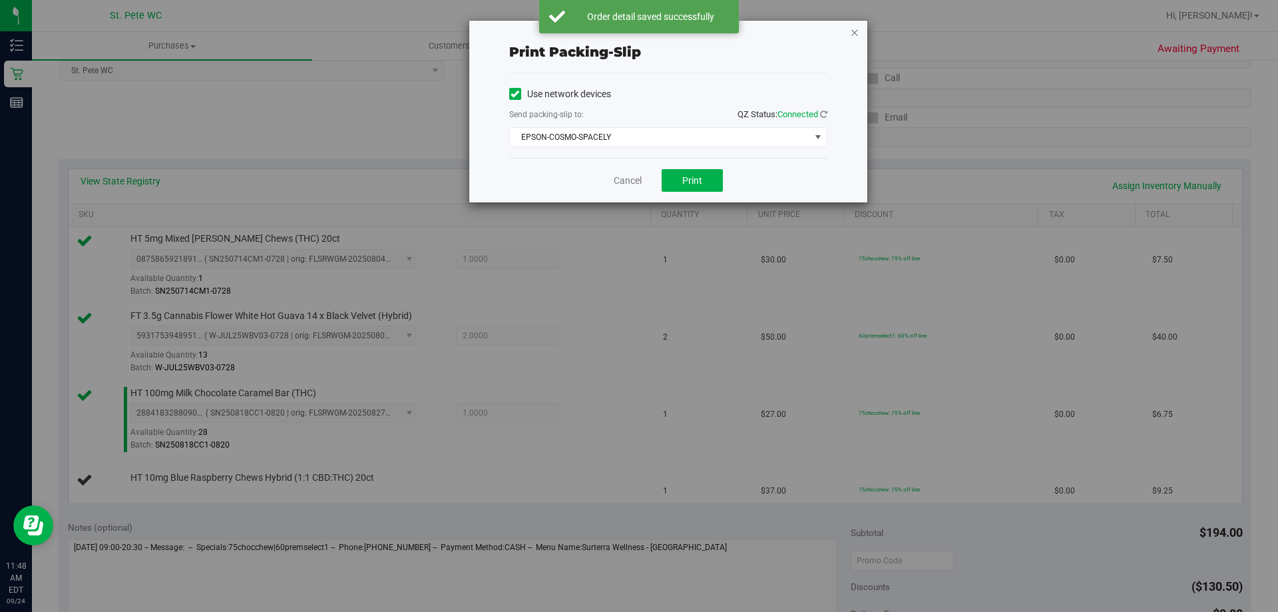
click at [856, 31] on icon "button" at bounding box center [854, 32] width 9 height 16
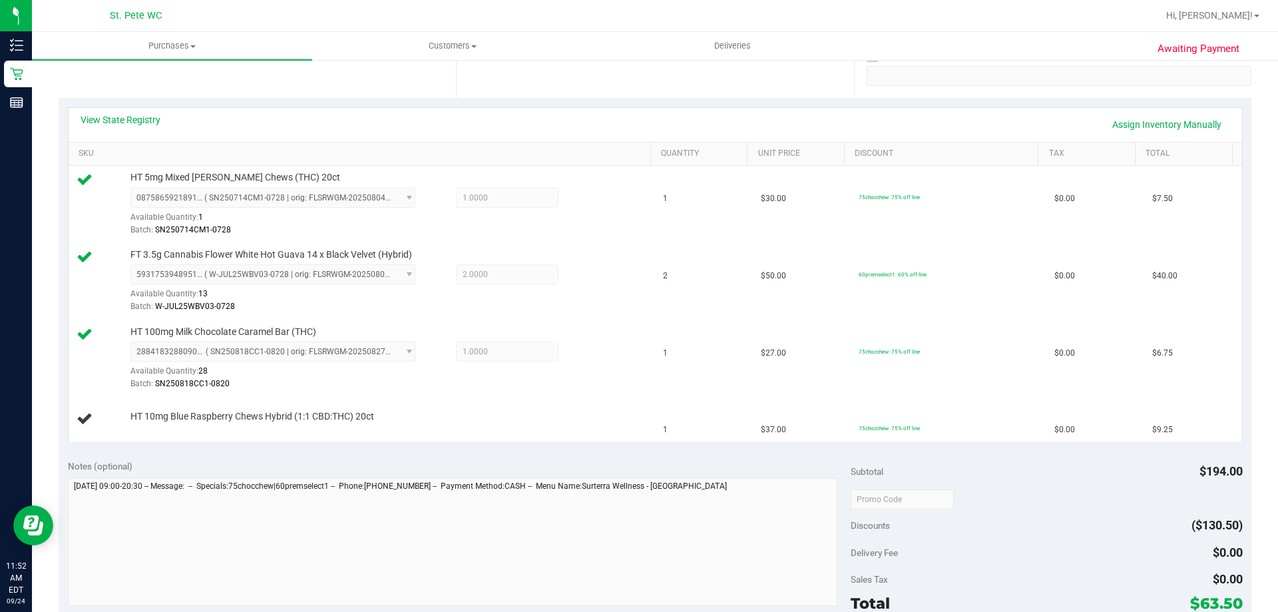
scroll to position [260, 0]
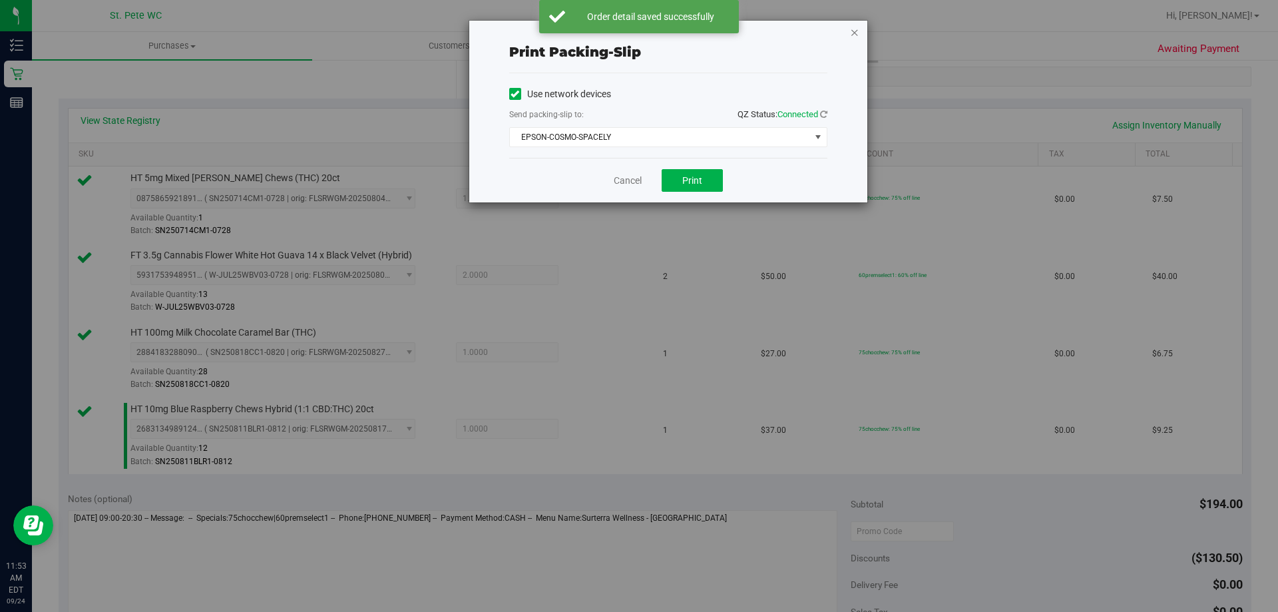
click at [854, 34] on icon "button" at bounding box center [854, 32] width 9 height 16
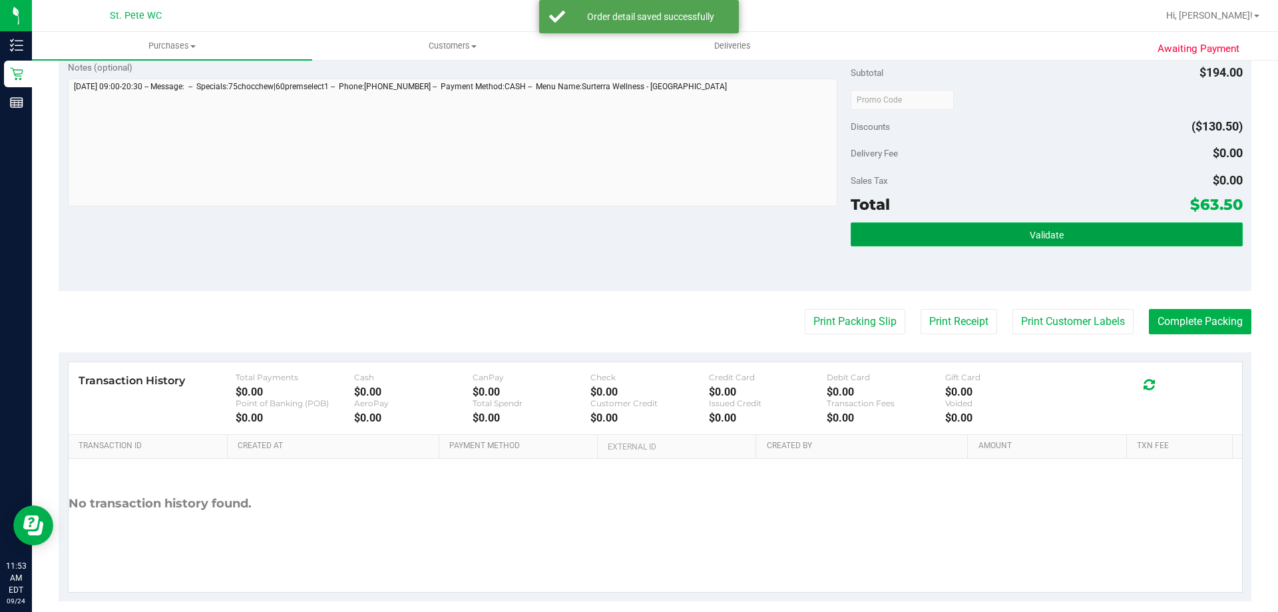
click at [939, 245] on button "Validate" at bounding box center [1045, 234] width 391 height 24
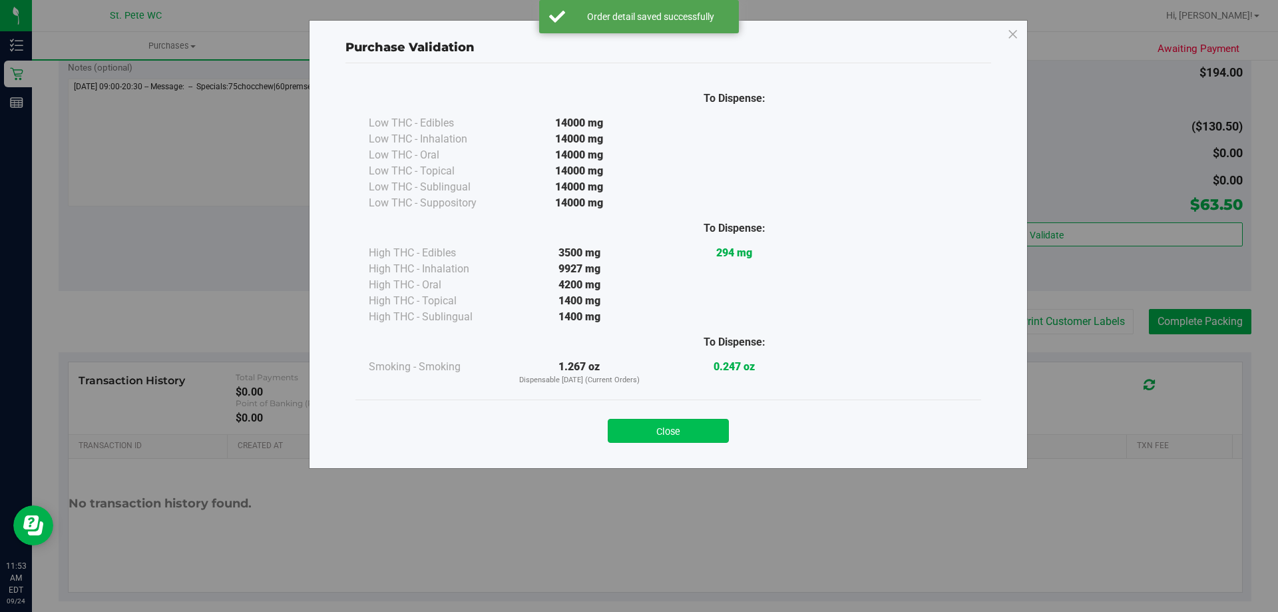
click at [627, 433] on button "Close" at bounding box center [668, 431] width 121 height 24
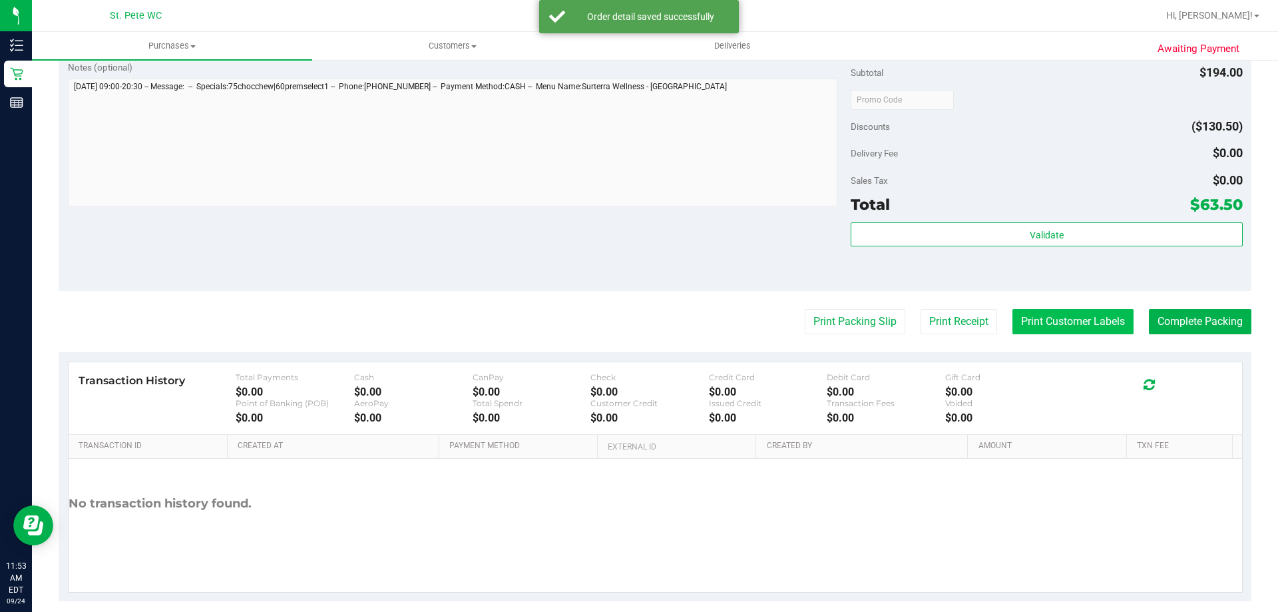
click at [1059, 312] on button "Print Customer Labels" at bounding box center [1072, 321] width 121 height 25
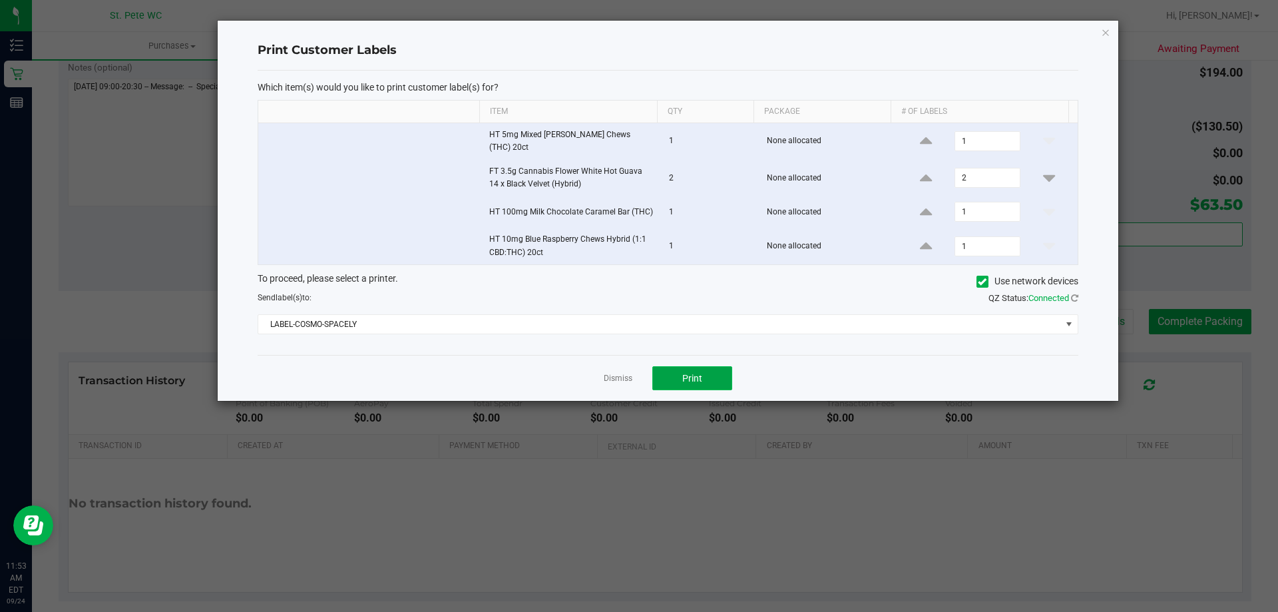
click at [672, 370] on button "Print" at bounding box center [692, 378] width 80 height 24
click at [1109, 35] on icon "button" at bounding box center [1105, 32] width 9 height 16
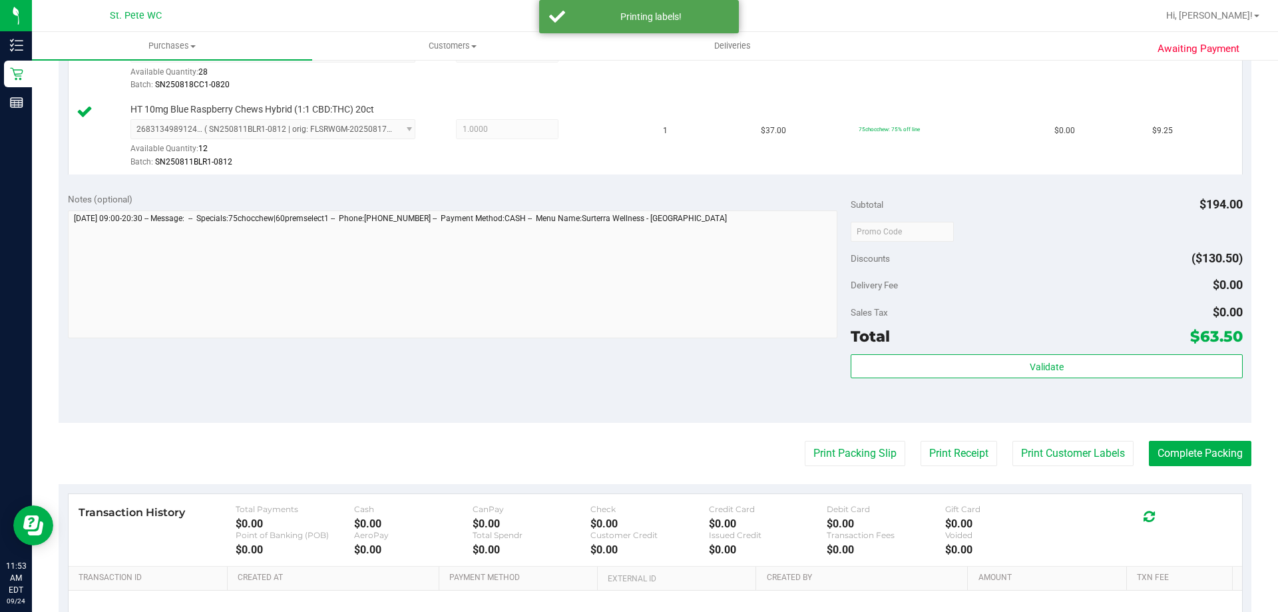
scroll to position [625, 0]
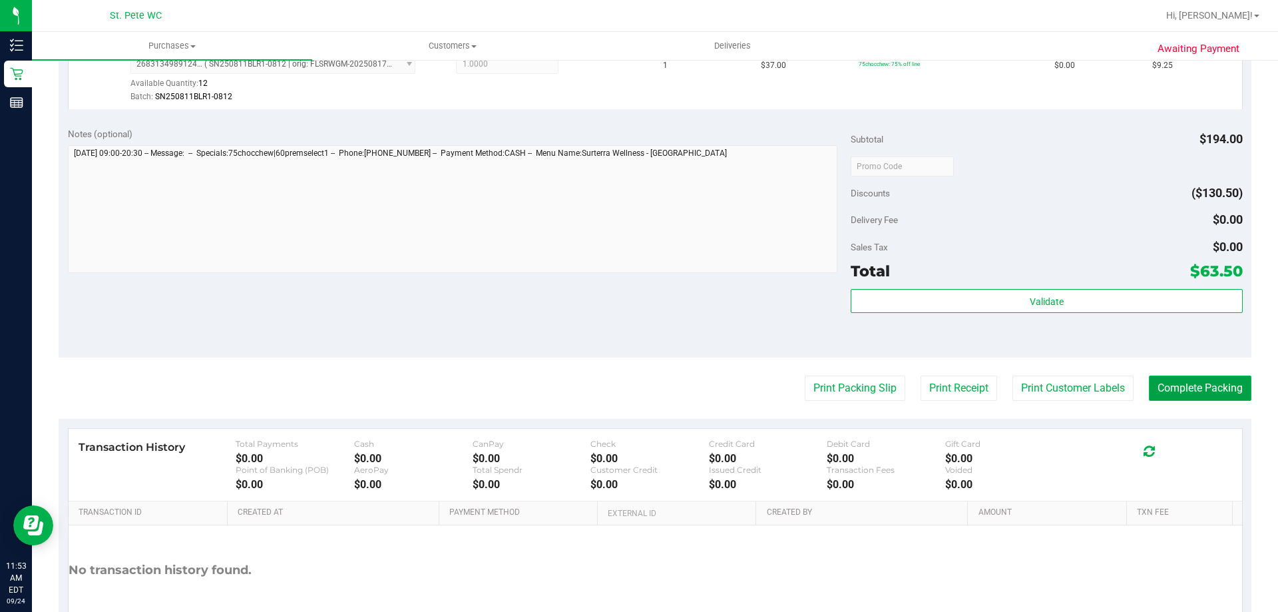
click at [1176, 384] on button "Complete Packing" at bounding box center [1199, 387] width 102 height 25
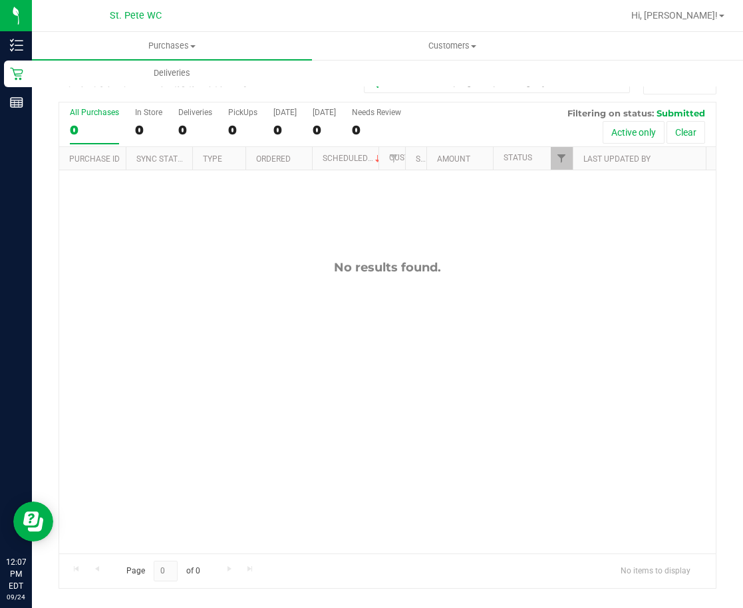
drag, startPoint x: 280, startPoint y: 394, endPoint x: 232, endPoint y: 260, distance: 142.1
click at [279, 395] on div "No results found." at bounding box center [387, 406] width 657 height 473
click at [301, 425] on div "No results found." at bounding box center [387, 406] width 657 height 473
click at [196, 359] on div "No results found." at bounding box center [387, 406] width 657 height 473
